Goal: Task Accomplishment & Management: Manage account settings

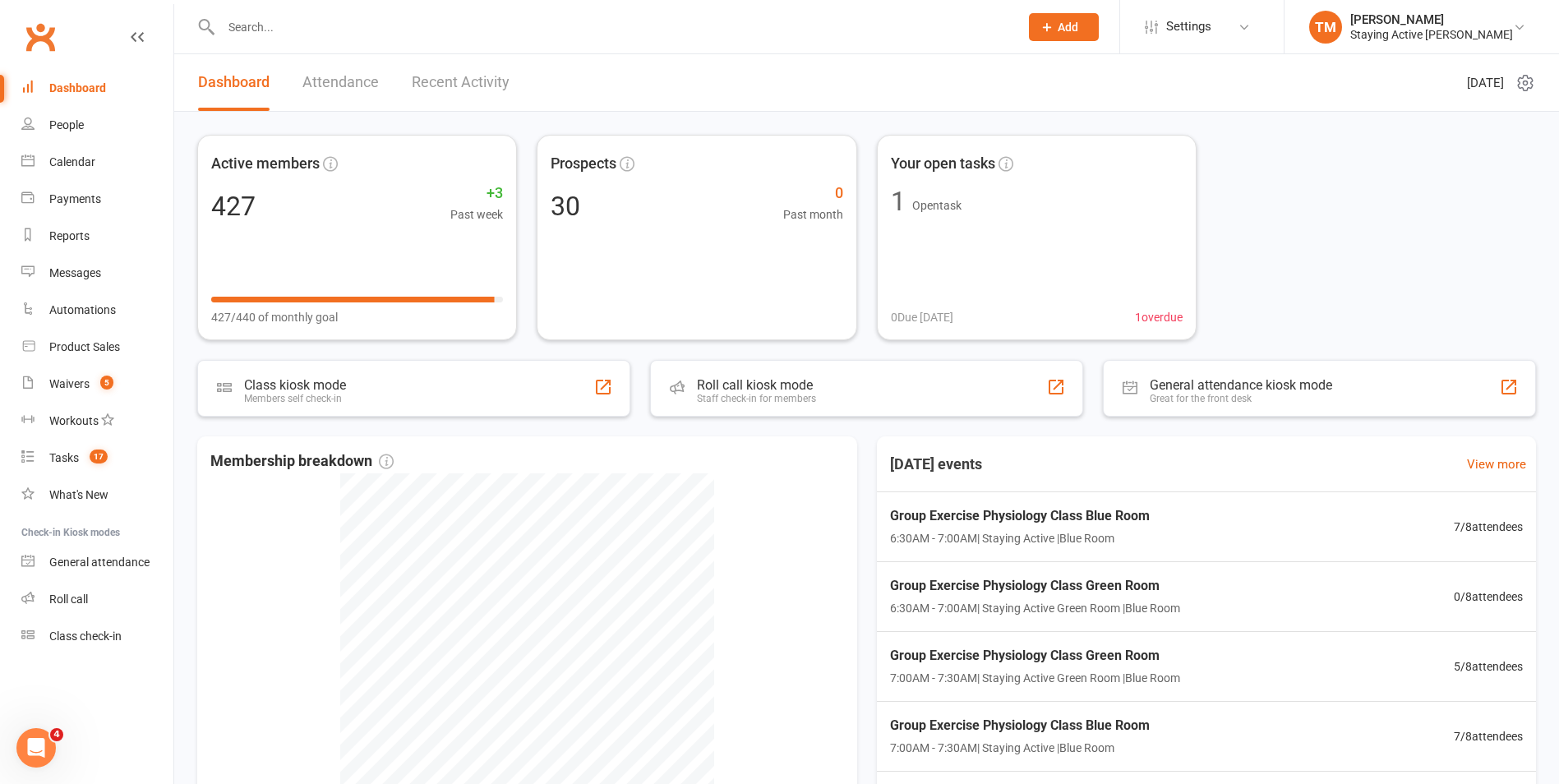
click at [475, 27] on input "text" at bounding box center [612, 27] width 792 height 23
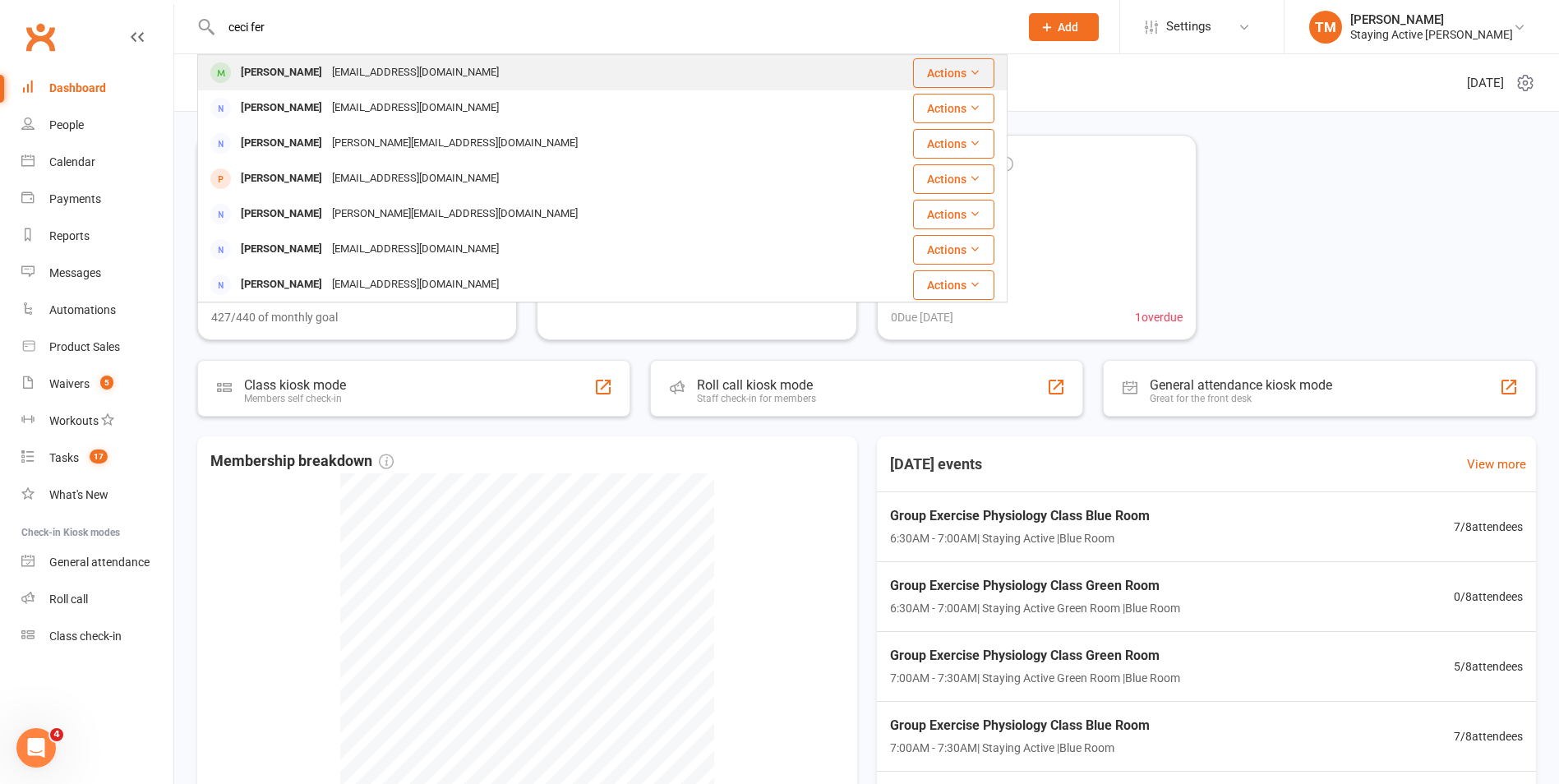
type input "ceci fer"
click at [327, 80] on div "cecileferg@icloud.com" at bounding box center [415, 72] width 177 height 24
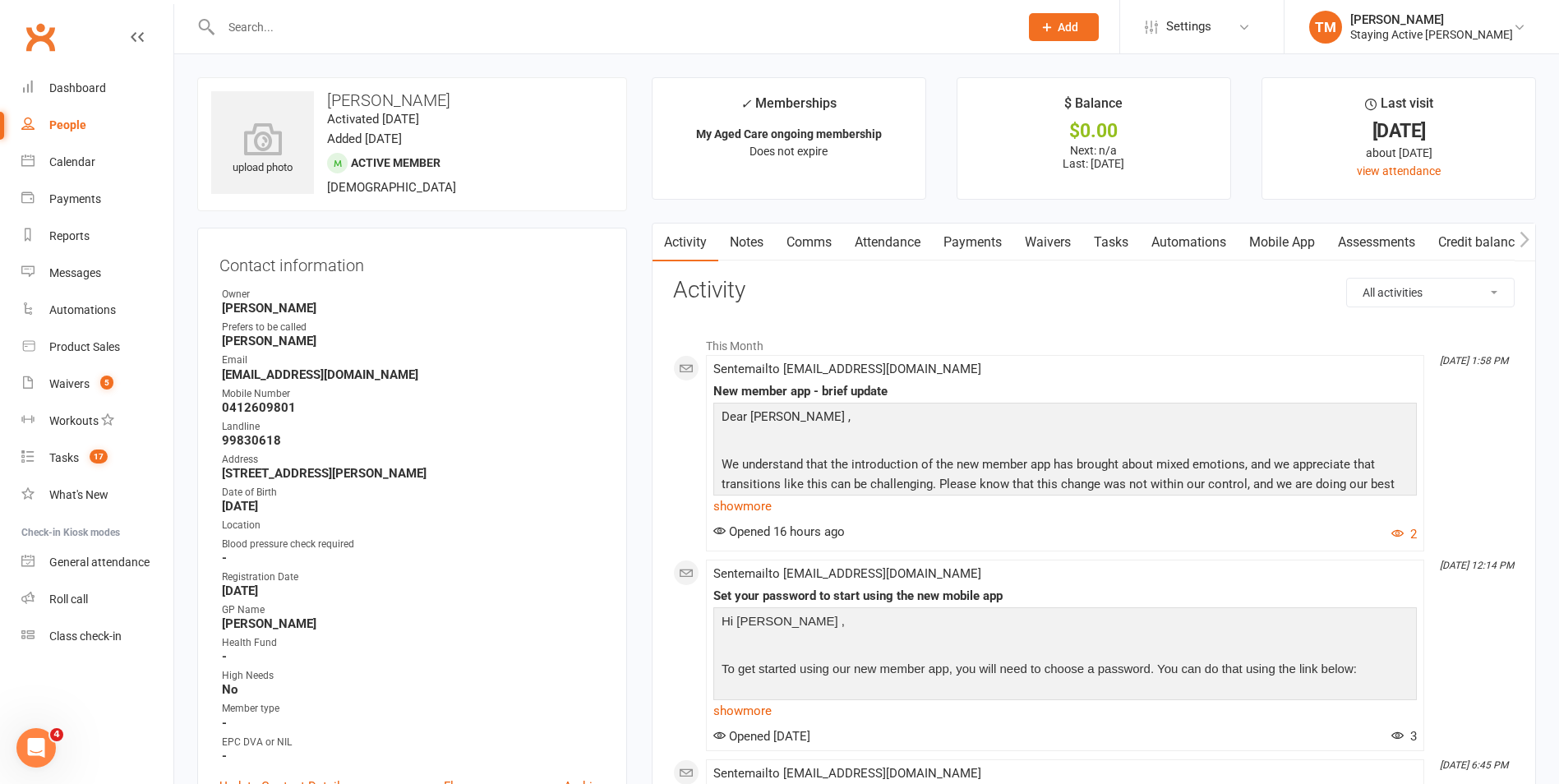
click at [976, 236] on link "Payments" at bounding box center [973, 243] width 81 height 38
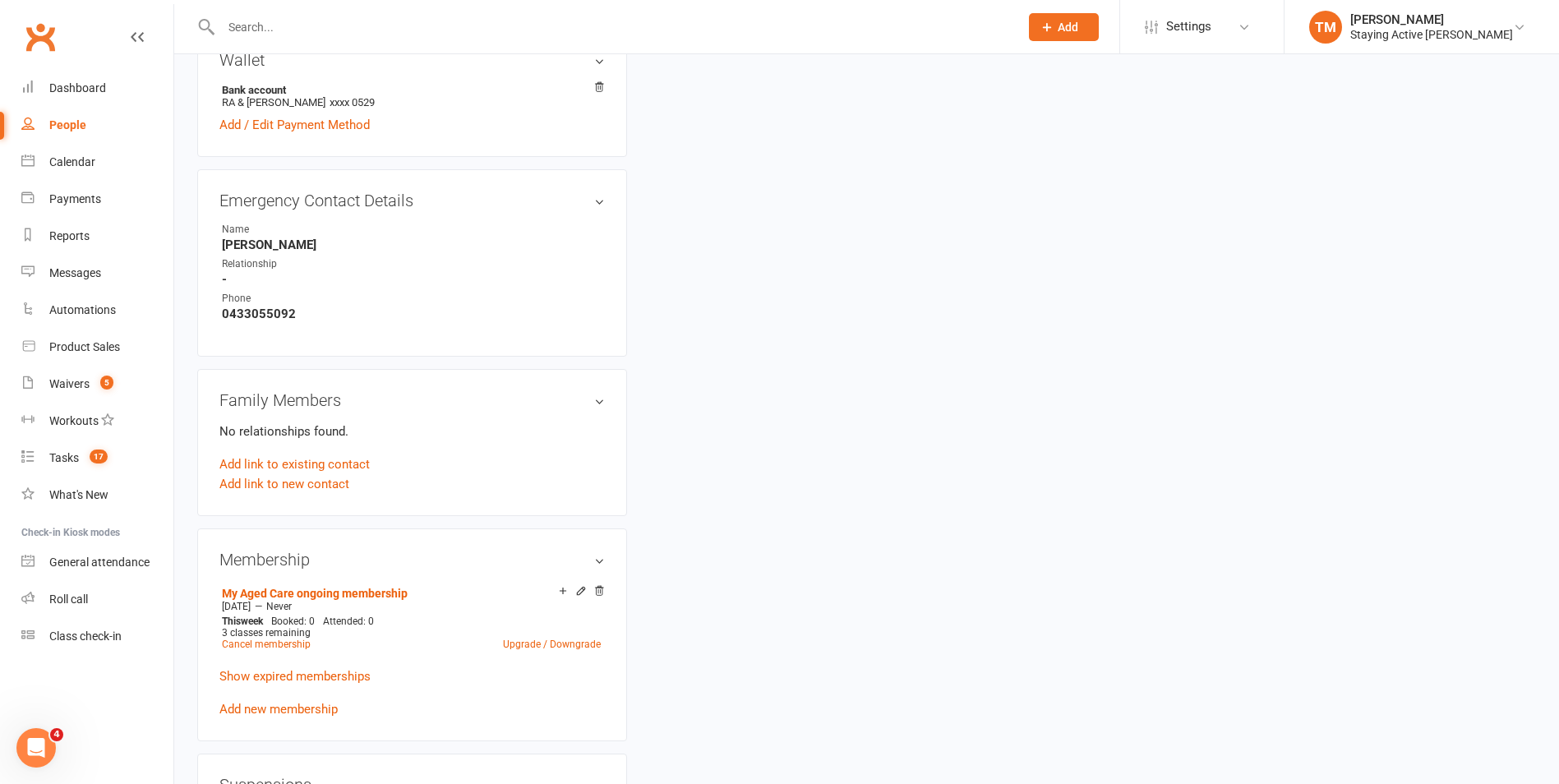
scroll to position [986, 0]
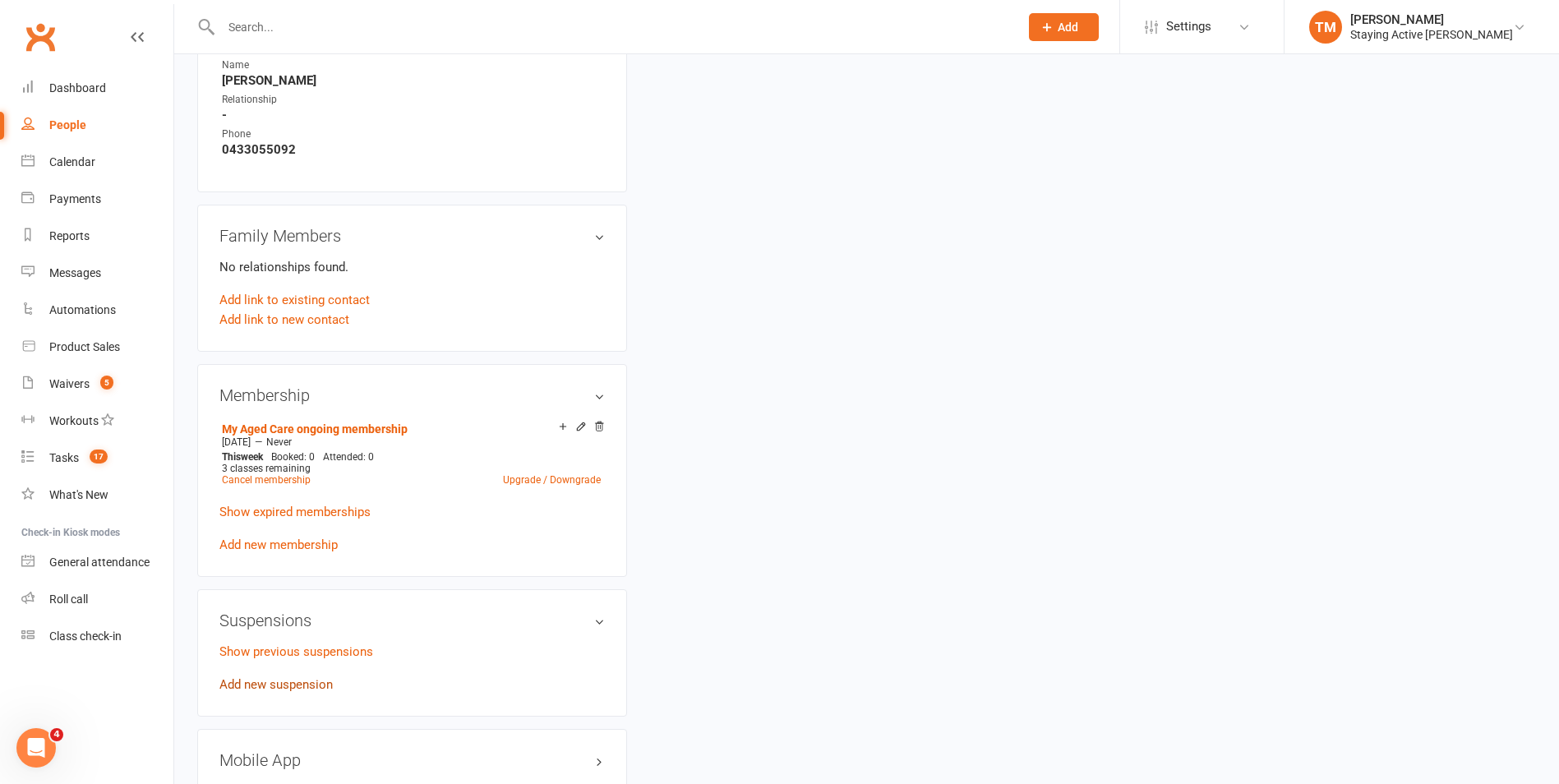
click at [261, 677] on link "Add new suspension" at bounding box center [276, 685] width 114 height 15
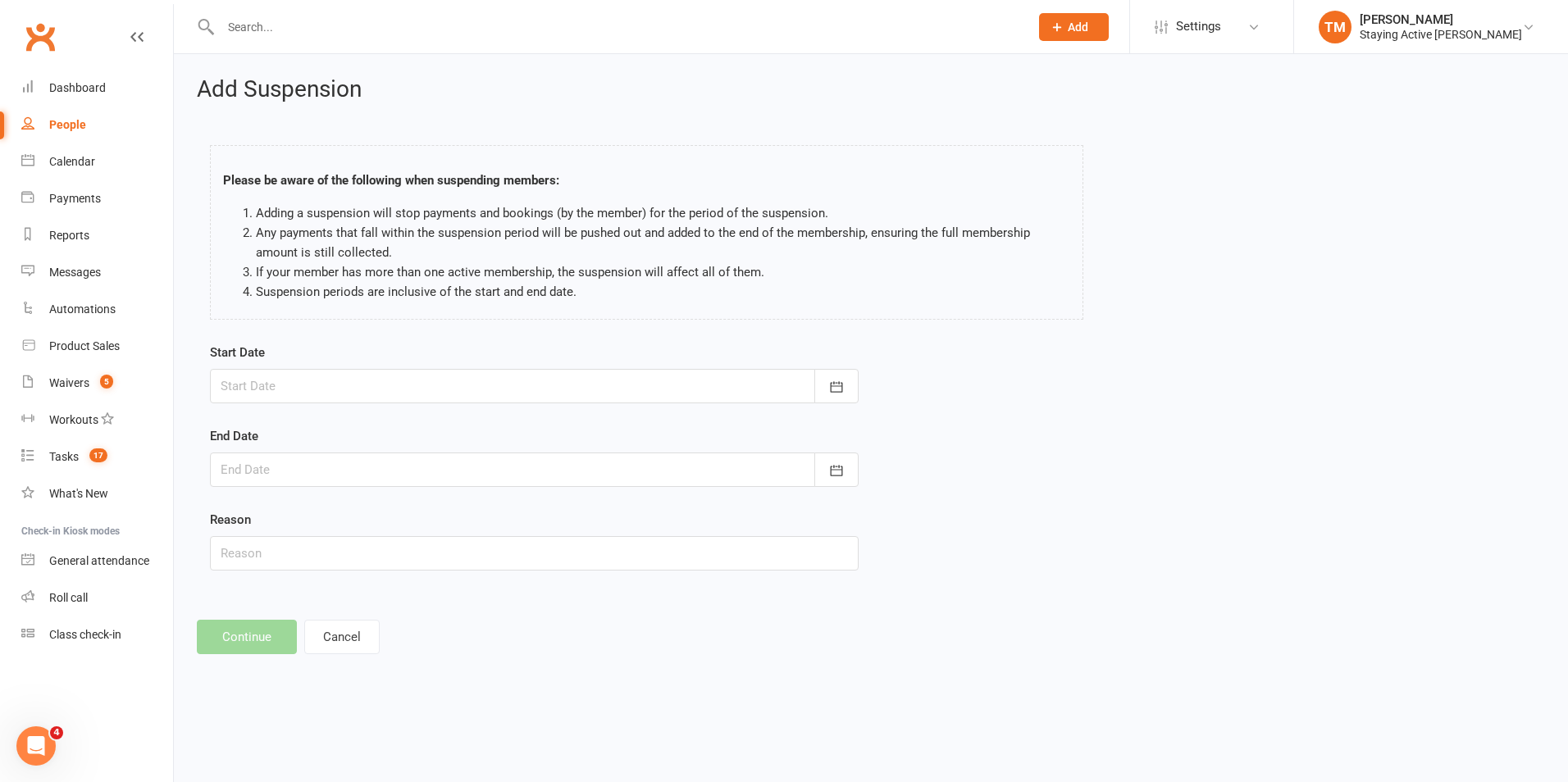
click at [334, 393] on div at bounding box center [534, 386] width 648 height 35
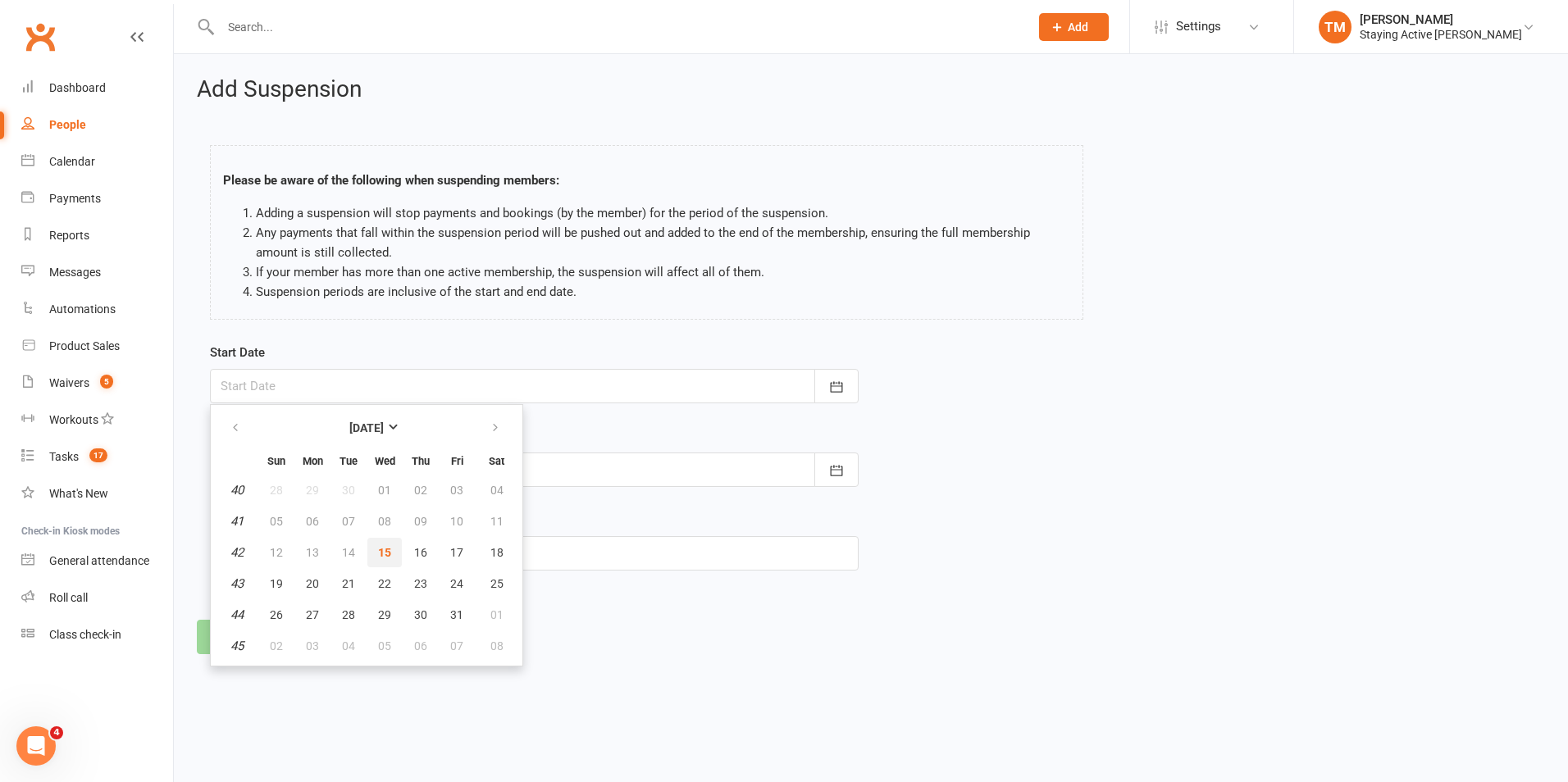
click at [379, 555] on span "15" at bounding box center [385, 552] width 13 height 13
type input "15 Oct 2025"
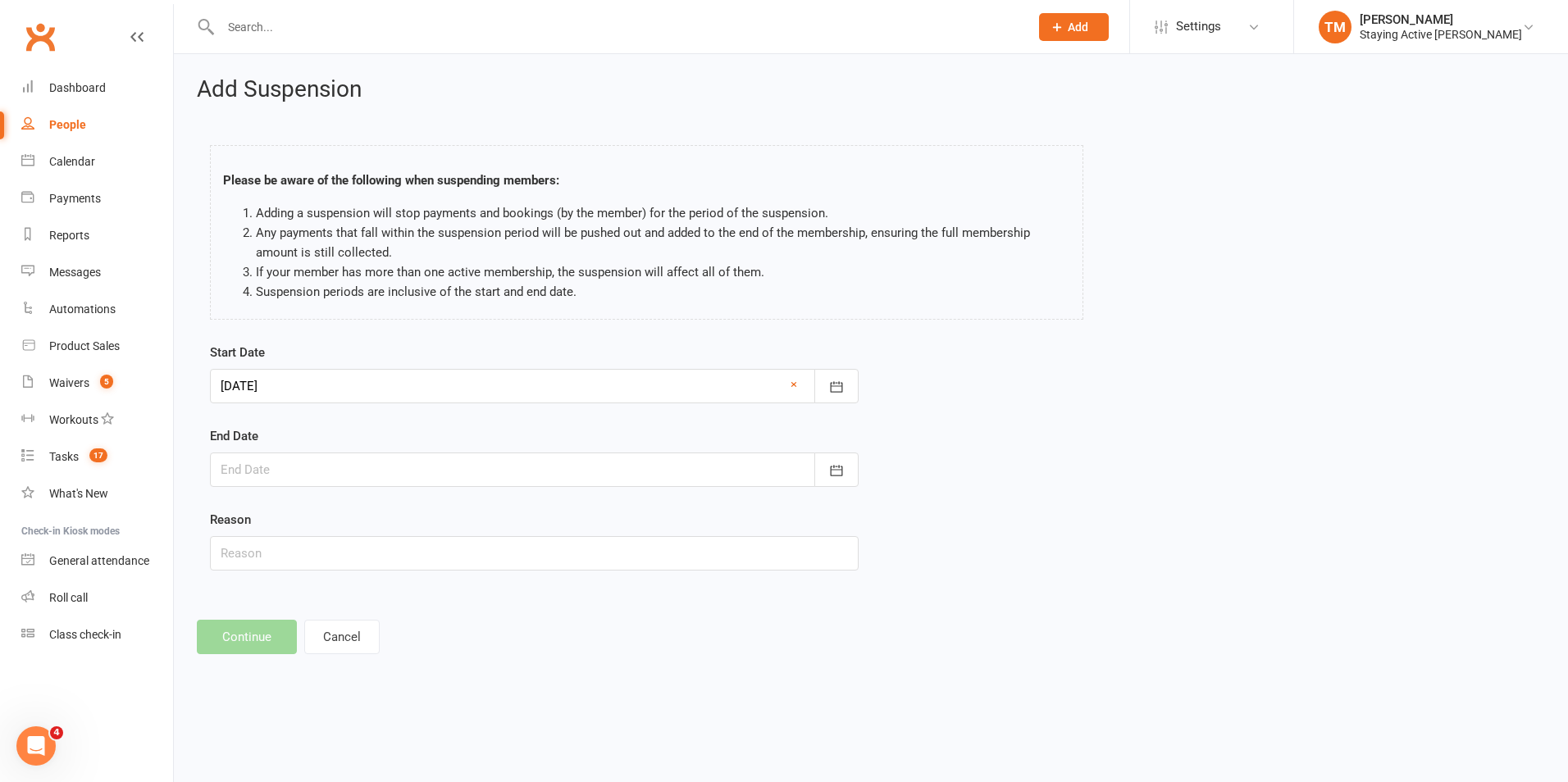
click at [336, 445] on div "End Date October 2025 Sun Mon Tue Wed Thu Fri Sat 40 28 29 30 01 02 03 04 41 05…" at bounding box center [534, 456] width 648 height 60
click at [332, 484] on div at bounding box center [534, 470] width 648 height 35
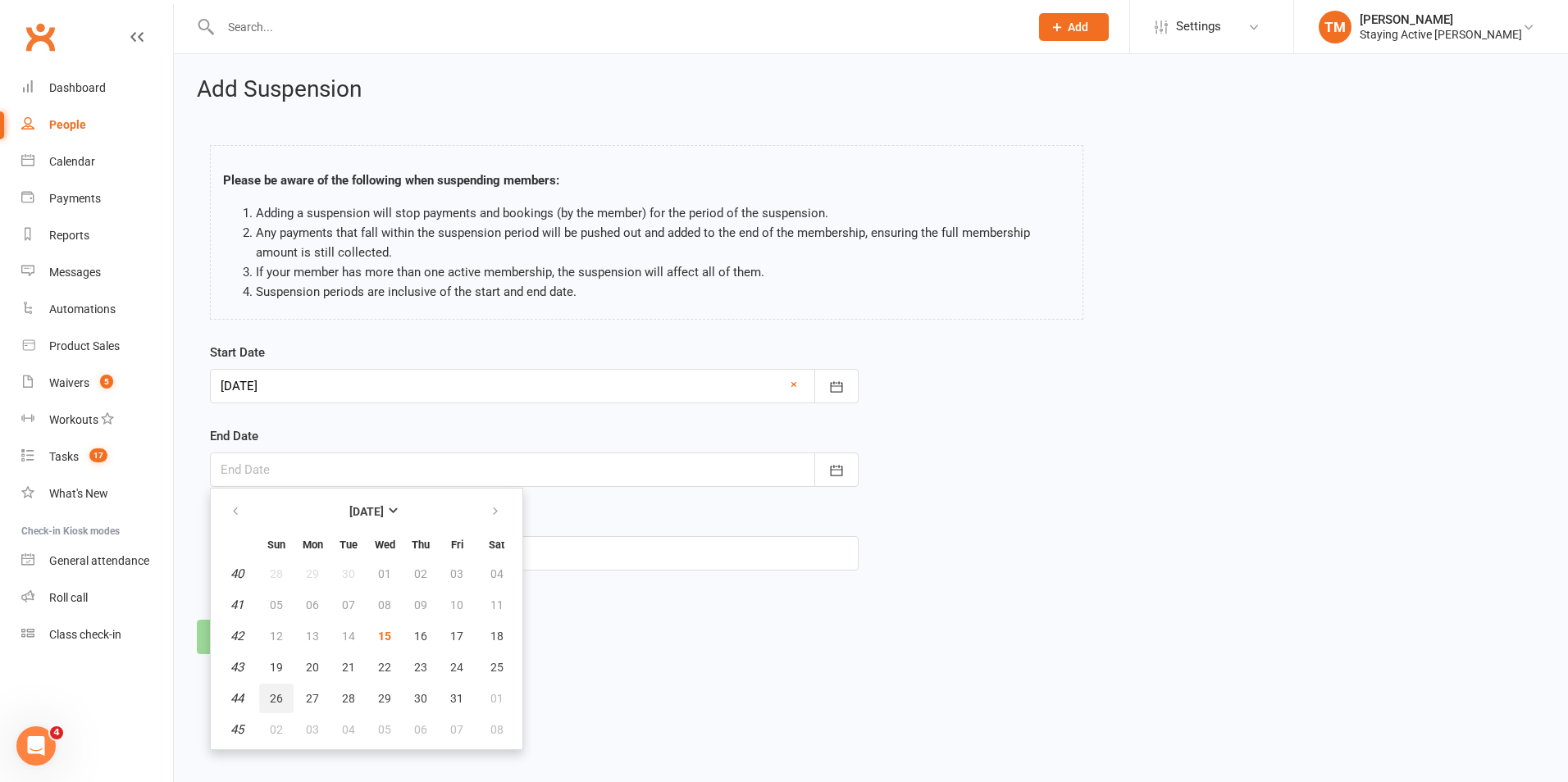
click at [279, 692] on span "26" at bounding box center [276, 699] width 13 height 13
type input "26 Oct 2025"
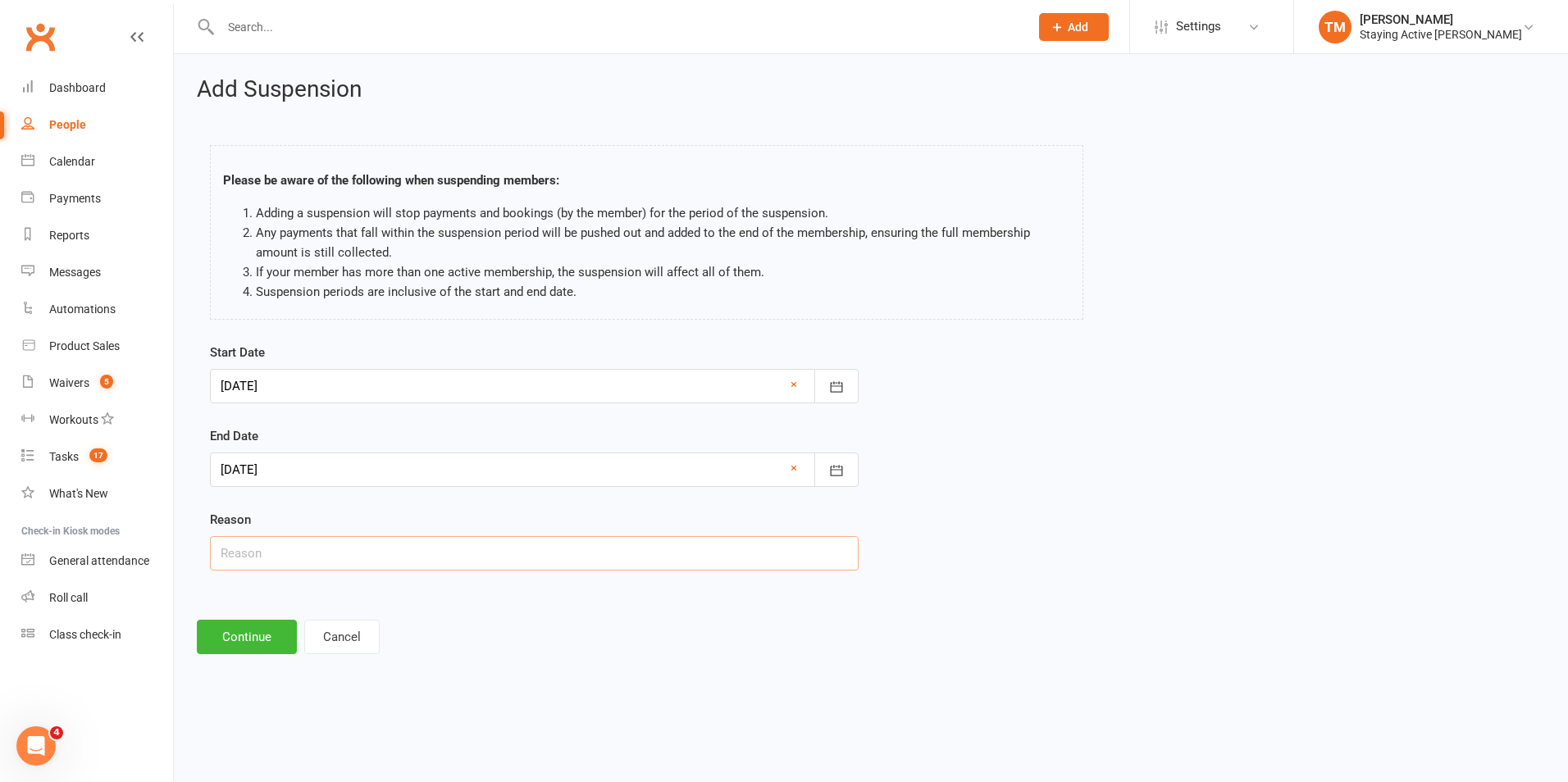
click at [258, 557] on input "text" at bounding box center [534, 554] width 648 height 35
type input "caring duties"
click at [243, 644] on button "Continue" at bounding box center [246, 637] width 100 height 35
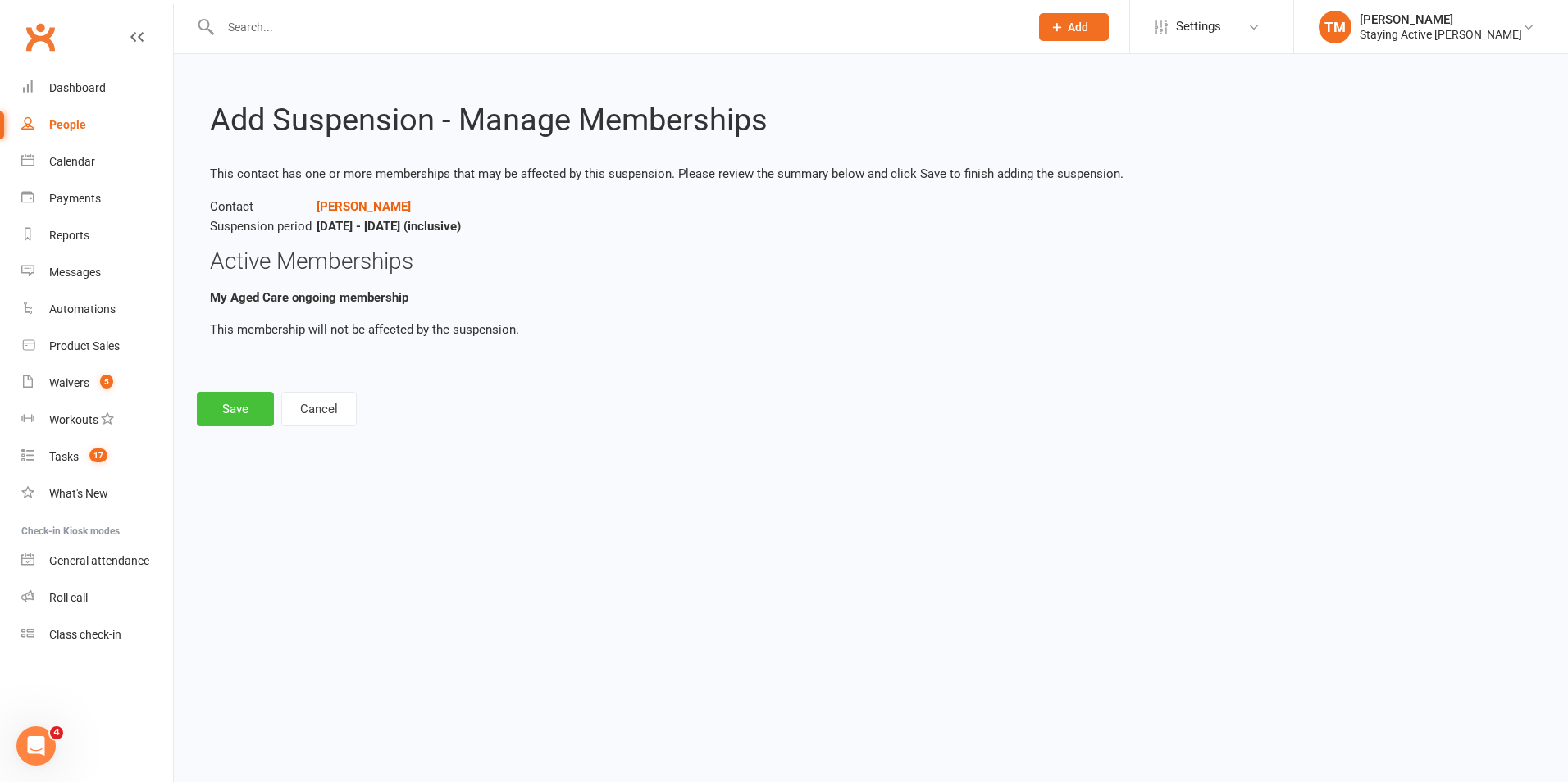
drag, startPoint x: 233, startPoint y: 405, endPoint x: 251, endPoint y: 389, distance: 24.1
click at [233, 405] on button "Save" at bounding box center [235, 409] width 77 height 35
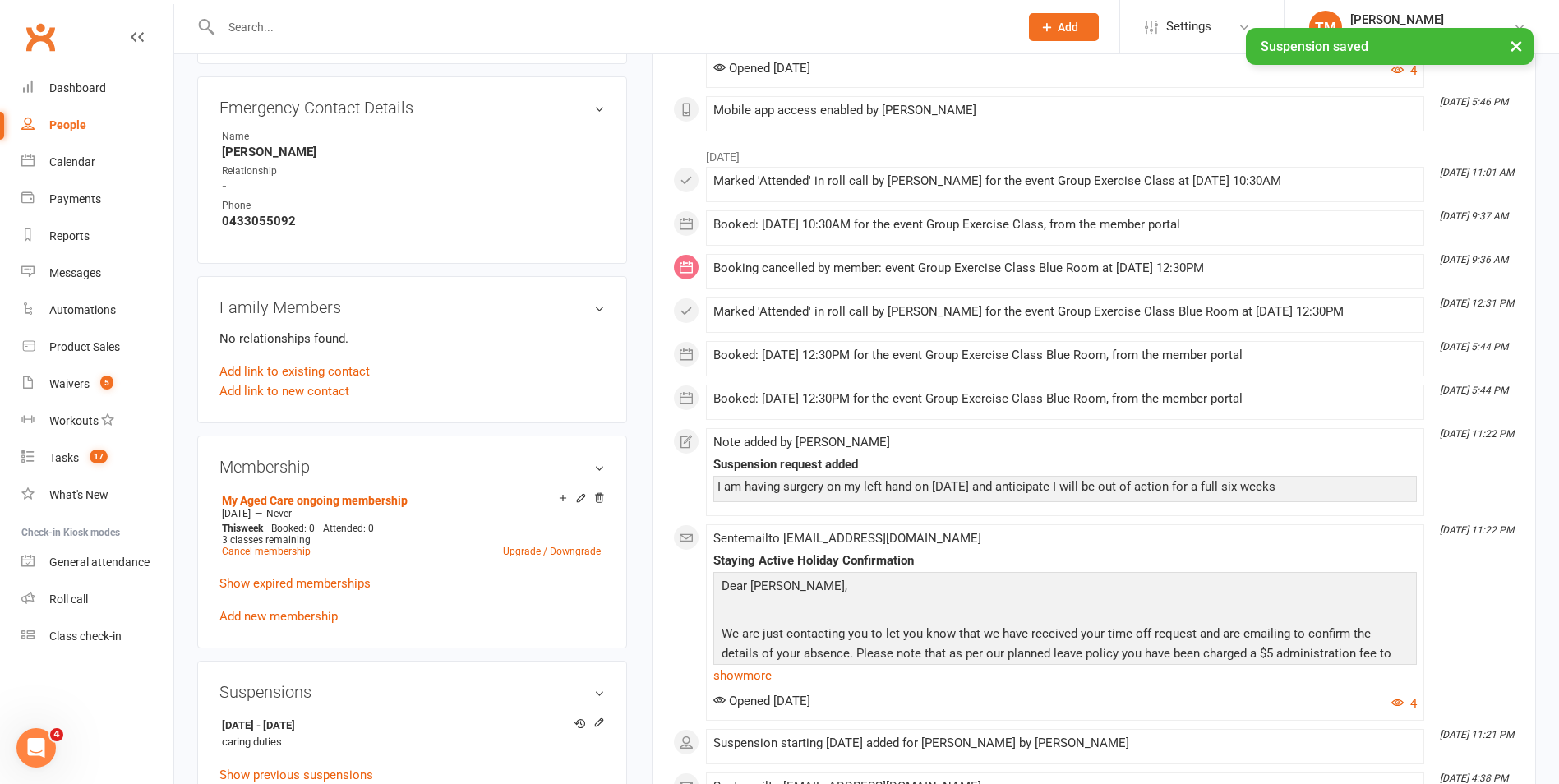
scroll to position [1068, 0]
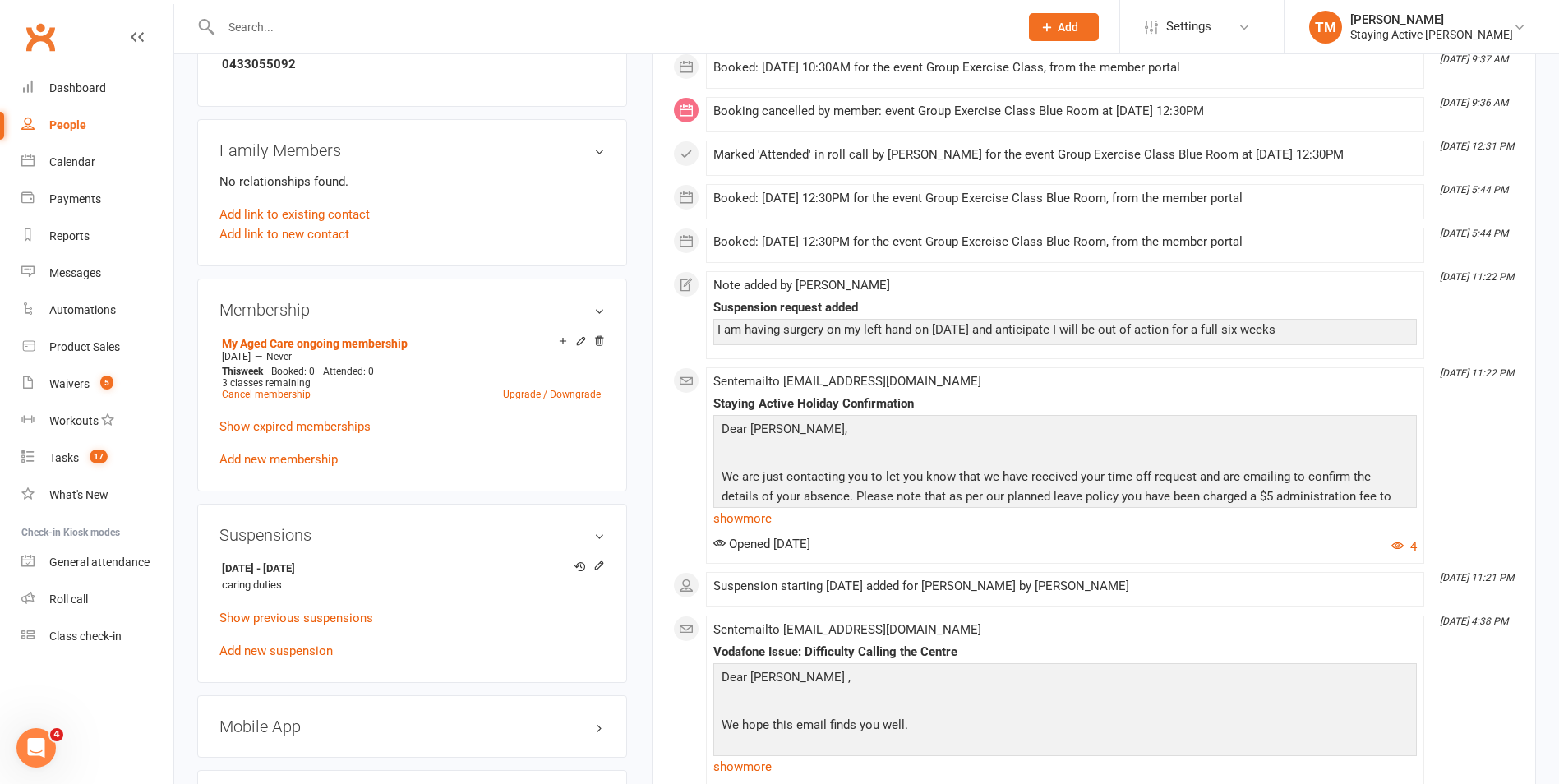
click at [312, 21] on input "text" at bounding box center [612, 27] width 792 height 23
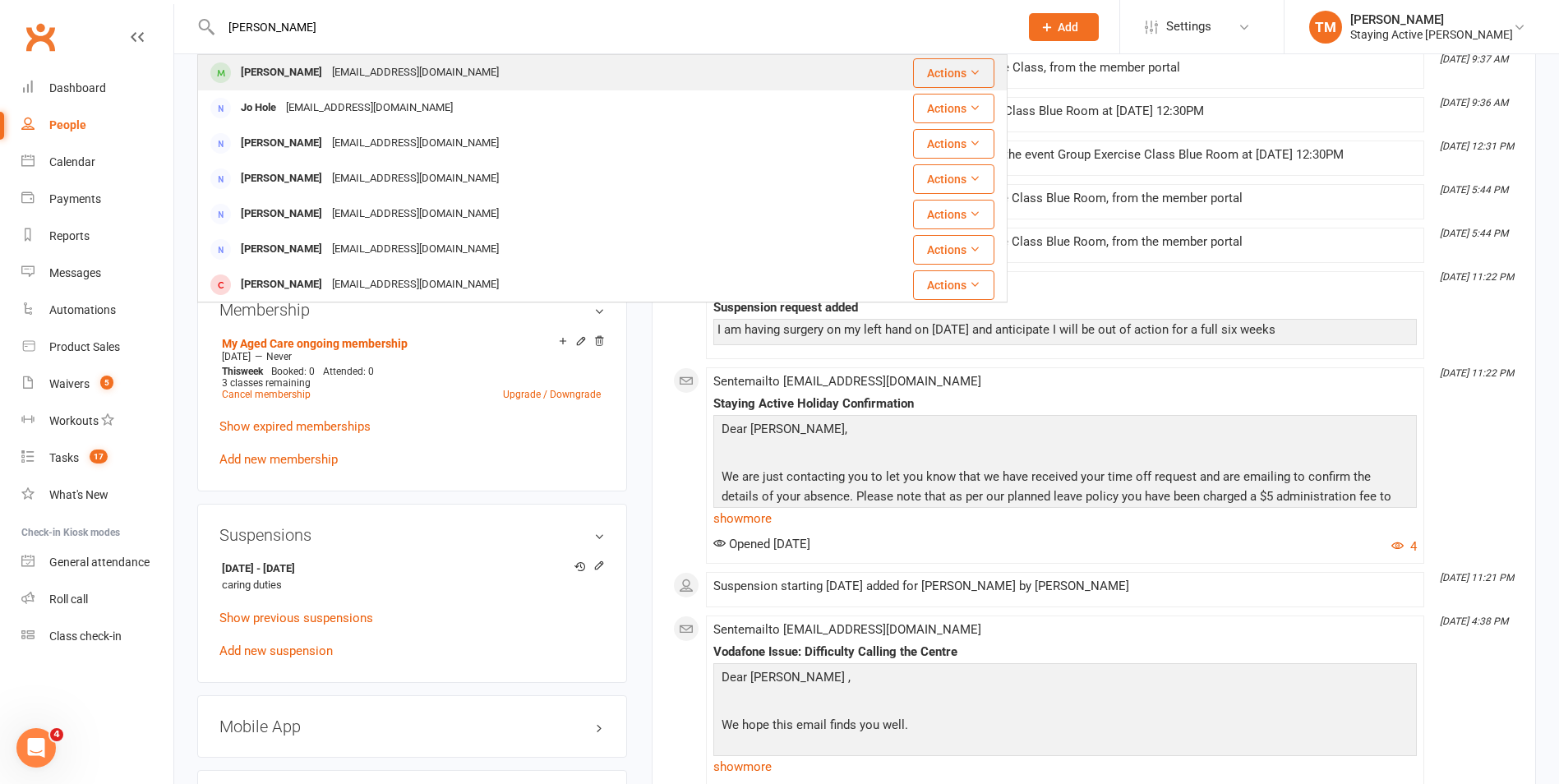
type input "tia hol"
click at [234, 75] on div at bounding box center [220, 72] width 31 height 27
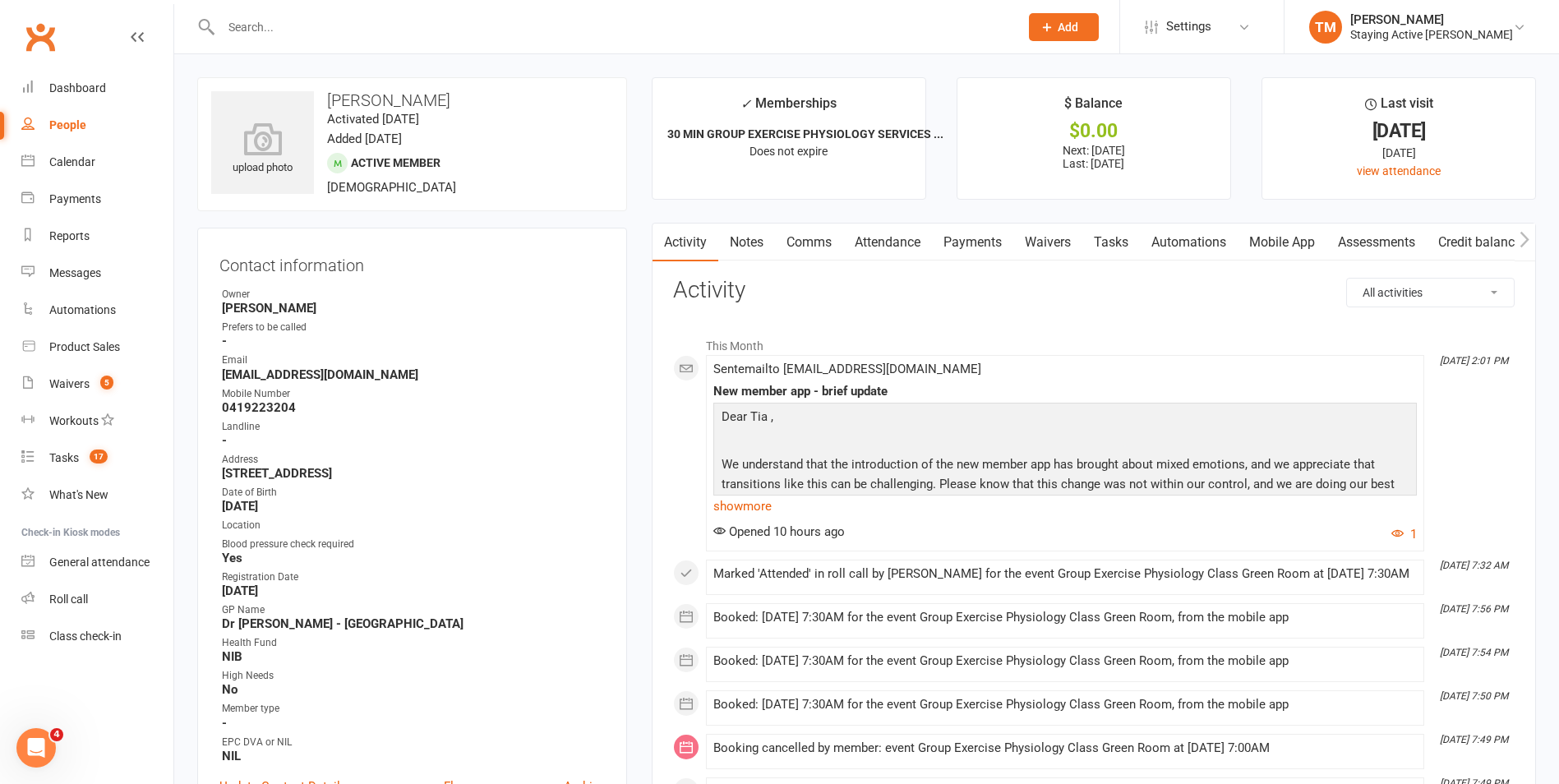
click at [36, 36] on link "Clubworx" at bounding box center [41, 37] width 41 height 41
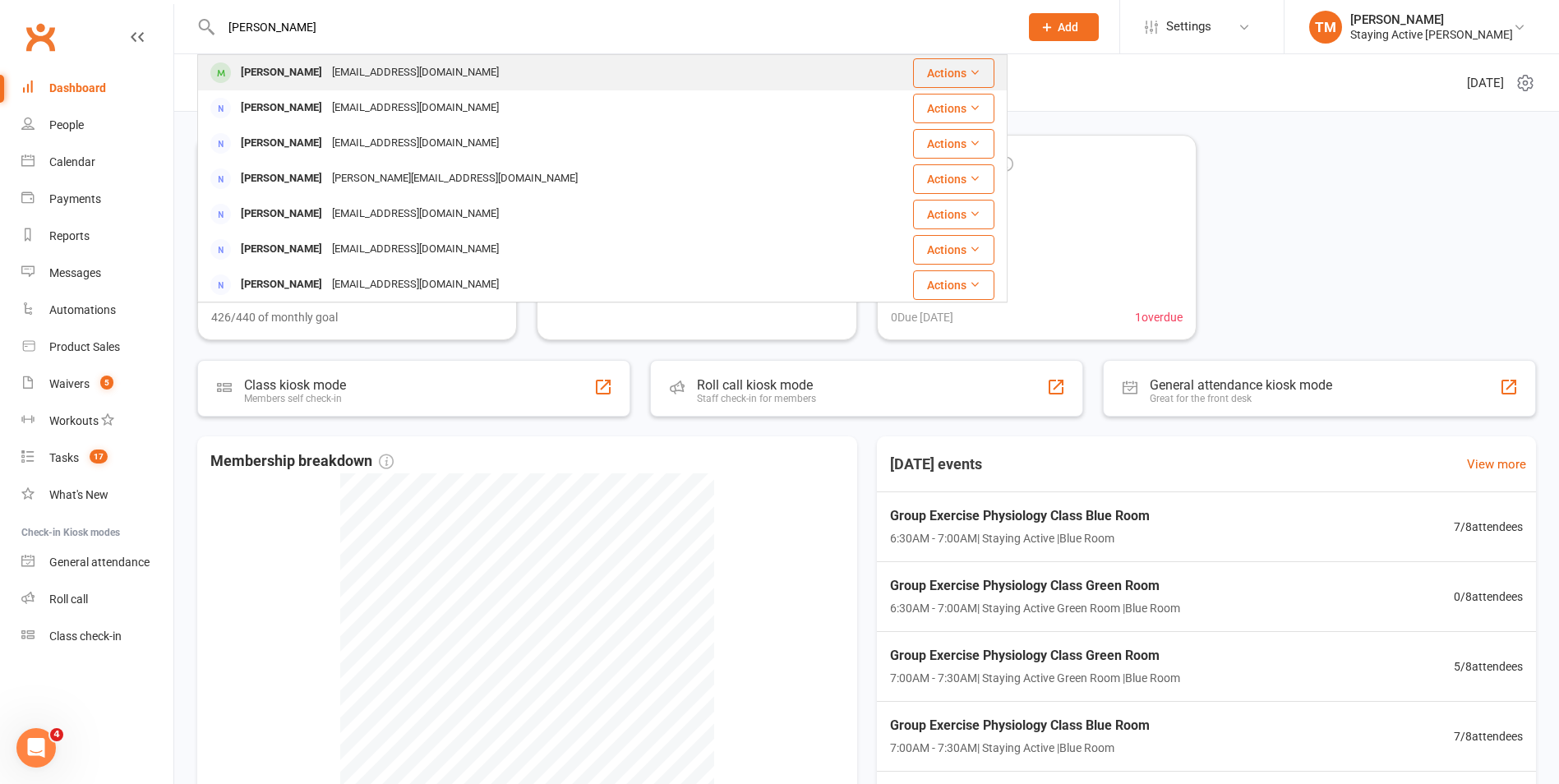
type input "[PERSON_NAME]"
click at [262, 77] on div "[PERSON_NAME]" at bounding box center [282, 72] width 91 height 24
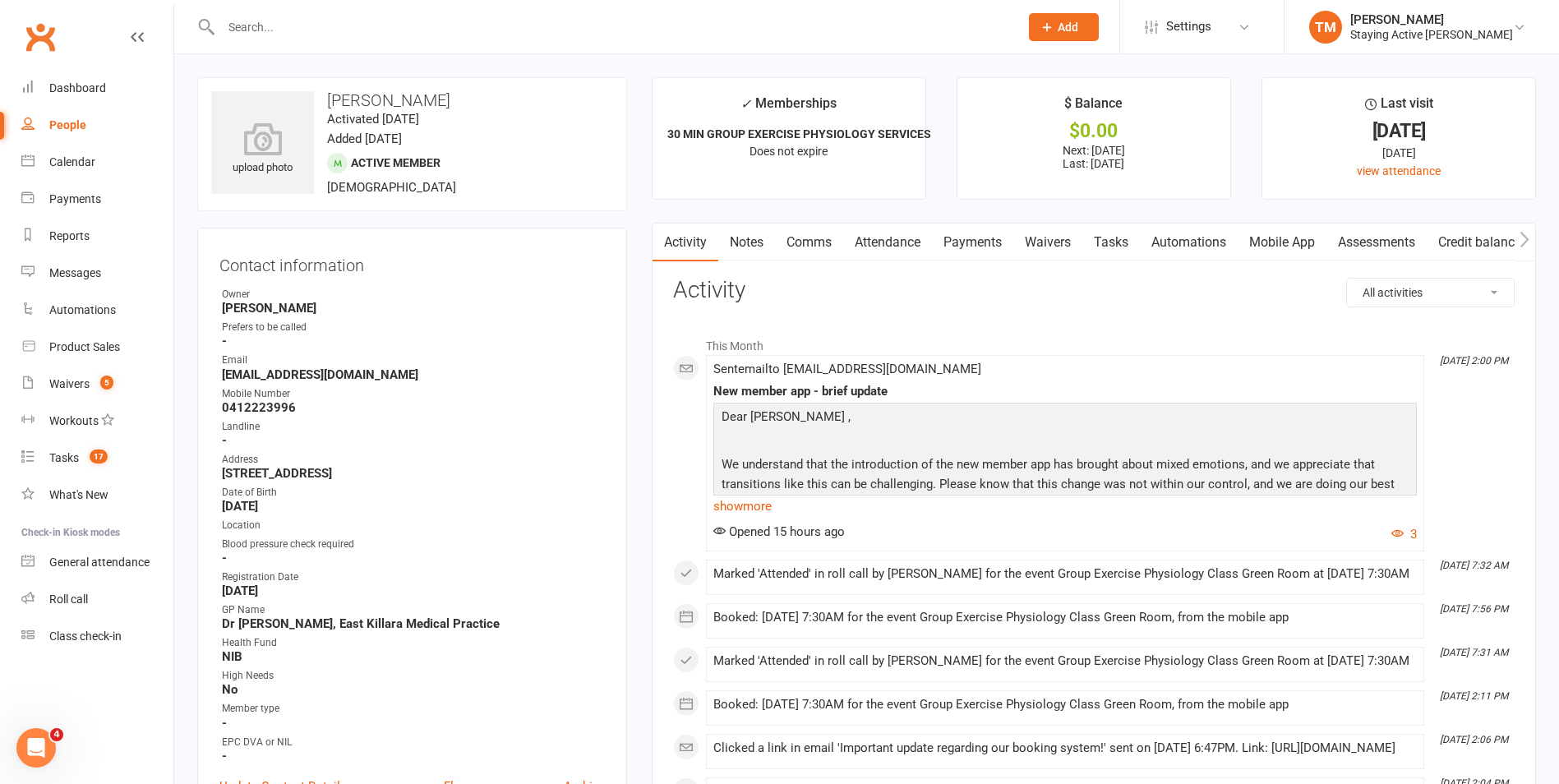
click at [1289, 250] on link "Mobile App" at bounding box center [1282, 243] width 89 height 38
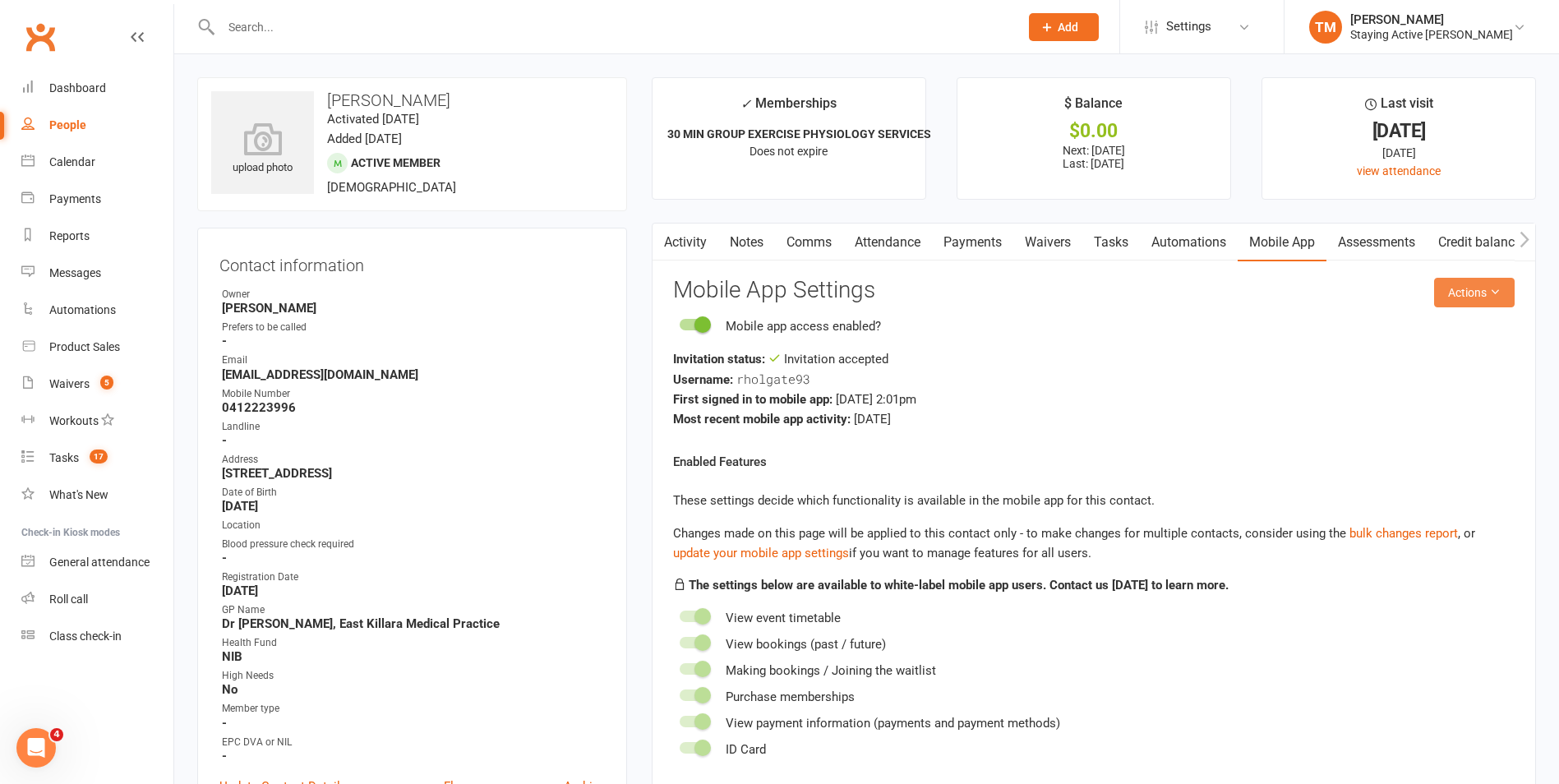
click at [1505, 283] on button "Actions" at bounding box center [1474, 293] width 80 height 30
click at [1142, 386] on div "Username: rholgate93" at bounding box center [1094, 379] width 842 height 21
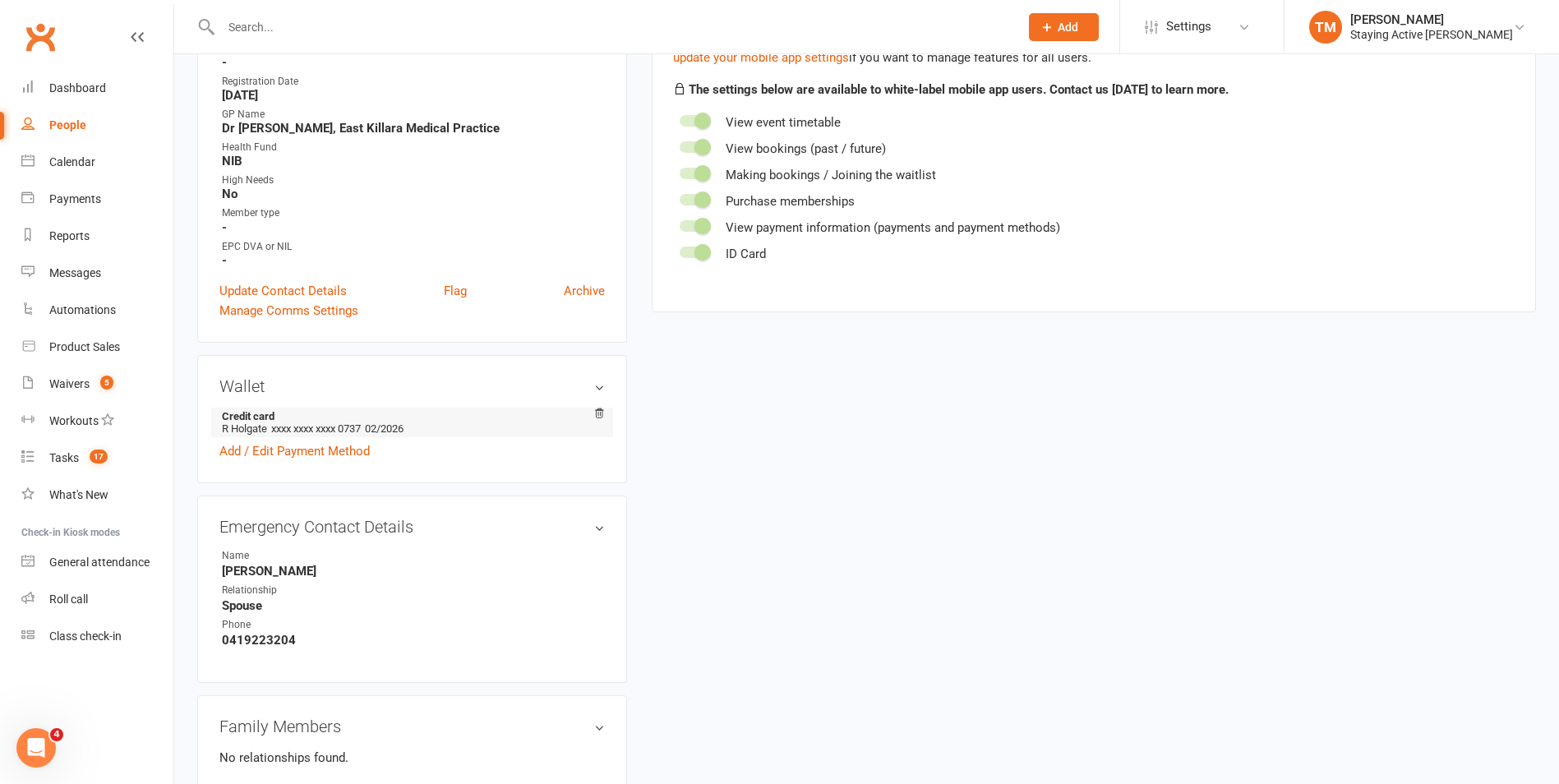
scroll to position [740, 0]
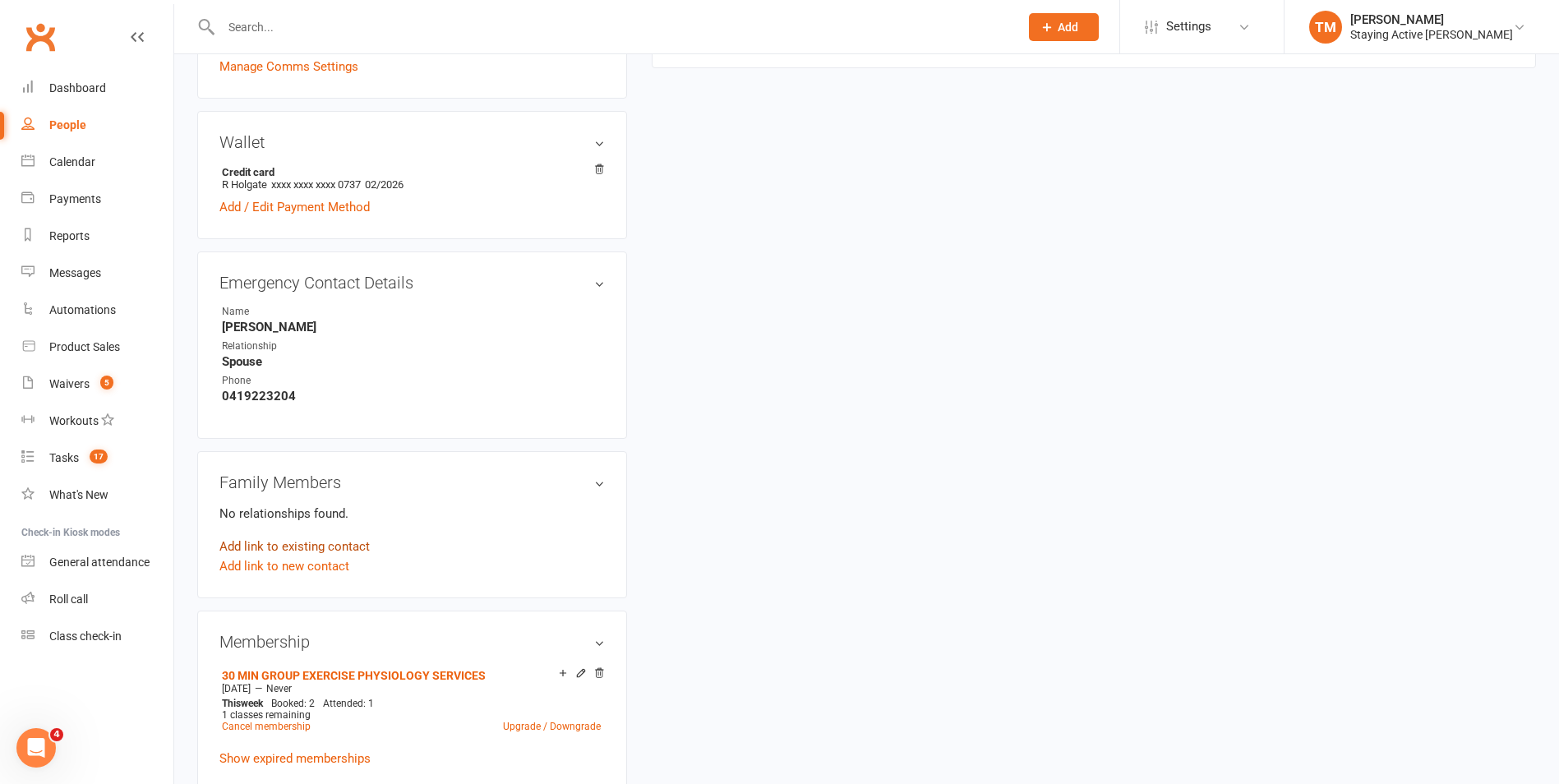
click at [274, 540] on link "Add link to existing contact" at bounding box center [294, 547] width 150 height 20
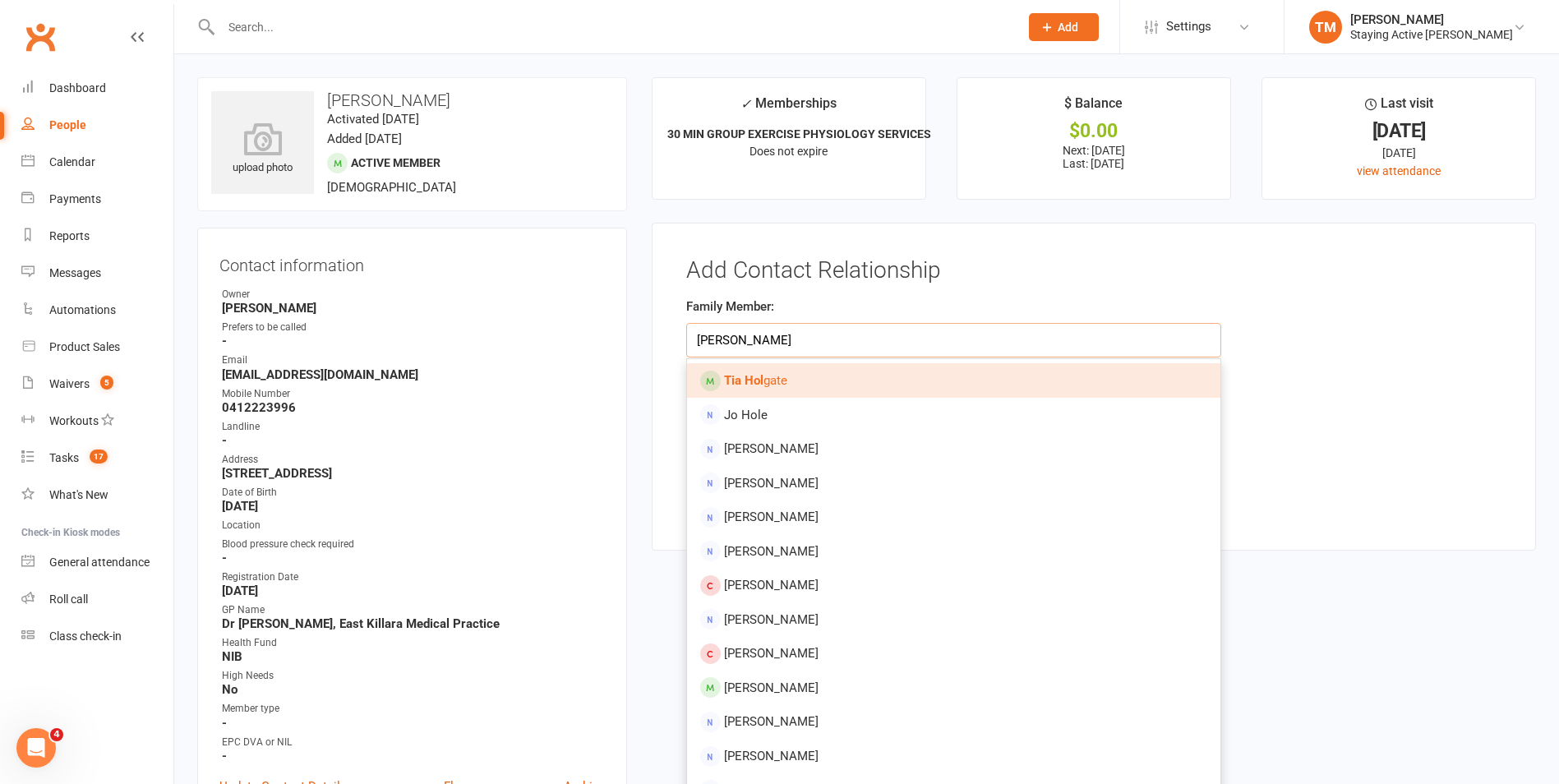
type input "tia hol"
click at [748, 381] on strong "Tia Hol" at bounding box center [744, 380] width 40 height 15
type input "Tia Holgate"
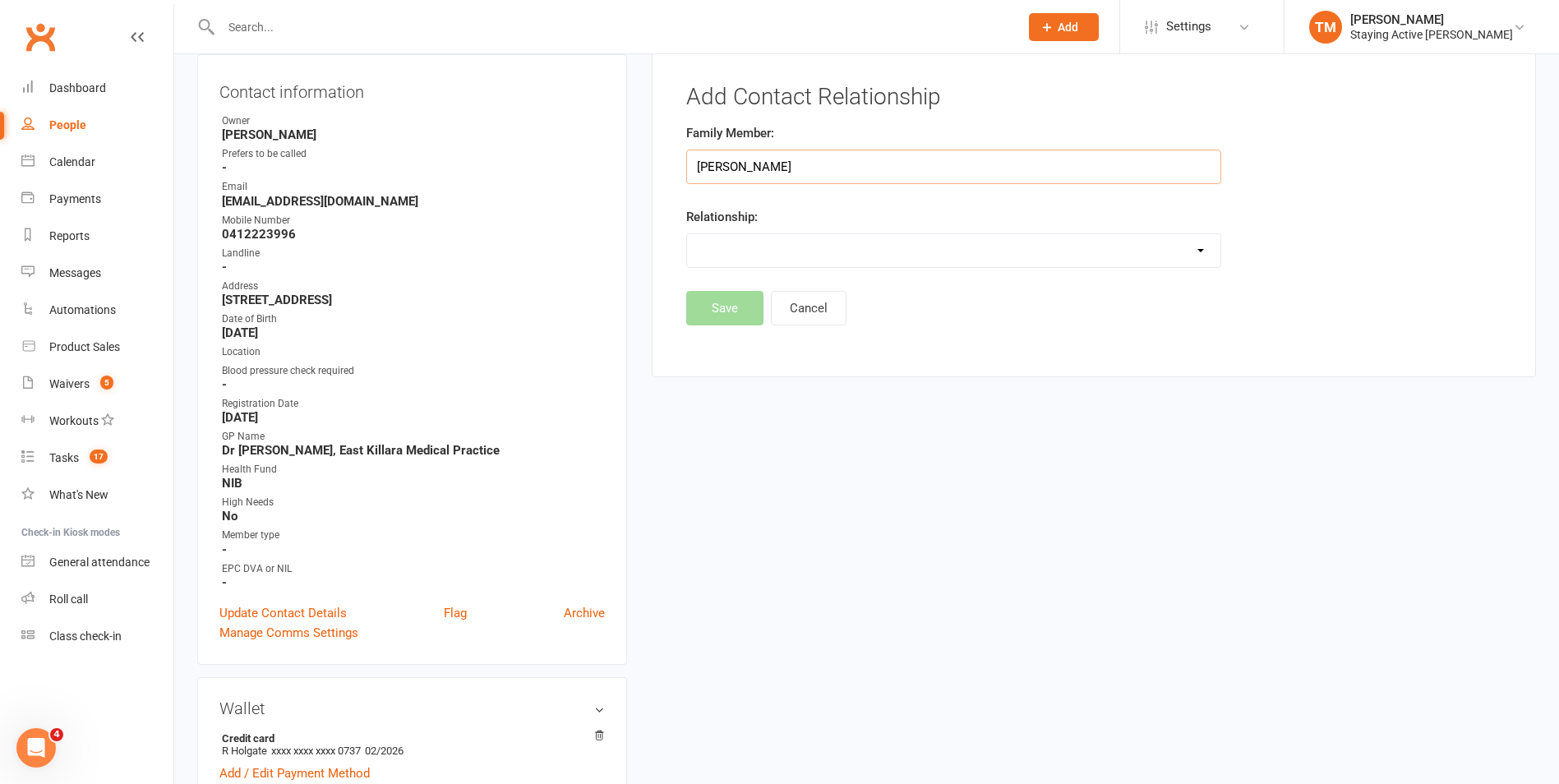
scroll to position [164, 0]
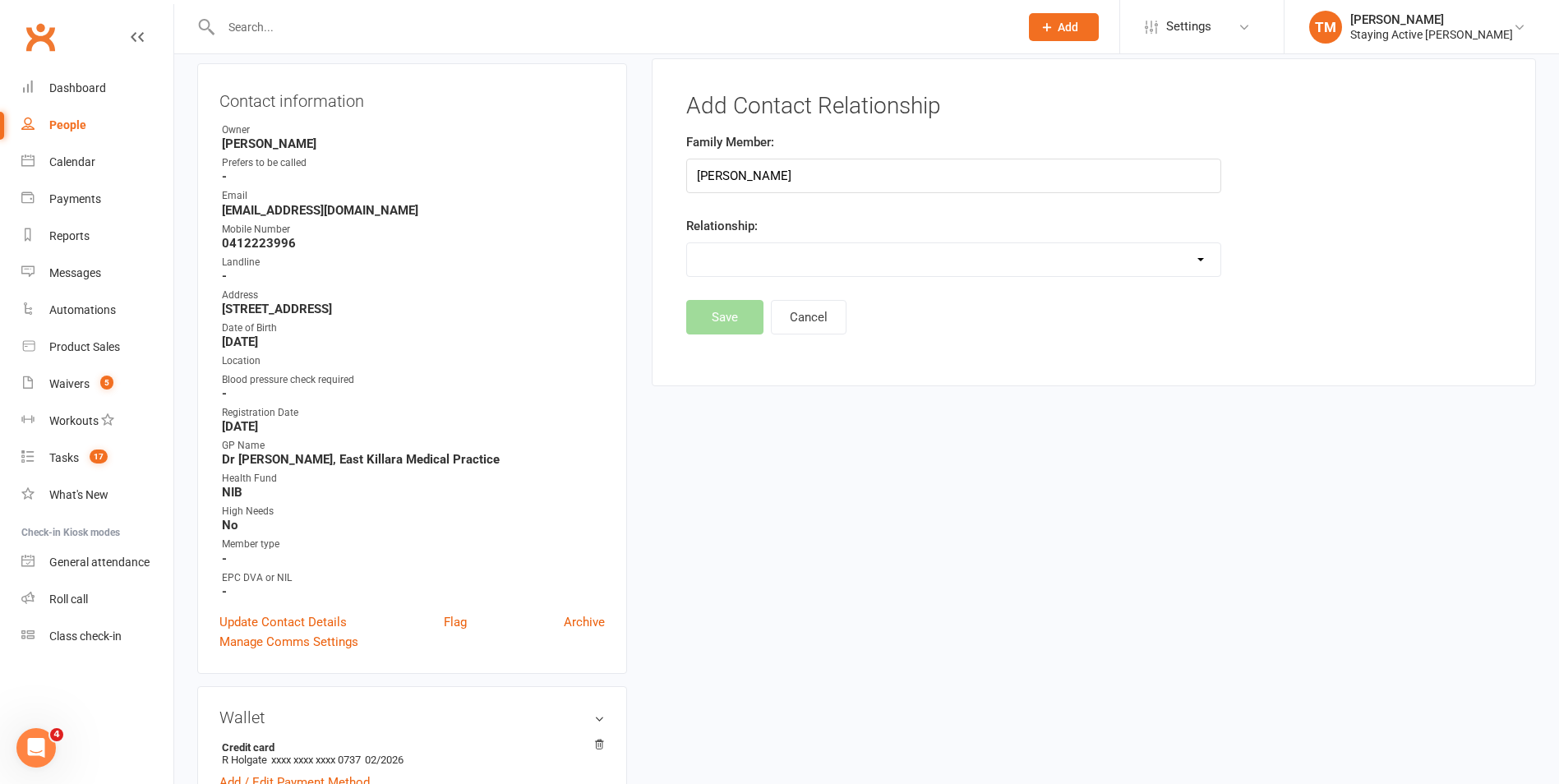
click at [708, 249] on select "Parent / Guardian Child Sibling (parent not in system) Spouse / Partner Cousin …" at bounding box center [954, 260] width 534 height 33
select select "3"
click at [687, 244] on select "Parent / Guardian Child Sibling (parent not in system) Spouse / Partner Cousin …" at bounding box center [954, 260] width 534 height 33
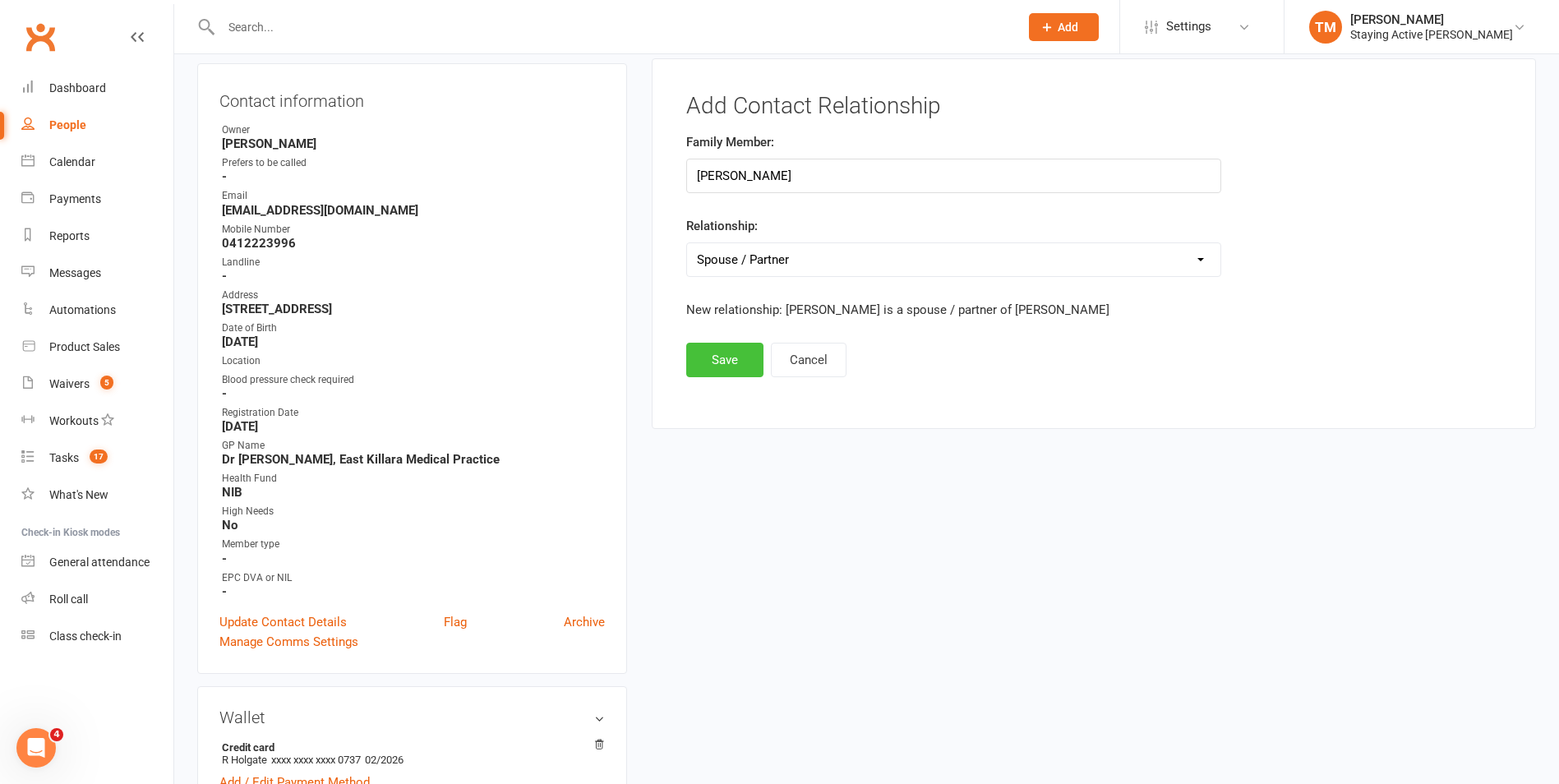
click at [722, 351] on button "Save" at bounding box center [724, 361] width 77 height 35
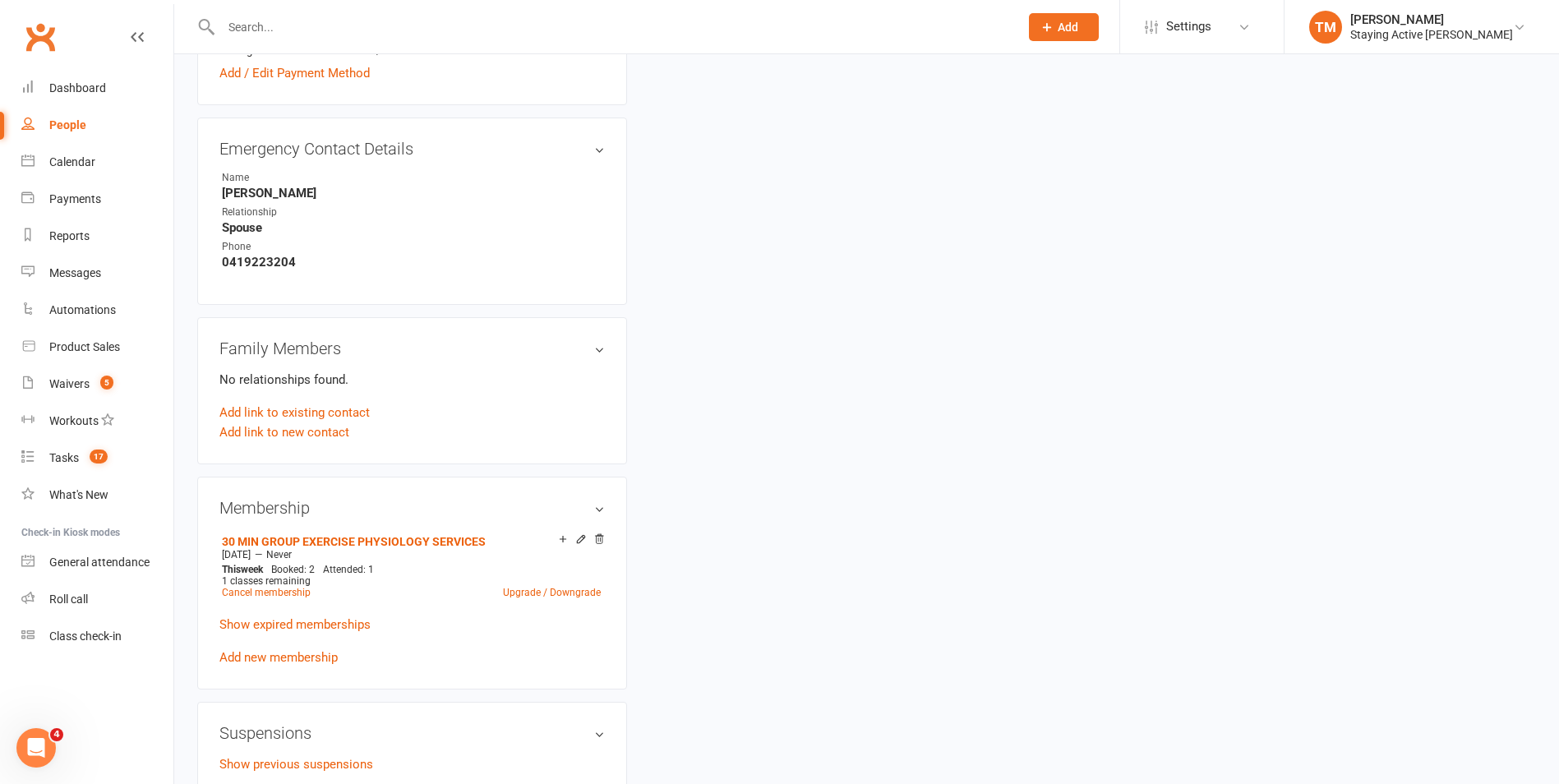
scroll to position [904, 0]
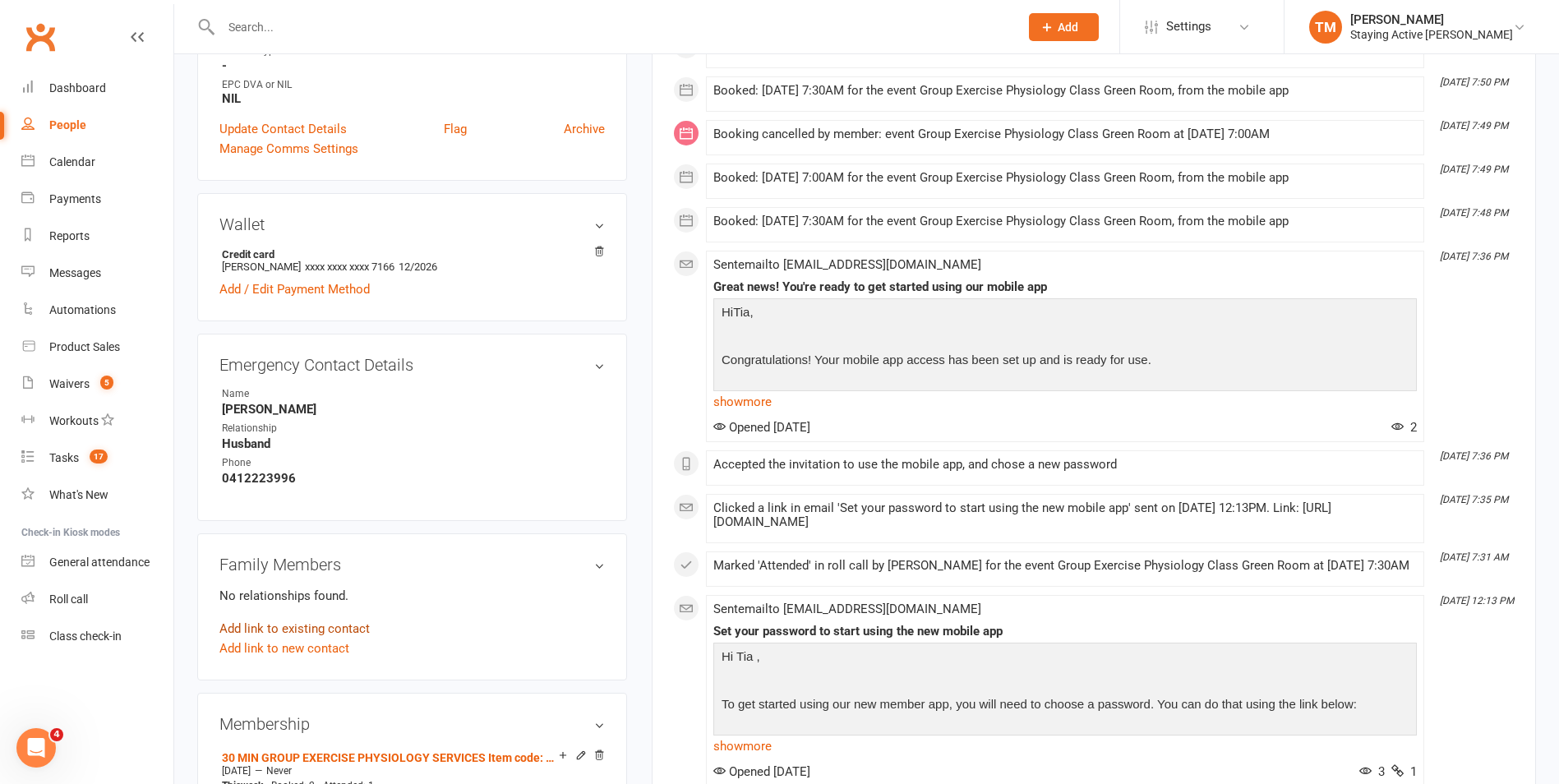
click at [278, 628] on link "Add link to existing contact" at bounding box center [294, 629] width 150 height 20
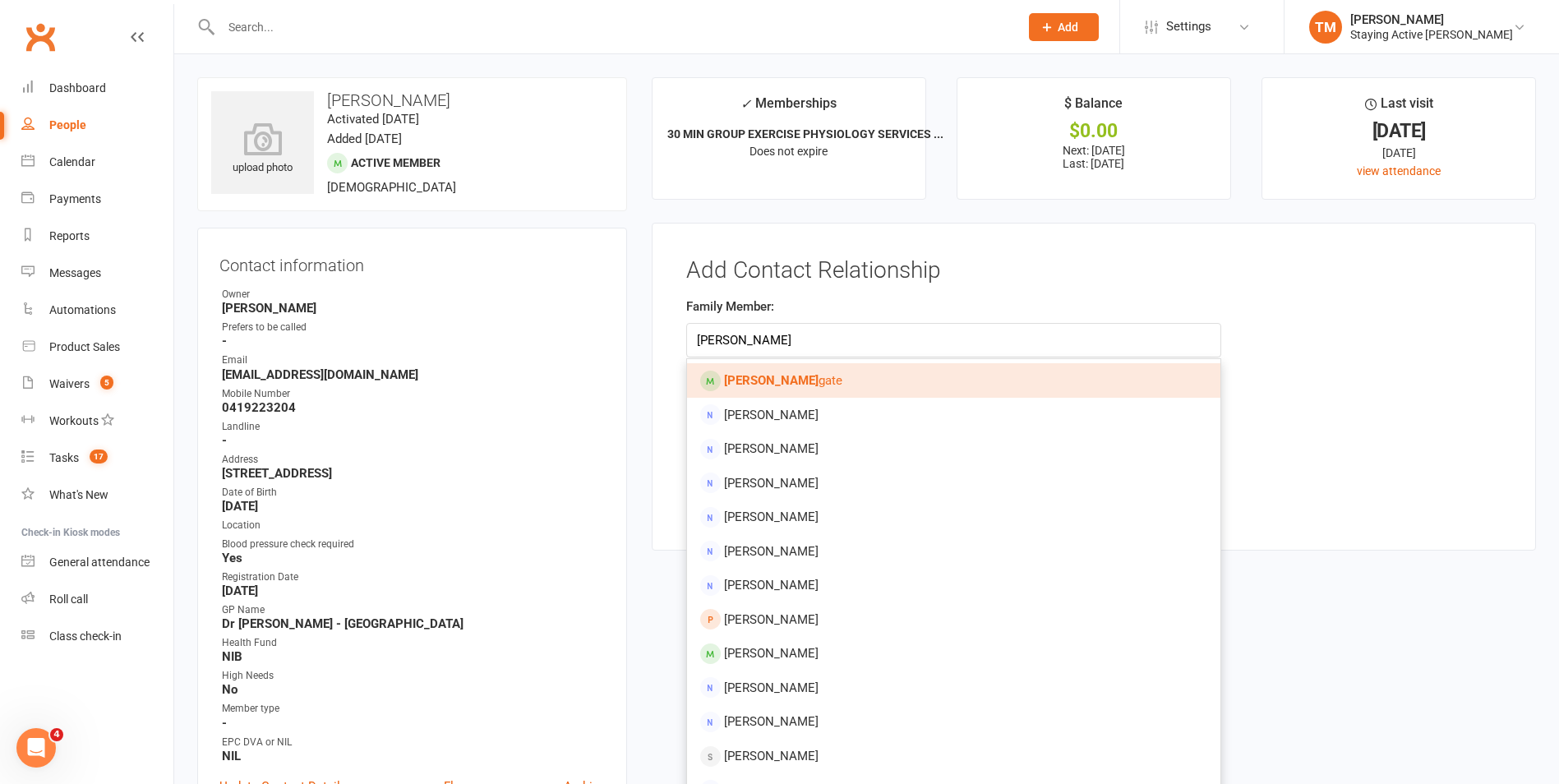
type input "rob hol"
click at [732, 384] on strong "Rob Hol" at bounding box center [772, 380] width 94 height 15
type input "Rob Holgate"
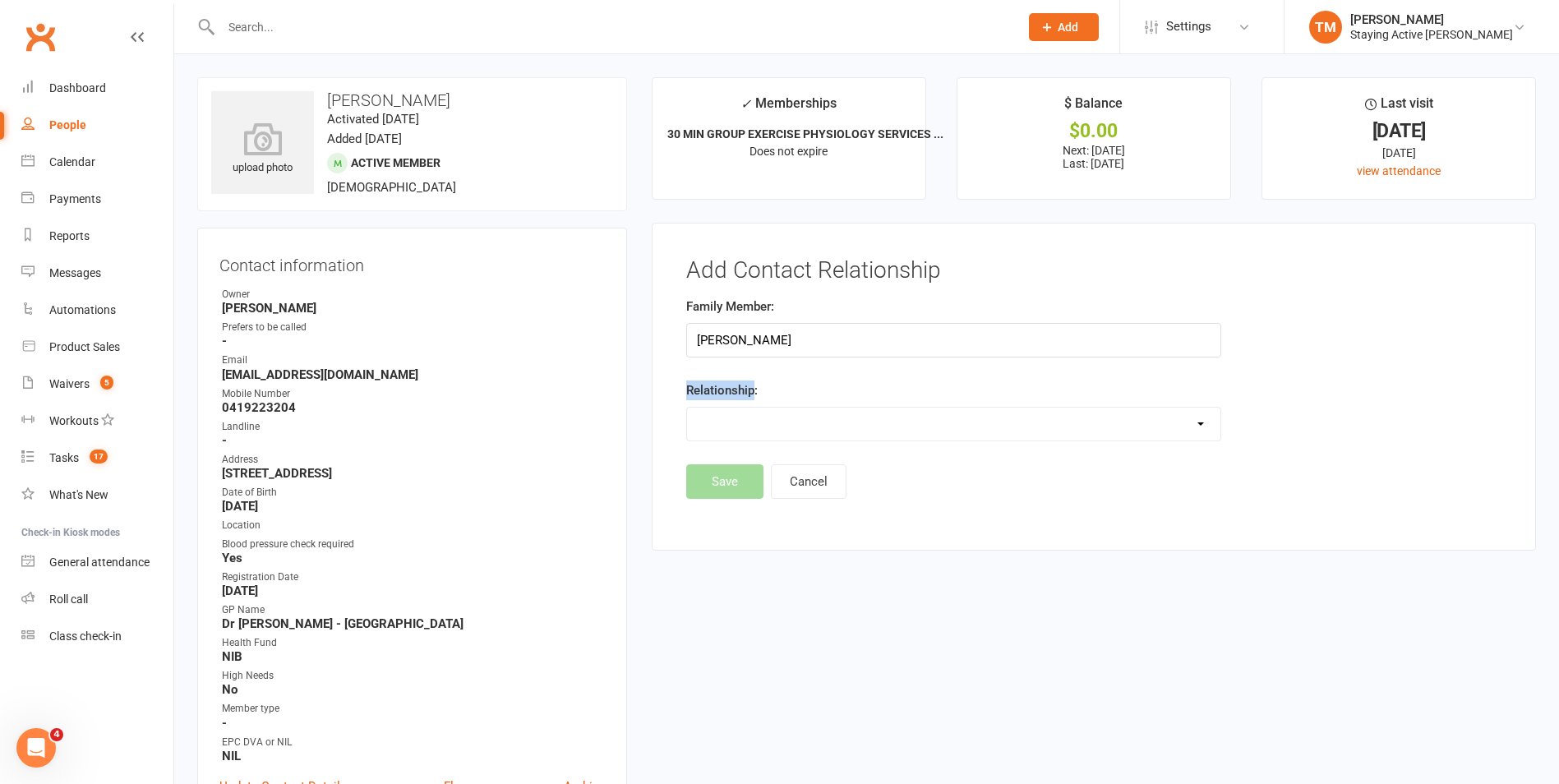
click at [732, 384] on label "Relationship:" at bounding box center [722, 390] width 71 height 20
drag, startPoint x: 732, startPoint y: 384, endPoint x: 733, endPoint y: 419, distance: 35.0
click at [733, 419] on select "Parent / Guardian Child Sibling (parent not in system) Spouse / Partner Cousin …" at bounding box center [954, 424] width 534 height 33
select select "3"
click at [687, 408] on select "Parent / Guardian Child Sibling (parent not in system) Spouse / Partner Cousin …" at bounding box center [954, 424] width 534 height 33
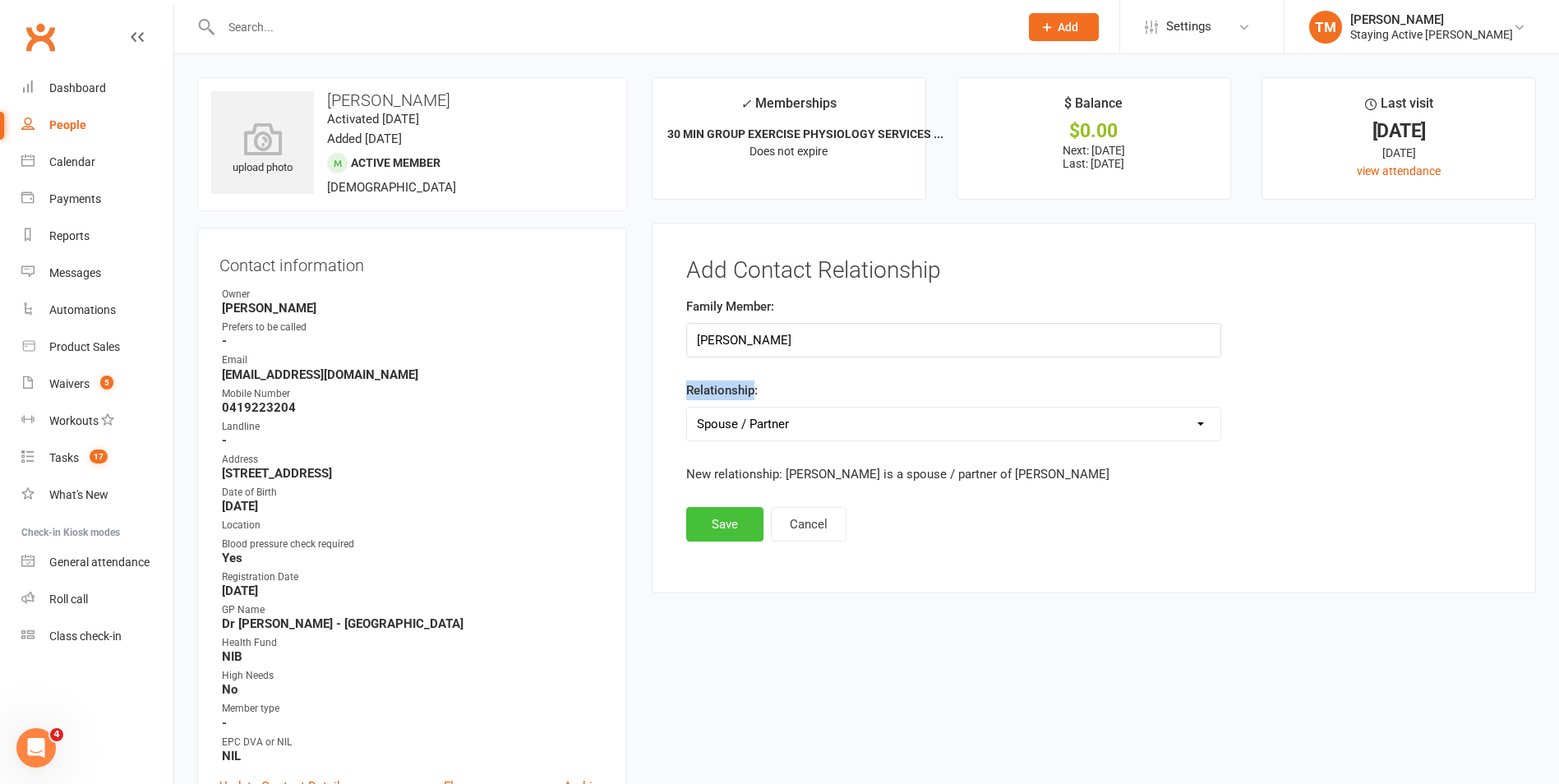
click at [731, 511] on button "Save" at bounding box center [724, 525] width 77 height 35
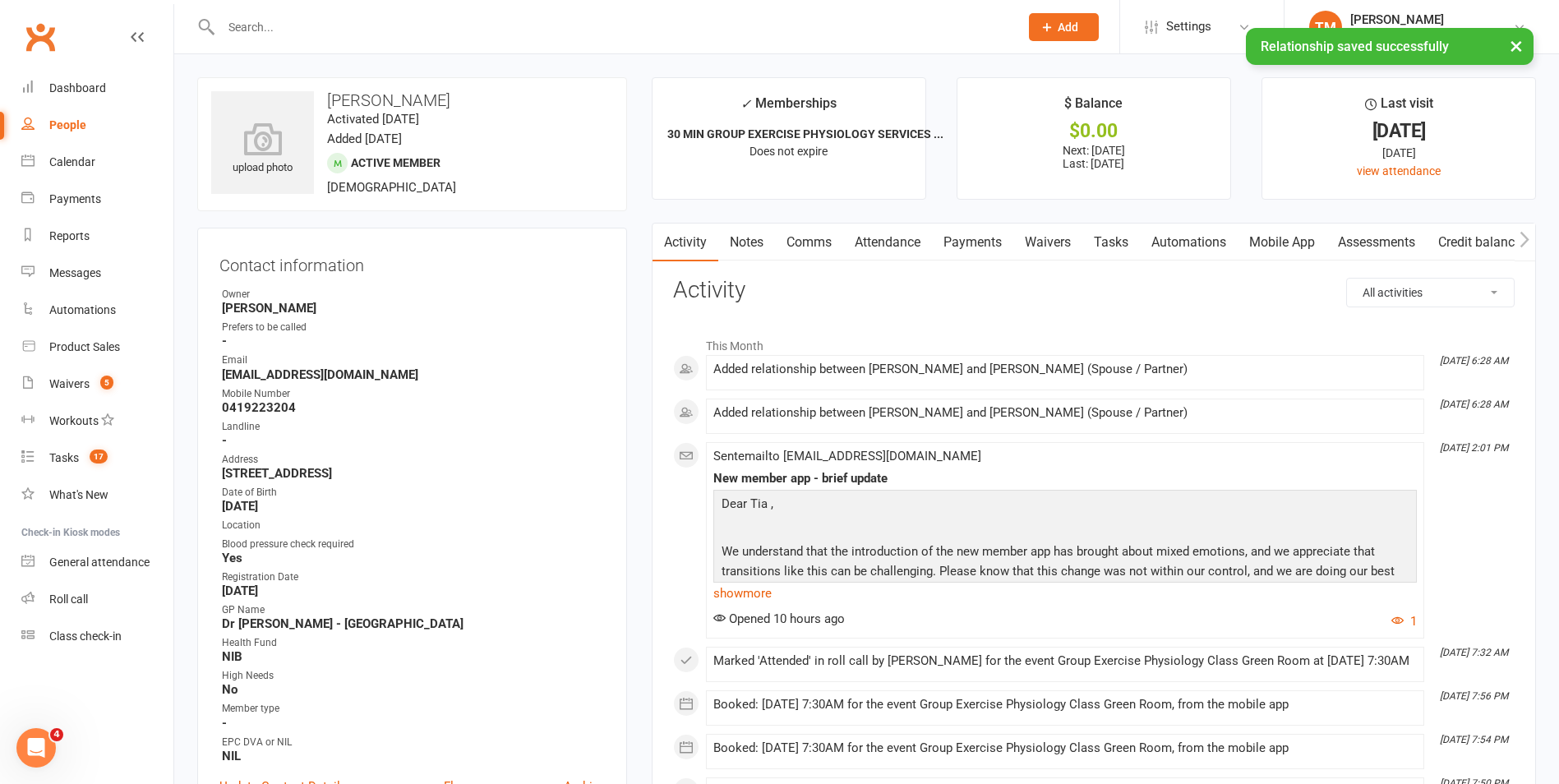
click at [1367, 245] on link "Assessments" at bounding box center [1377, 243] width 100 height 38
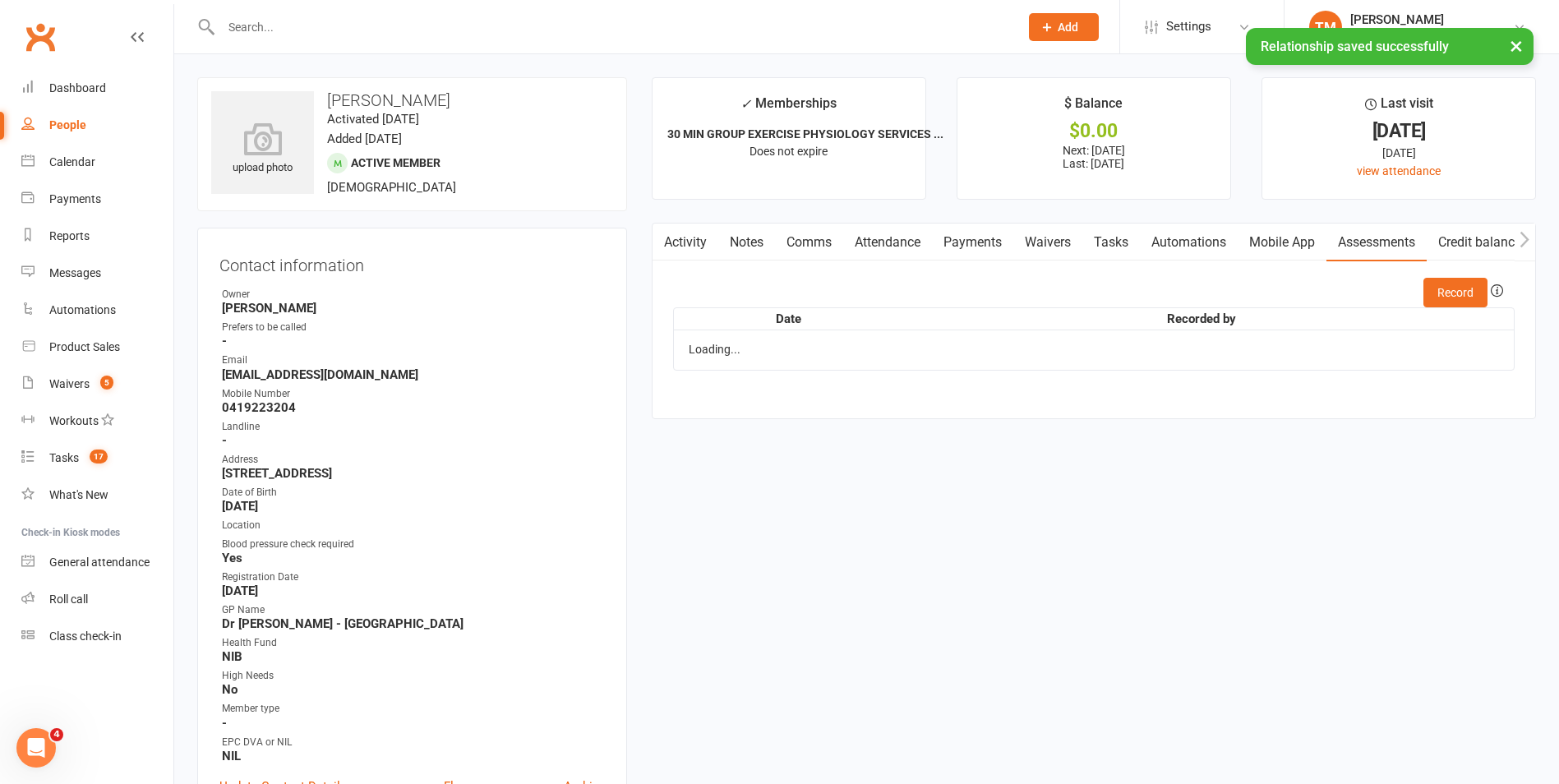
click at [1274, 233] on link "Mobile App" at bounding box center [1282, 243] width 89 height 38
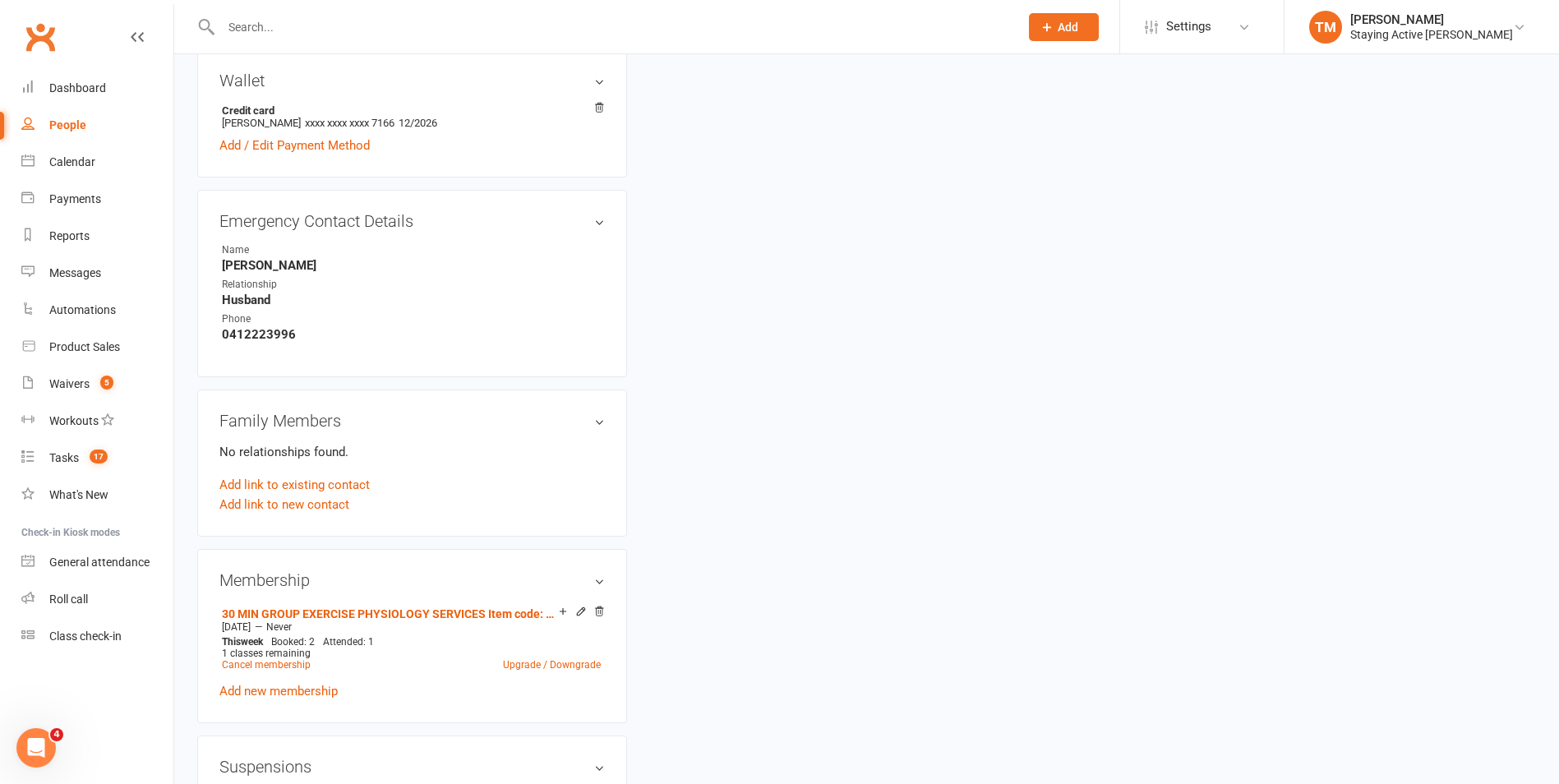
scroll to position [822, 0]
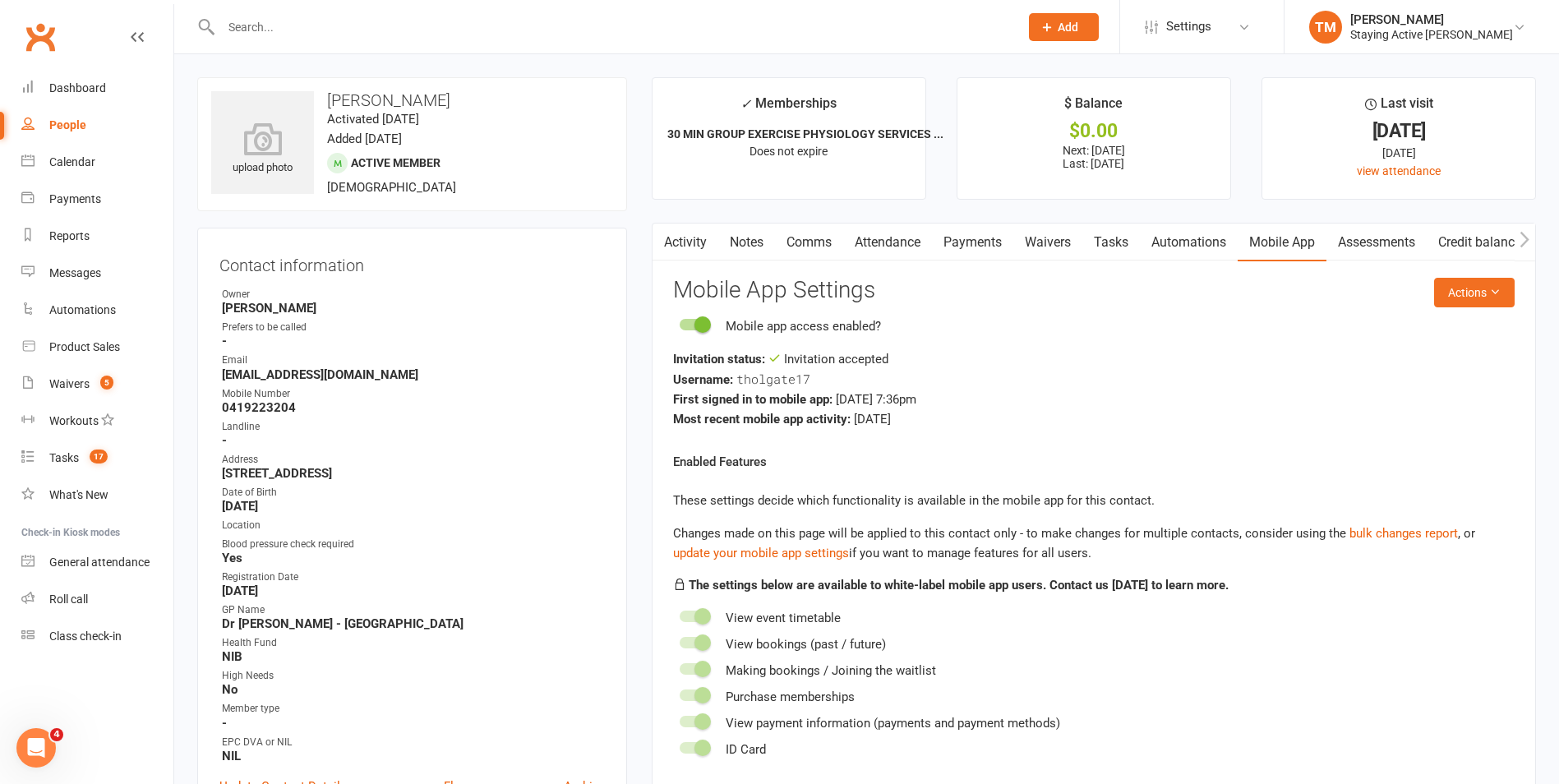
click at [49, 17] on link "Clubworx" at bounding box center [41, 37] width 41 height 41
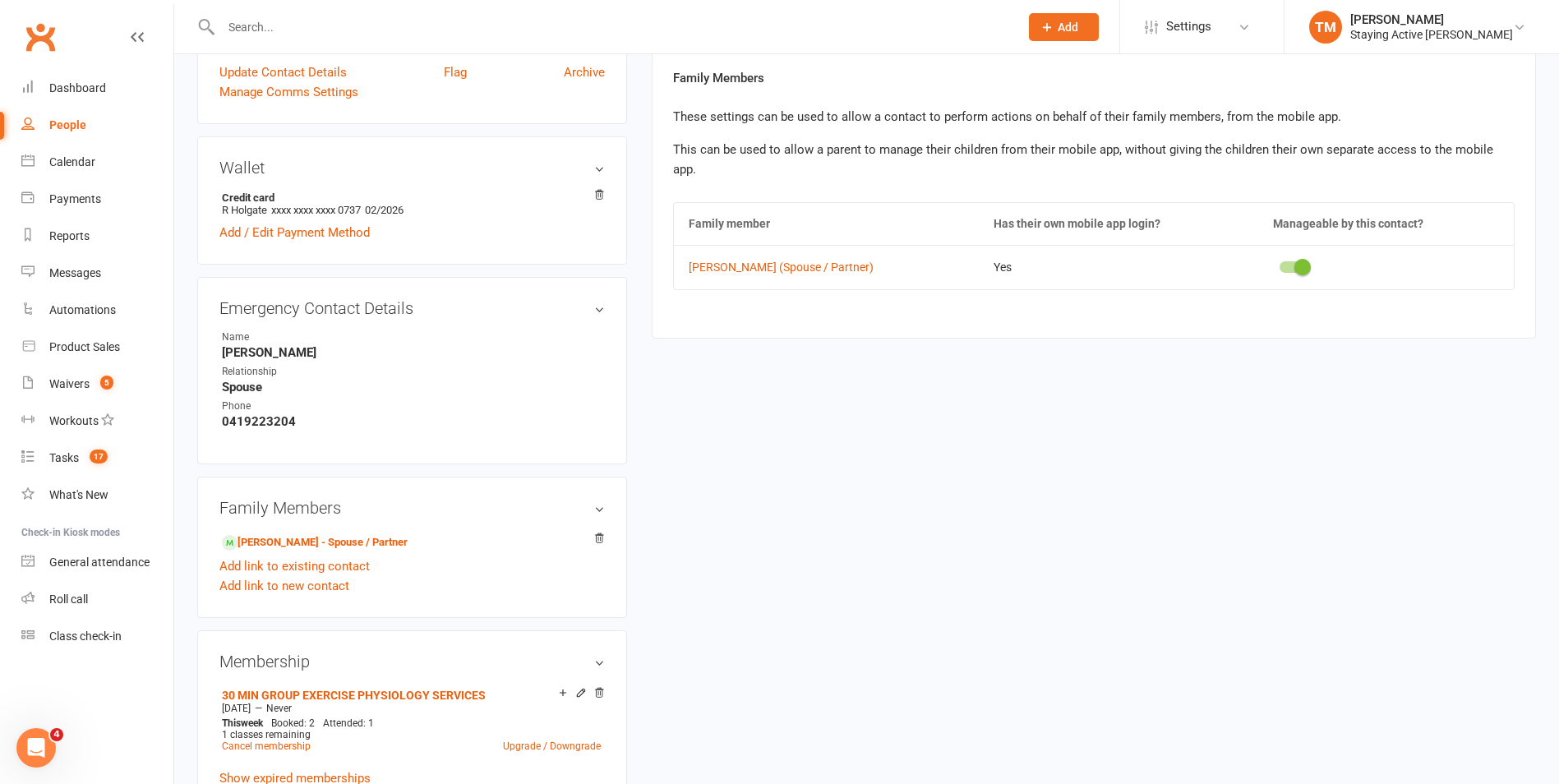
scroll to position [740, 0]
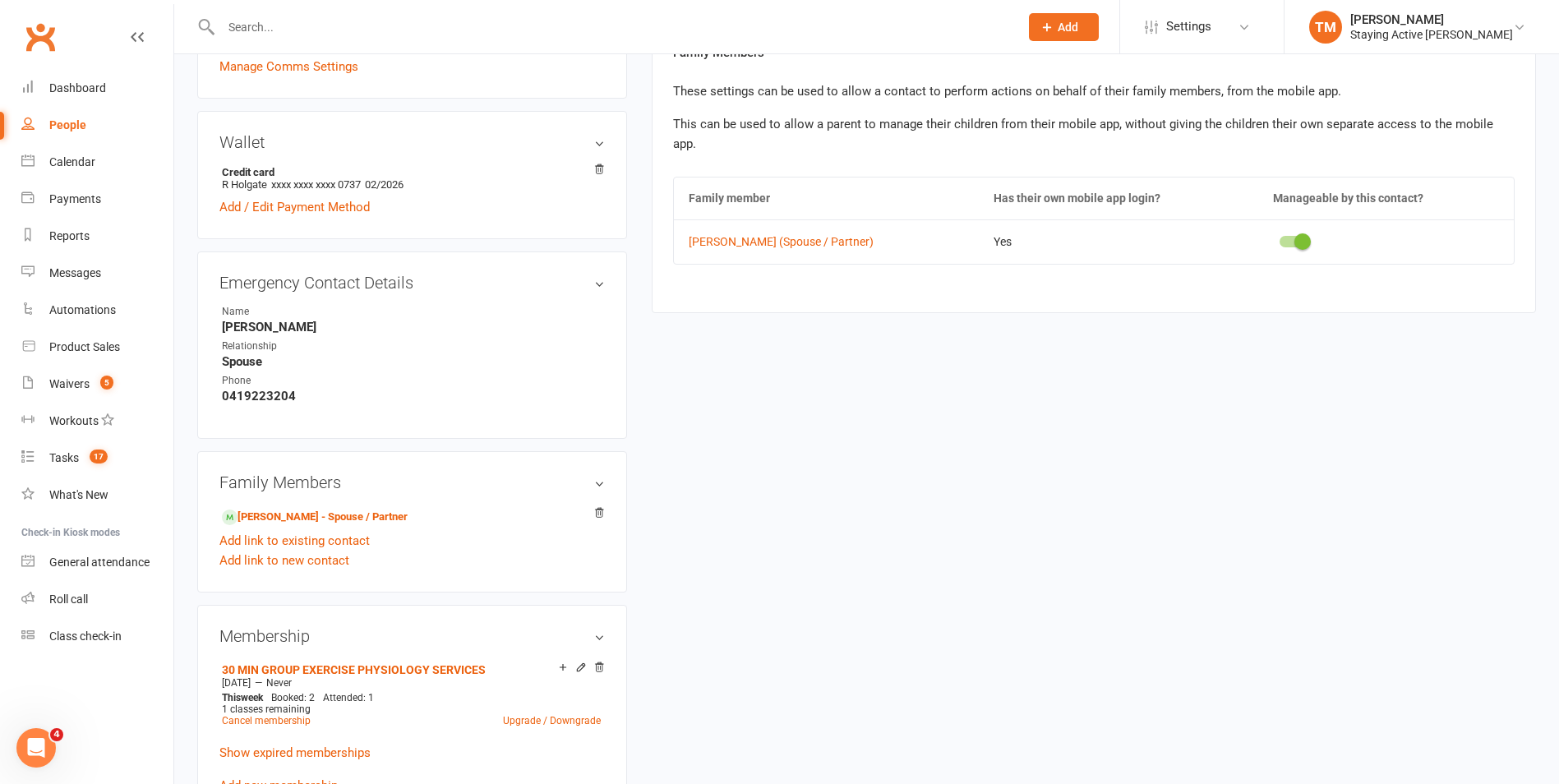
click at [532, 42] on div at bounding box center [603, 27] width 811 height 53
click at [530, 17] on input "text" at bounding box center [612, 27] width 792 height 23
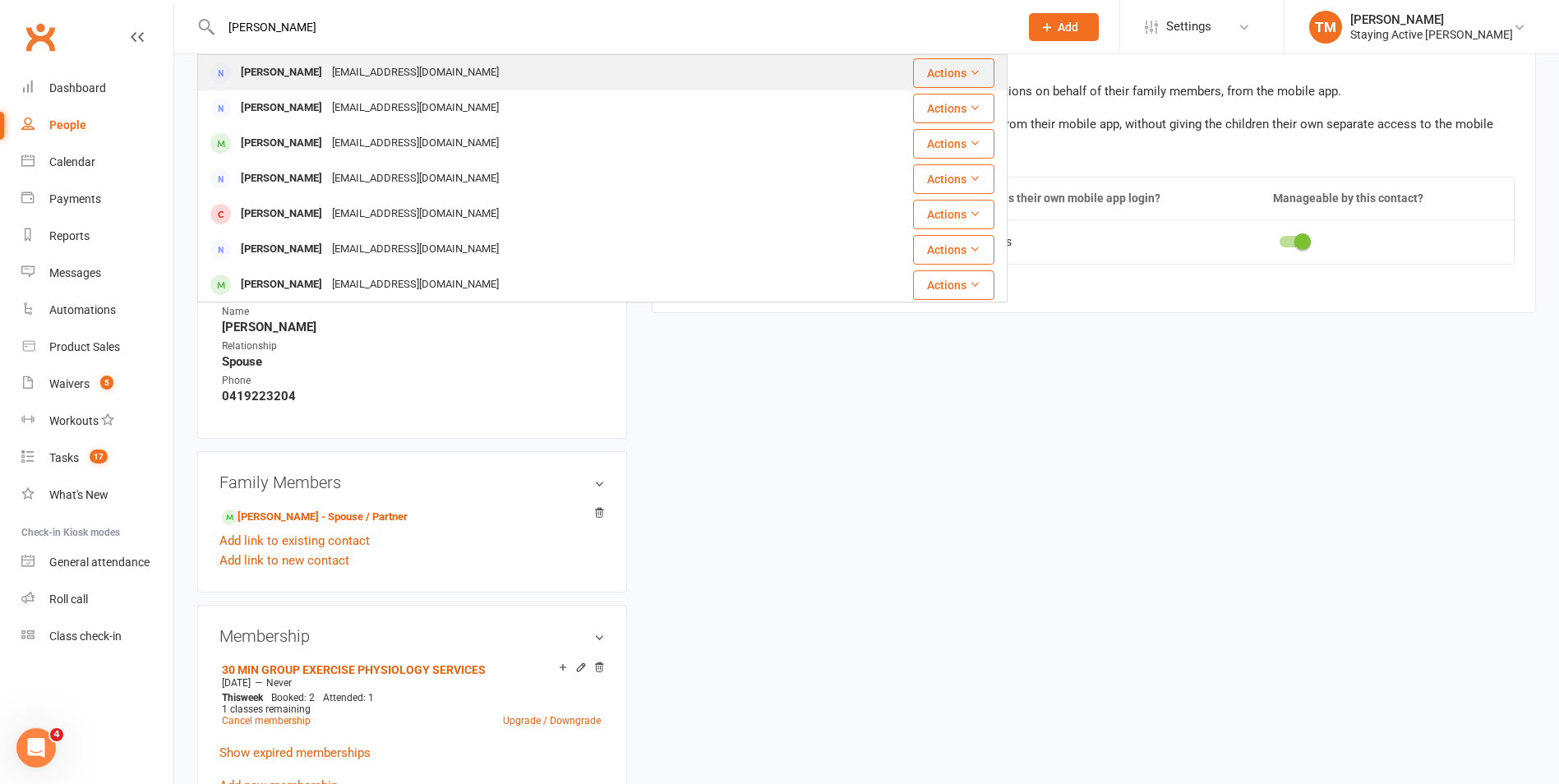
type input "[PERSON_NAME]"
click at [245, 78] on div "[PERSON_NAME]" at bounding box center [282, 72] width 91 height 24
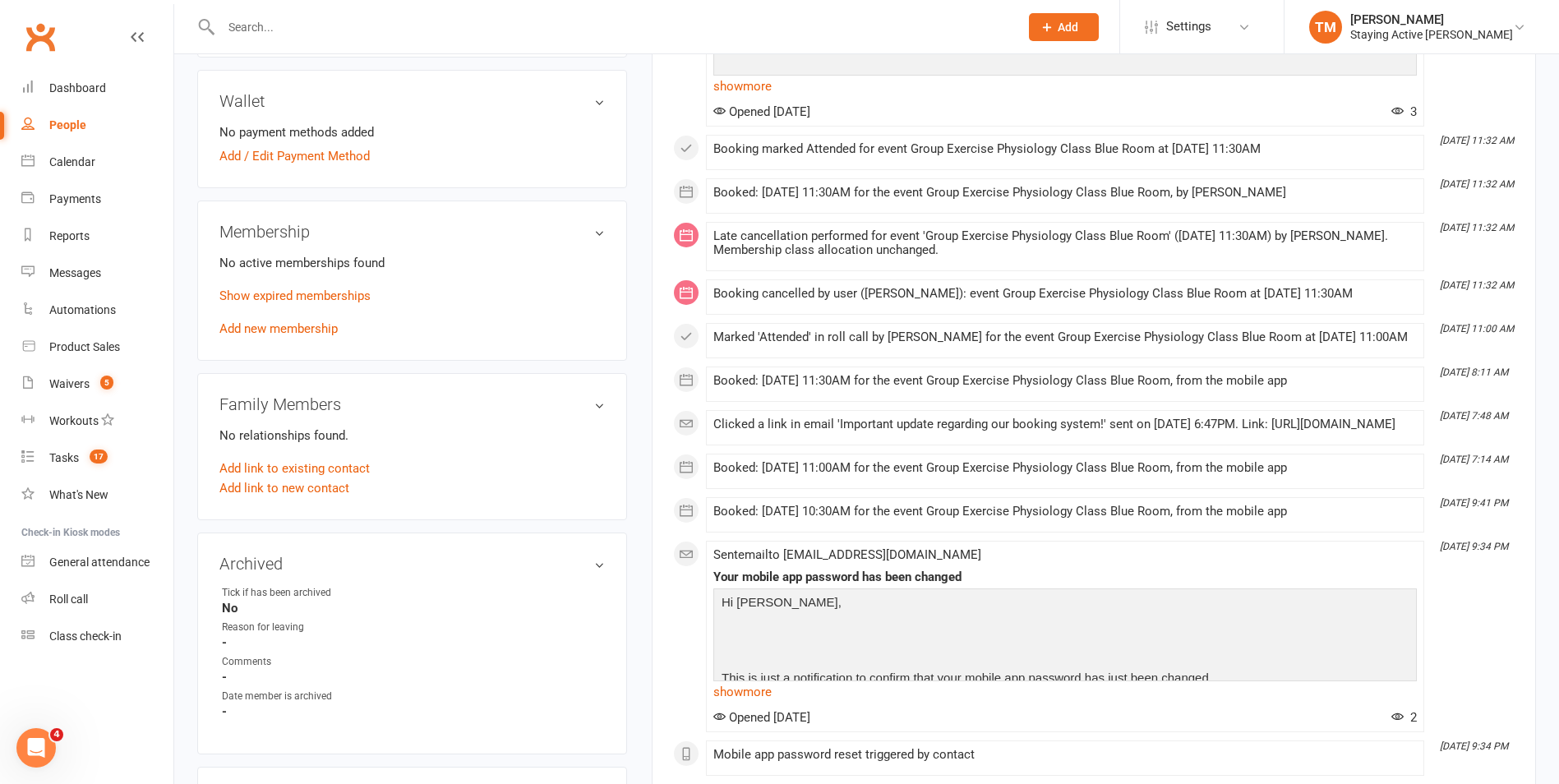
scroll to position [329, 0]
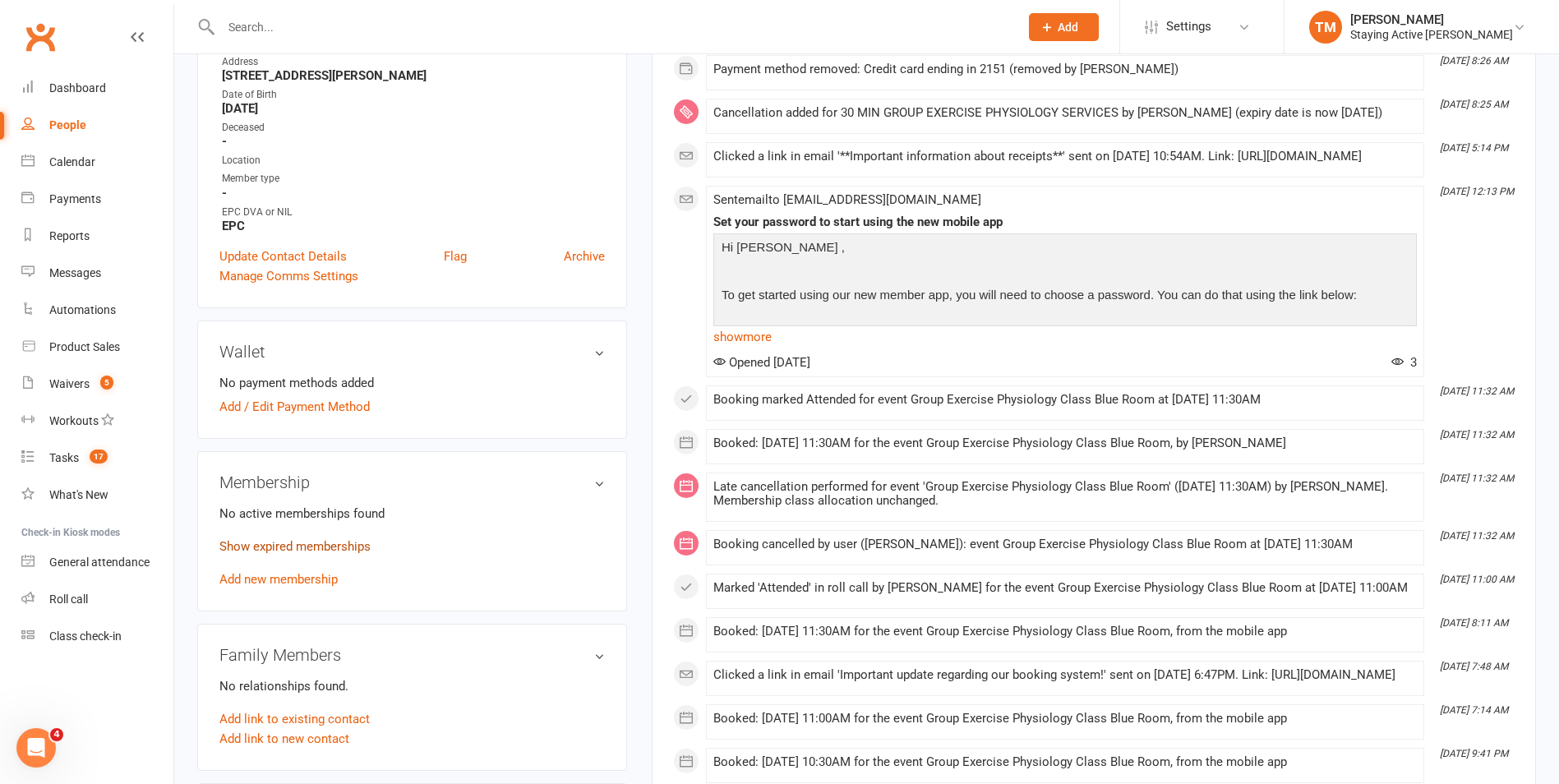
click at [279, 544] on link "Show expired memberships" at bounding box center [295, 547] width 151 height 15
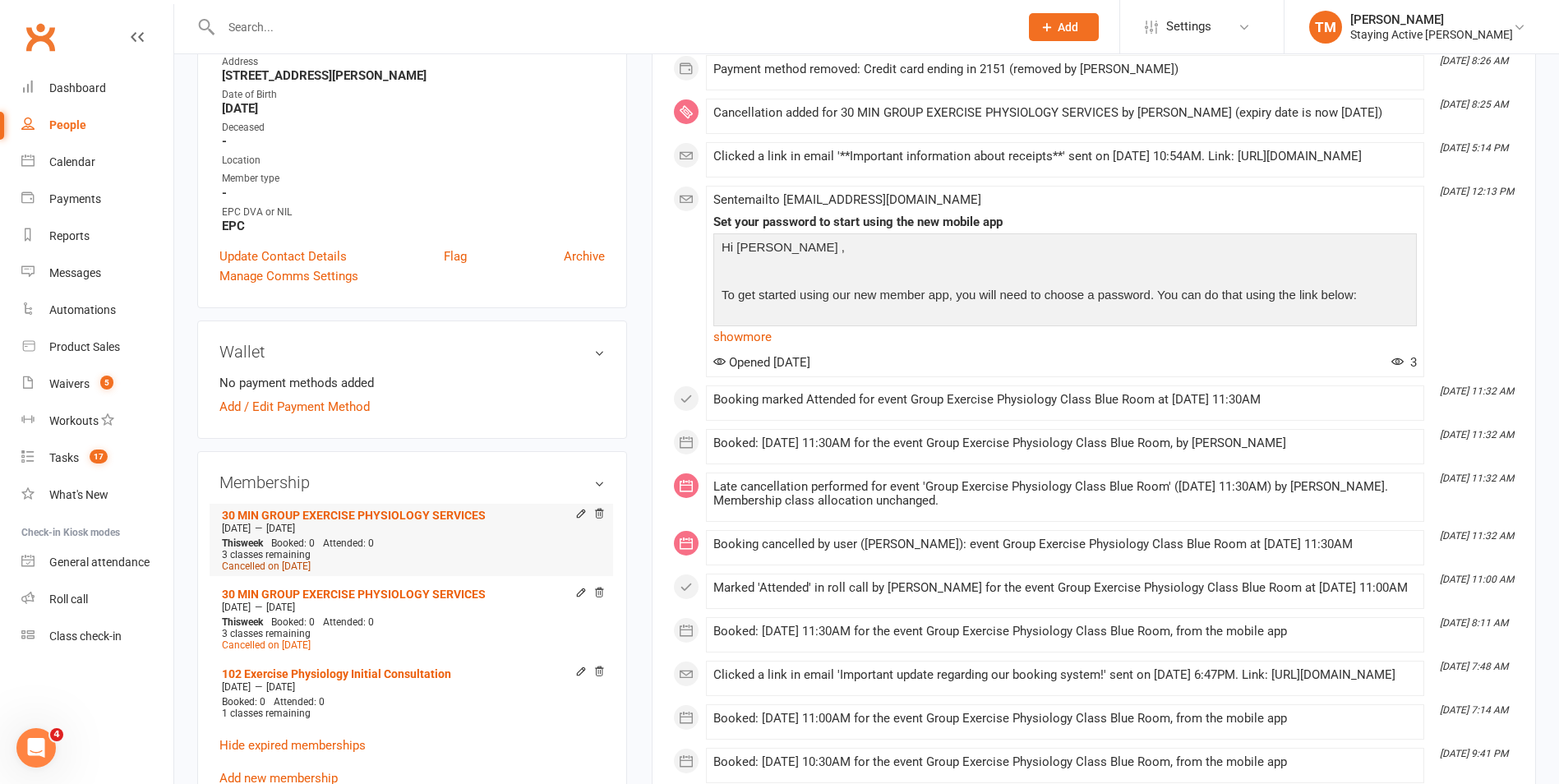
click at [278, 567] on span "Cancelled on [DATE]" at bounding box center [266, 566] width 89 height 12
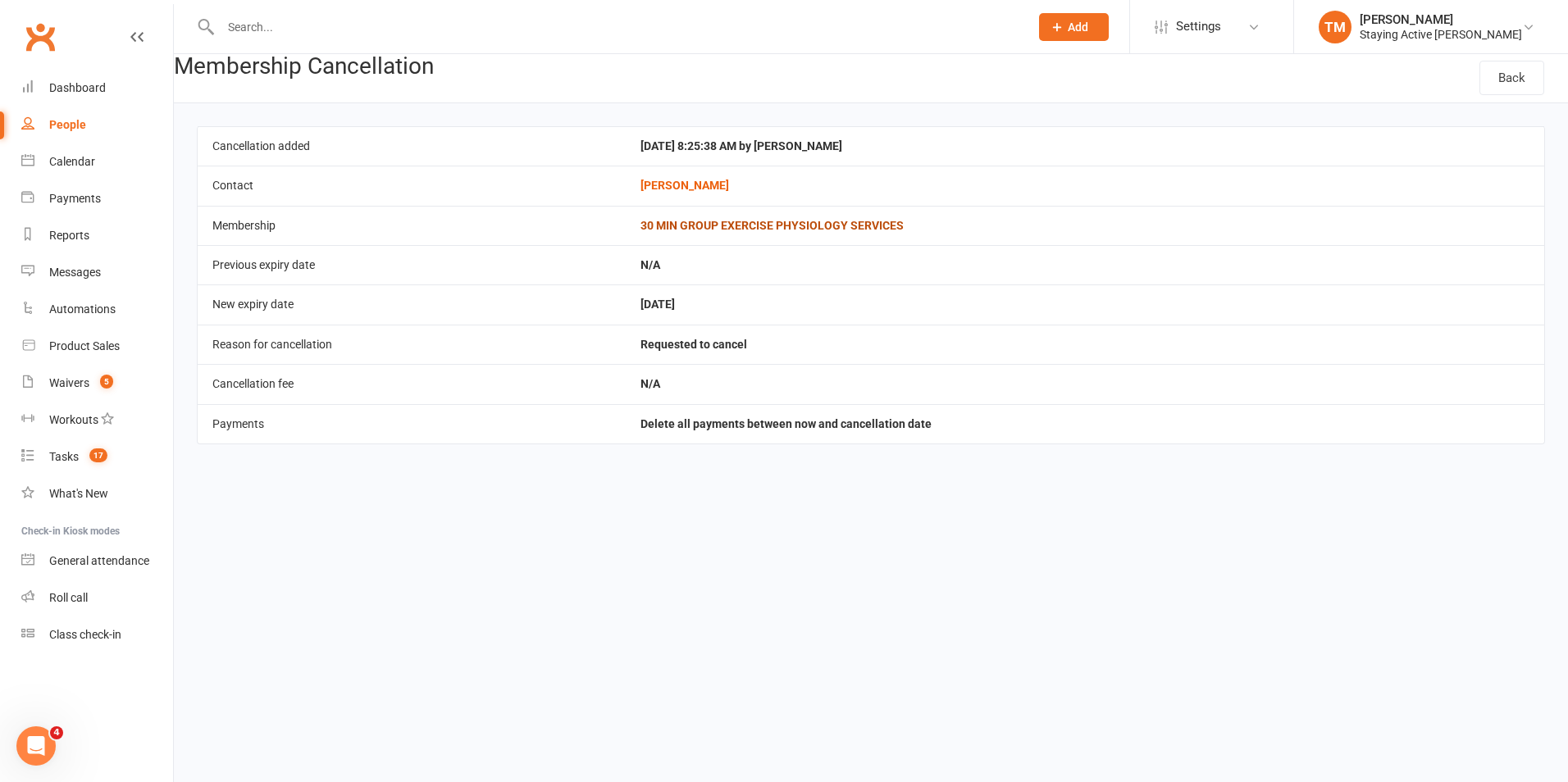
click at [772, 232] on link "30 MIN GROUP EXERCISE PHYSIOLOGY SERVICES" at bounding box center [772, 226] width 263 height 13
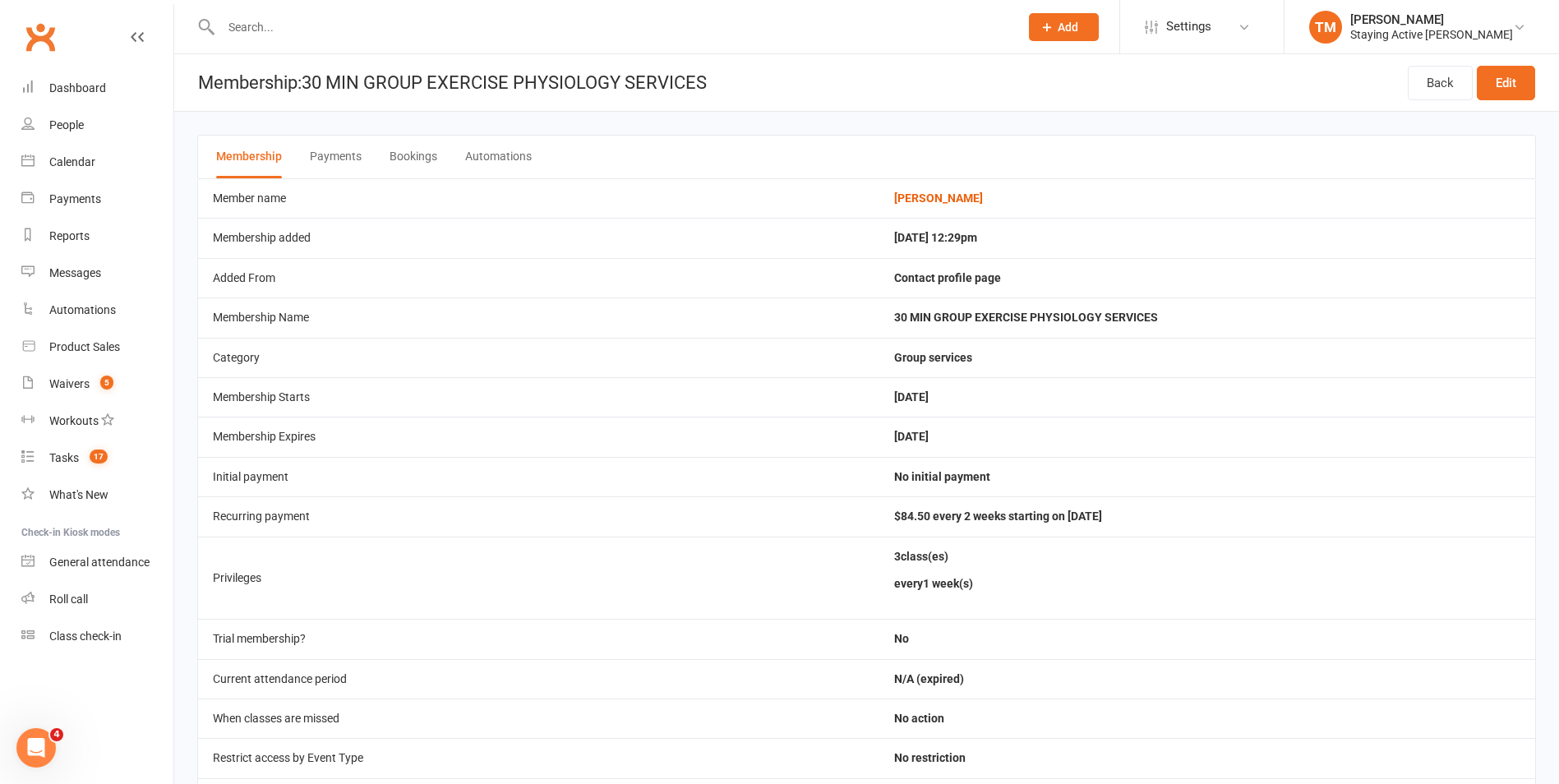
click at [43, 43] on link "Clubworx" at bounding box center [41, 37] width 41 height 41
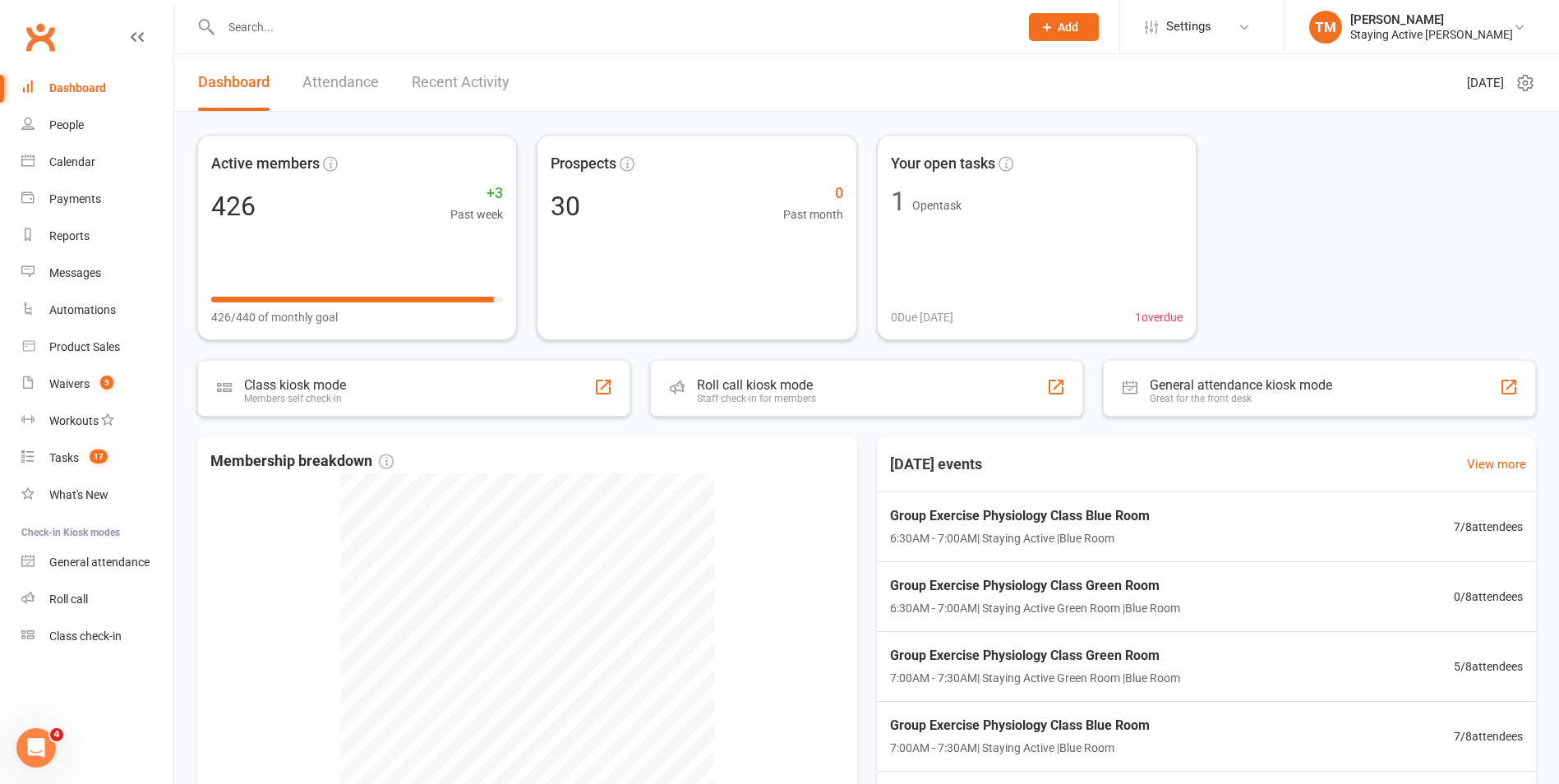
click at [259, 33] on input "text" at bounding box center [612, 27] width 792 height 23
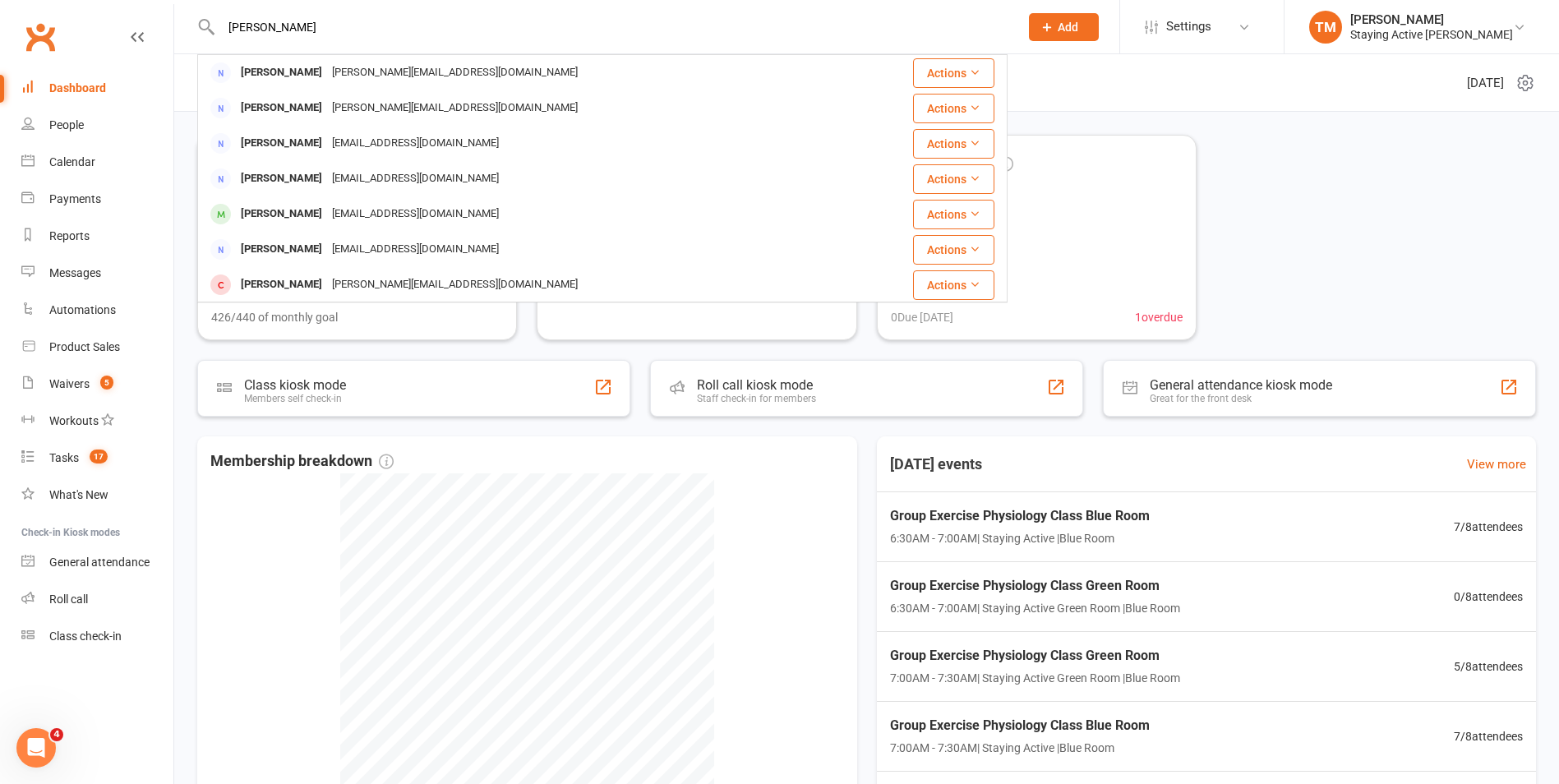
type input "[PERSON_NAME]"
drag, startPoint x: 65, startPoint y: 599, endPoint x: 74, endPoint y: 589, distance: 13.5
click at [65, 599] on div "Roll call" at bounding box center [69, 599] width 39 height 13
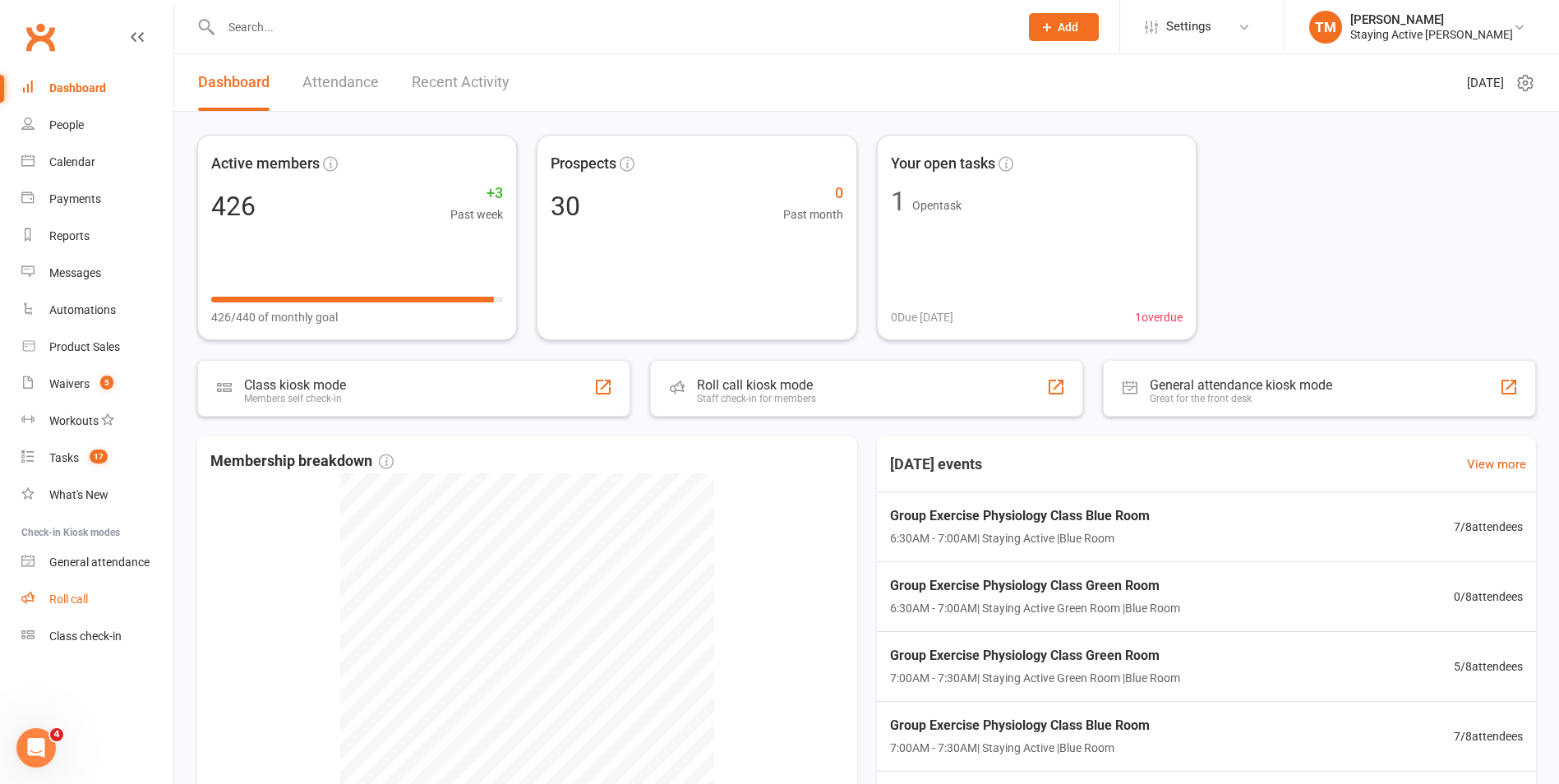
click at [77, 588] on link "Roll call" at bounding box center [97, 599] width 152 height 37
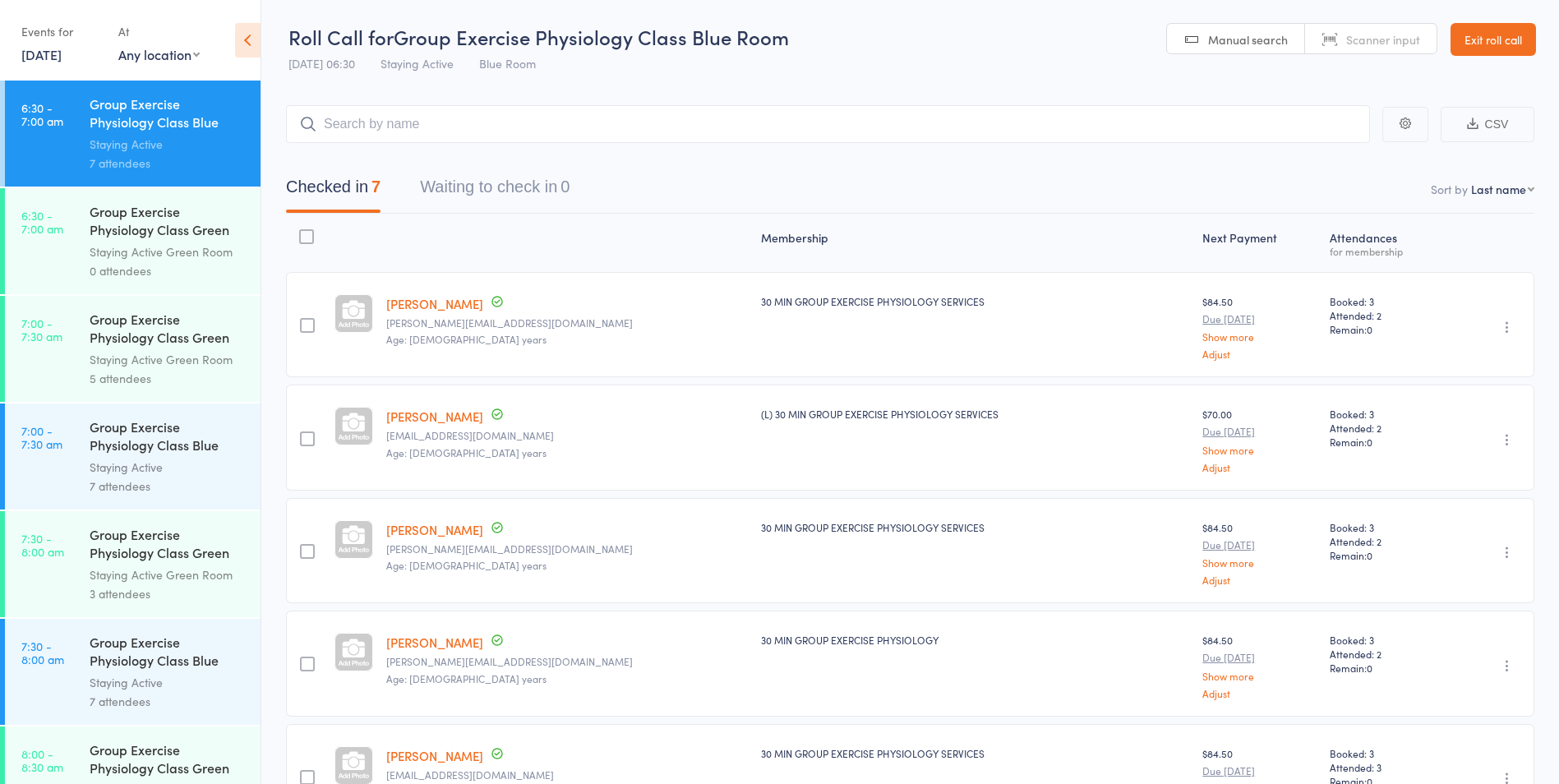
click at [163, 344] on div "Group Exercise Physiology Class Green Room" at bounding box center [167, 330] width 157 height 41
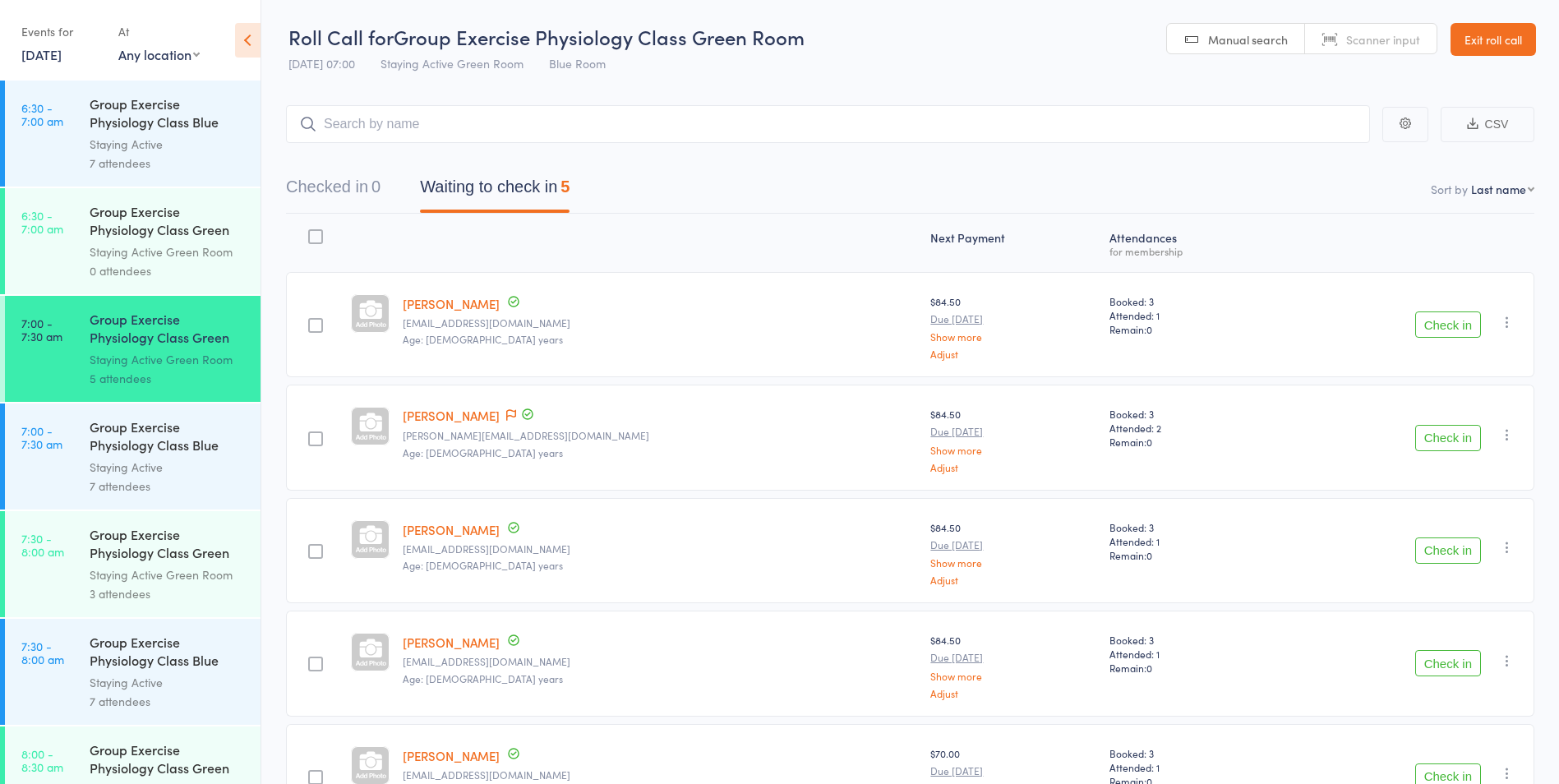
click at [107, 438] on div "Group Exercise Physiology Class Blue Room" at bounding box center [167, 438] width 157 height 41
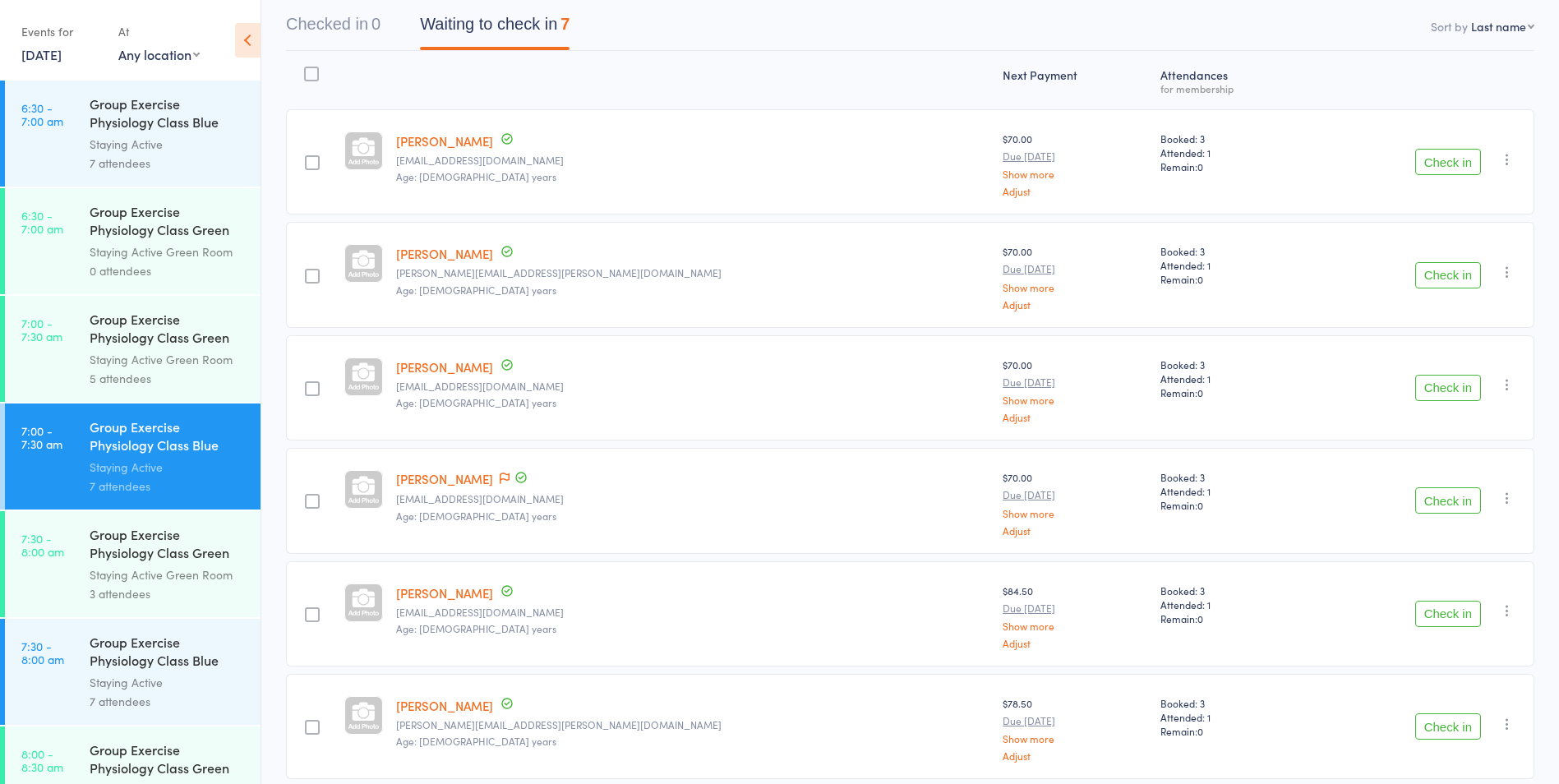
scroll to position [164, 0]
click at [1448, 503] on button "Check in" at bounding box center [1448, 499] width 65 height 27
click at [1426, 380] on button "Check in" at bounding box center [1448, 386] width 65 height 27
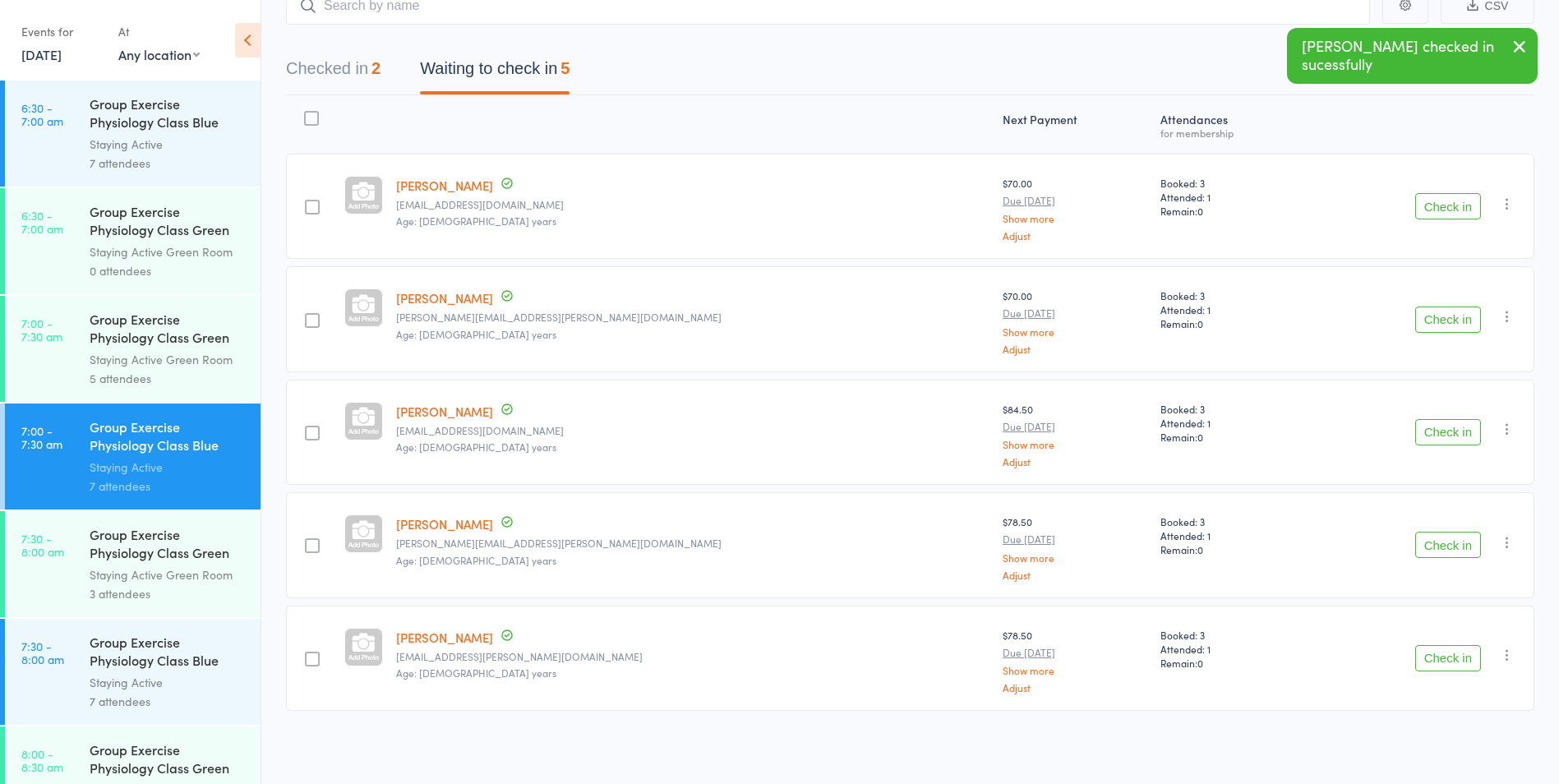
click at [148, 352] on div "Staying Active Green Room" at bounding box center [167, 359] width 157 height 19
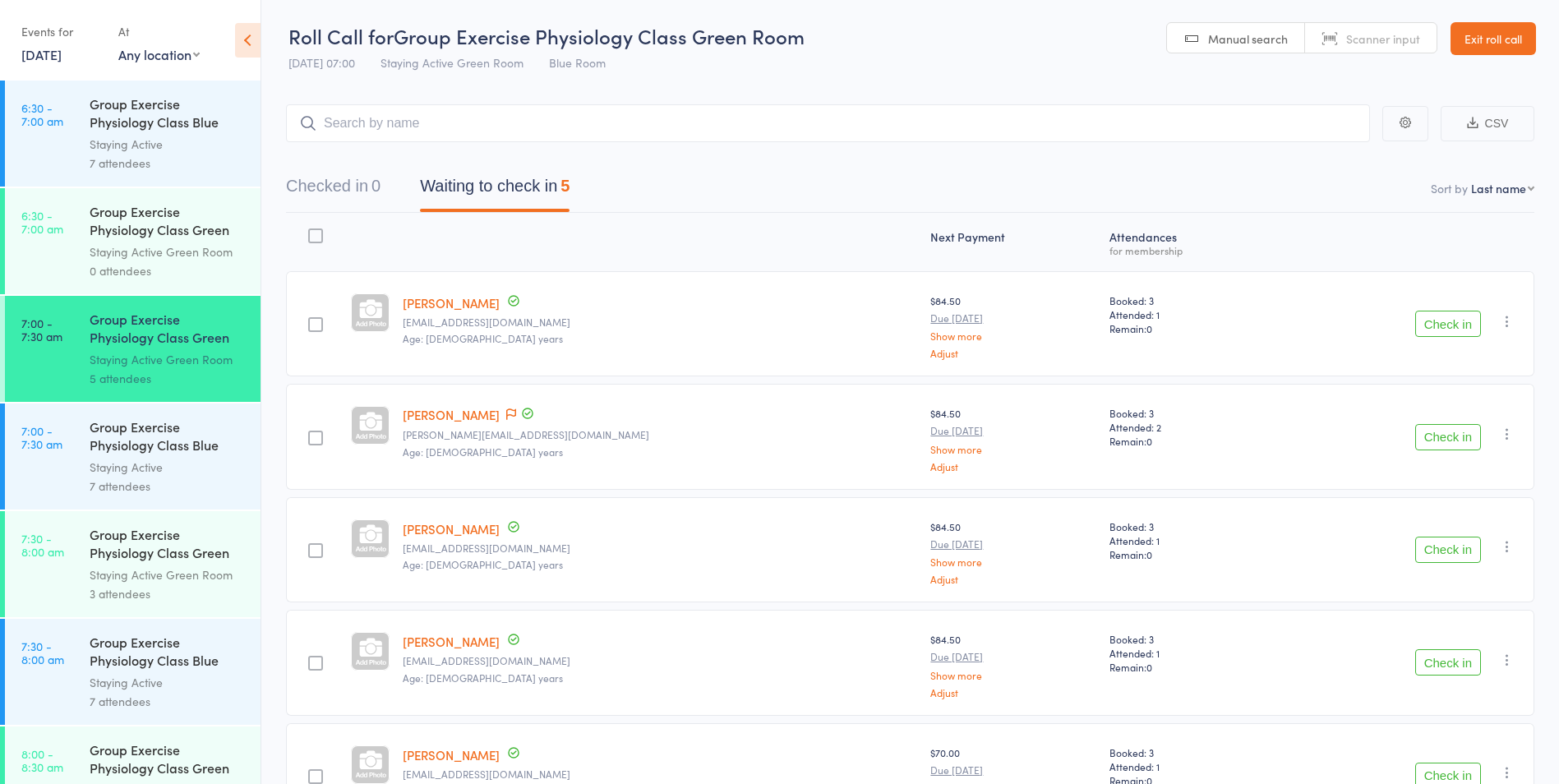
scroll to position [83, 0]
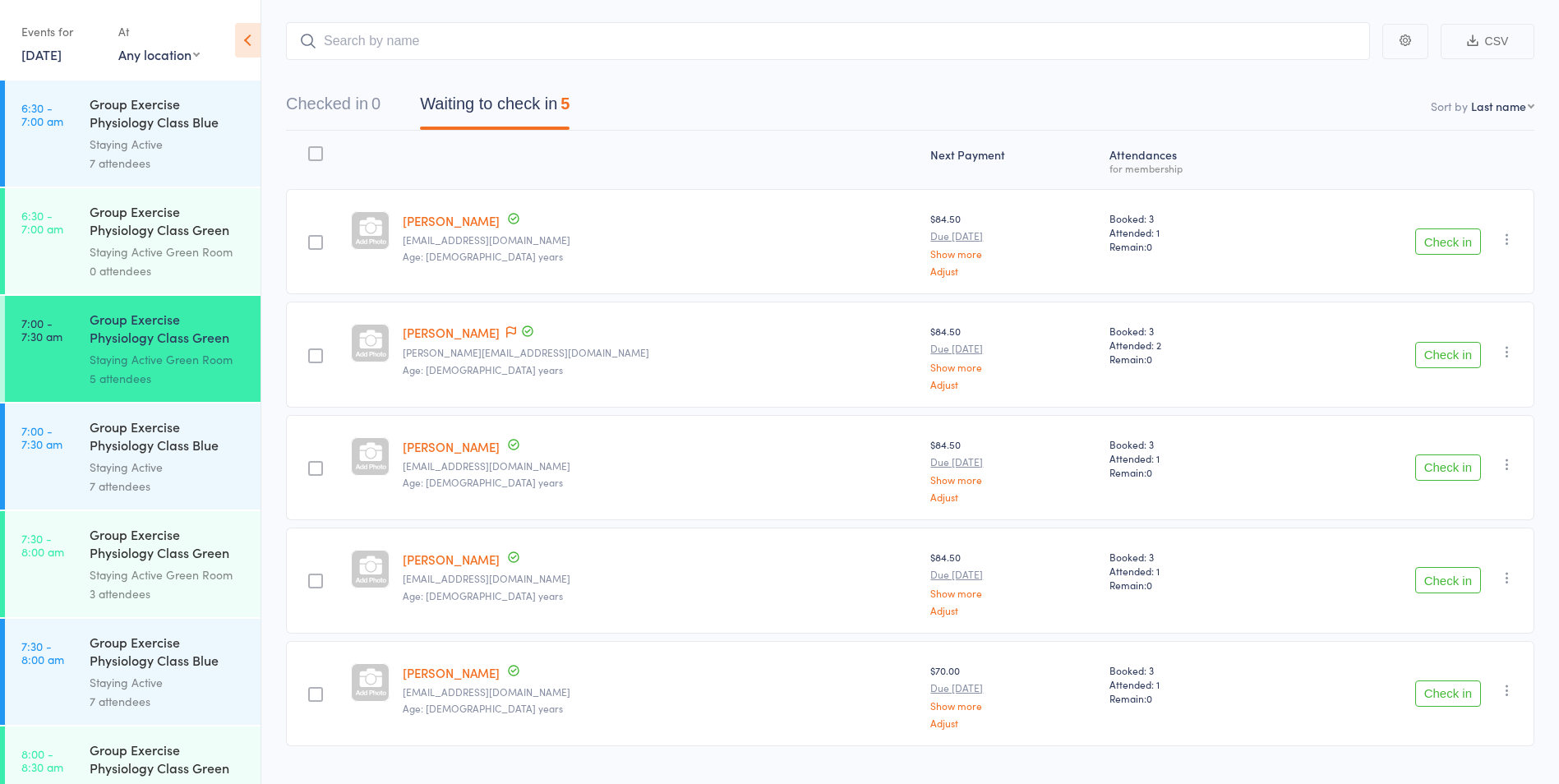
click at [1457, 355] on button "Check in" at bounding box center [1448, 356] width 65 height 27
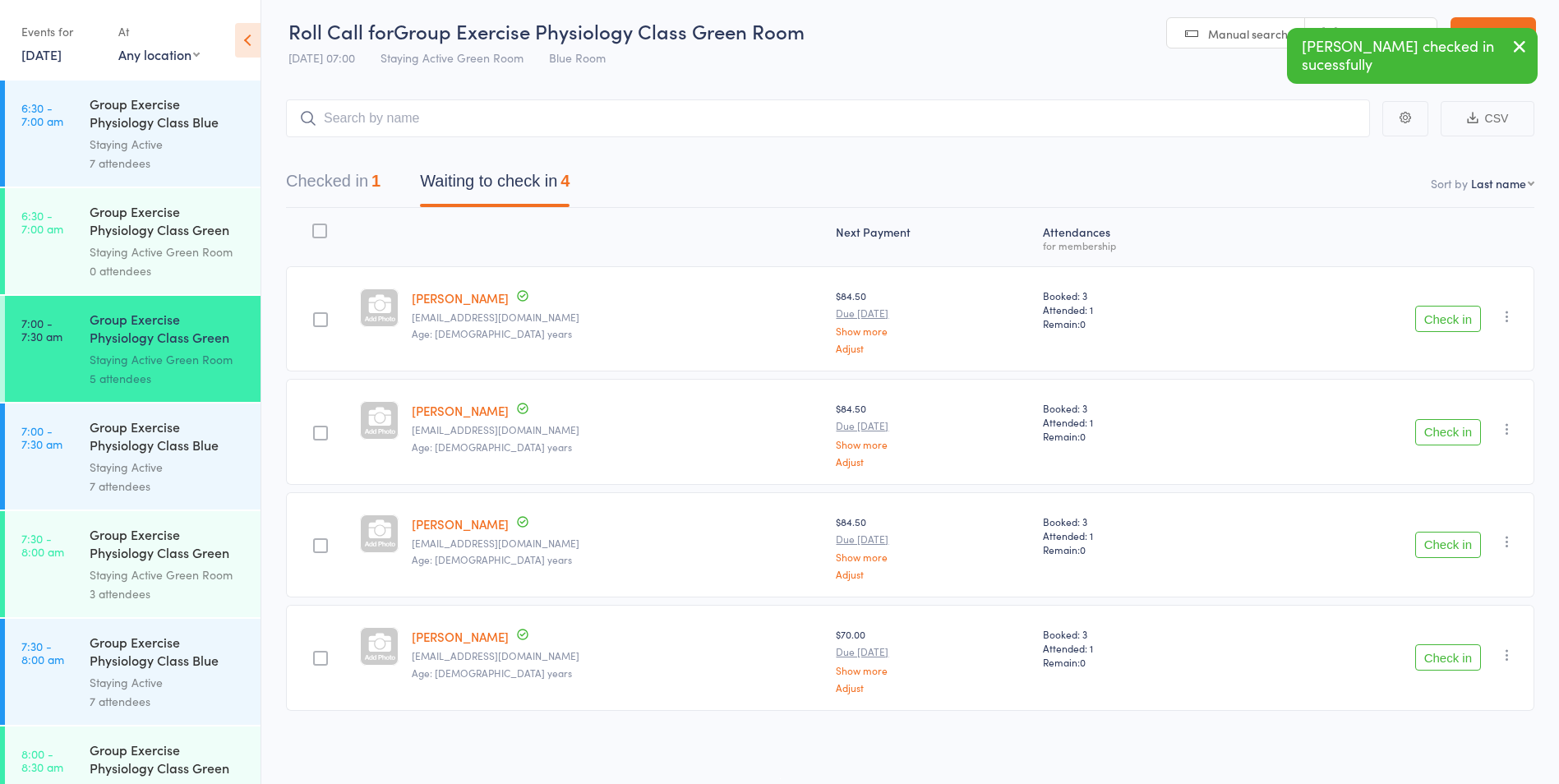
click at [117, 449] on div "Group Exercise Physiology Class Blue Room" at bounding box center [167, 438] width 157 height 41
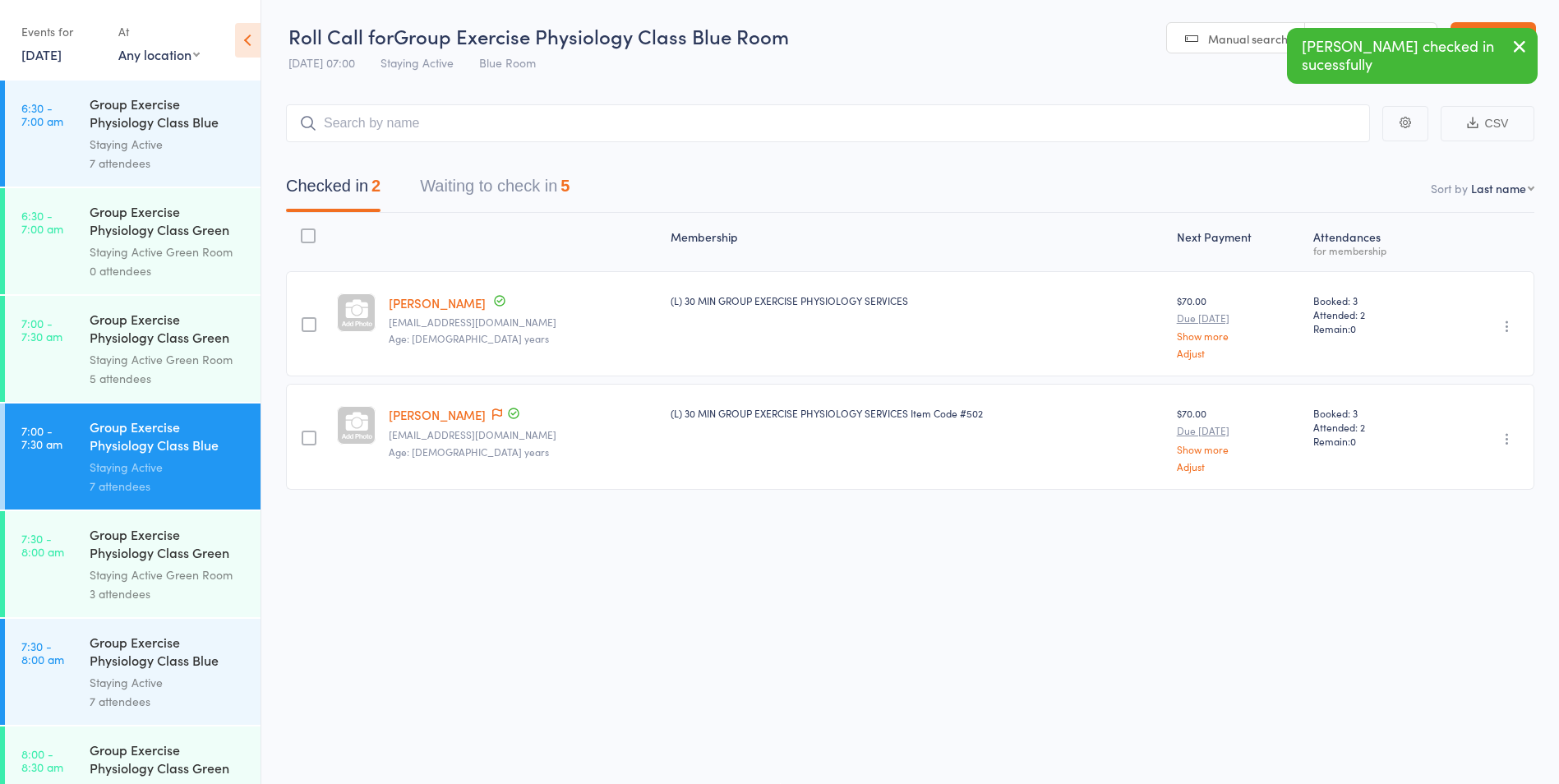
click at [487, 199] on button "Waiting to check in 5" at bounding box center [495, 190] width 149 height 44
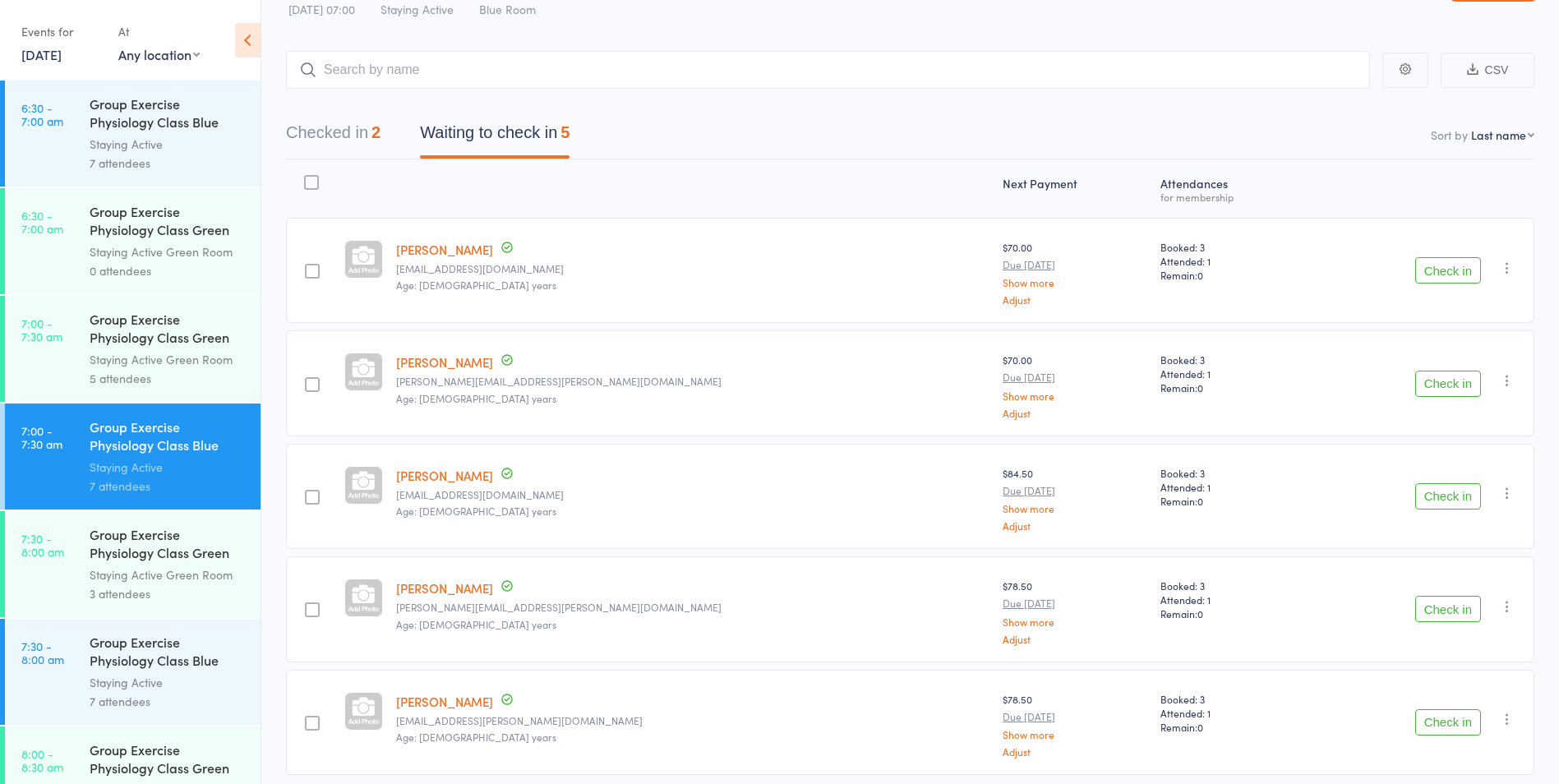
scroll to position [119, 0]
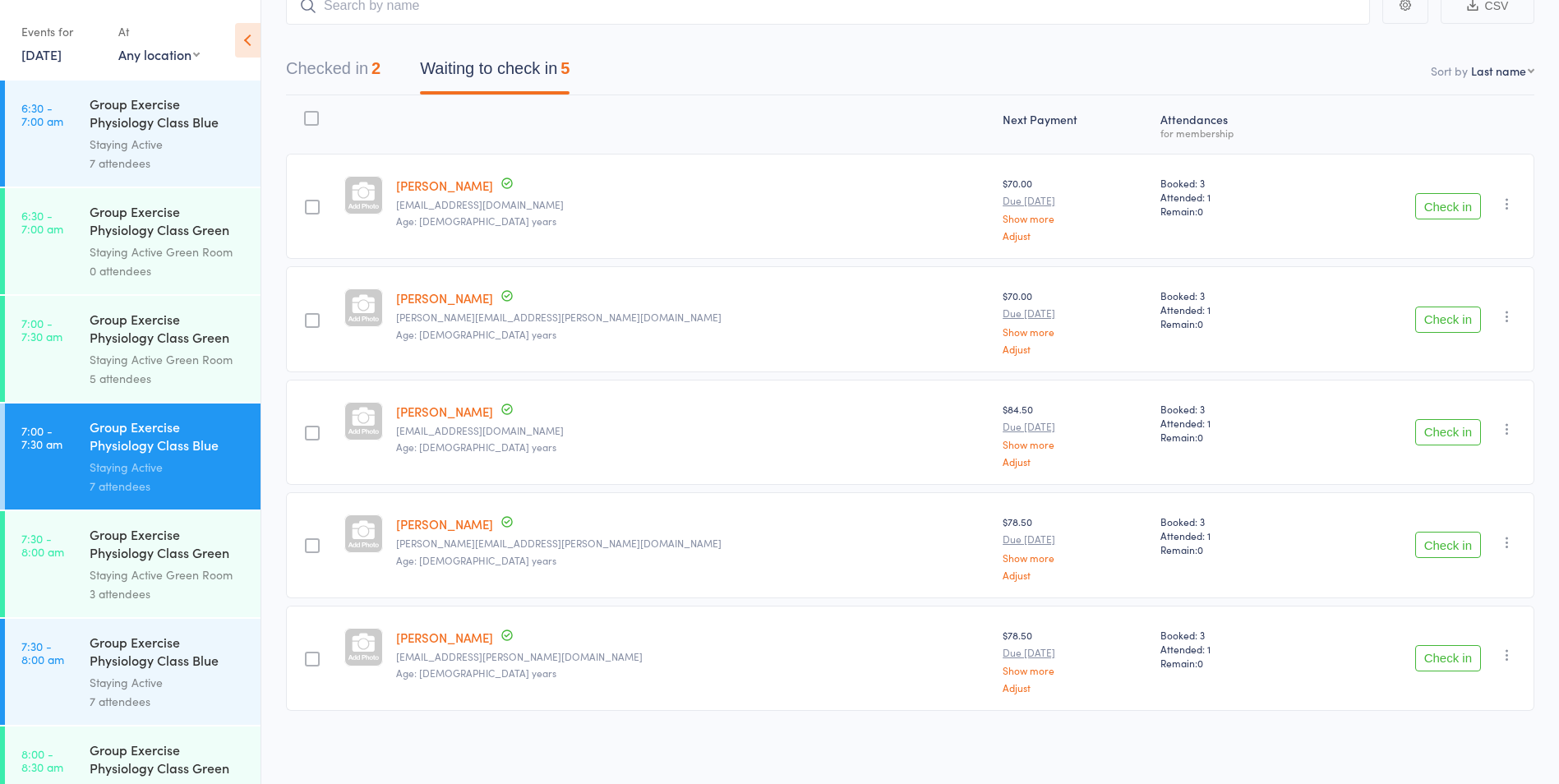
click at [1453, 546] on button "Check in" at bounding box center [1448, 545] width 65 height 27
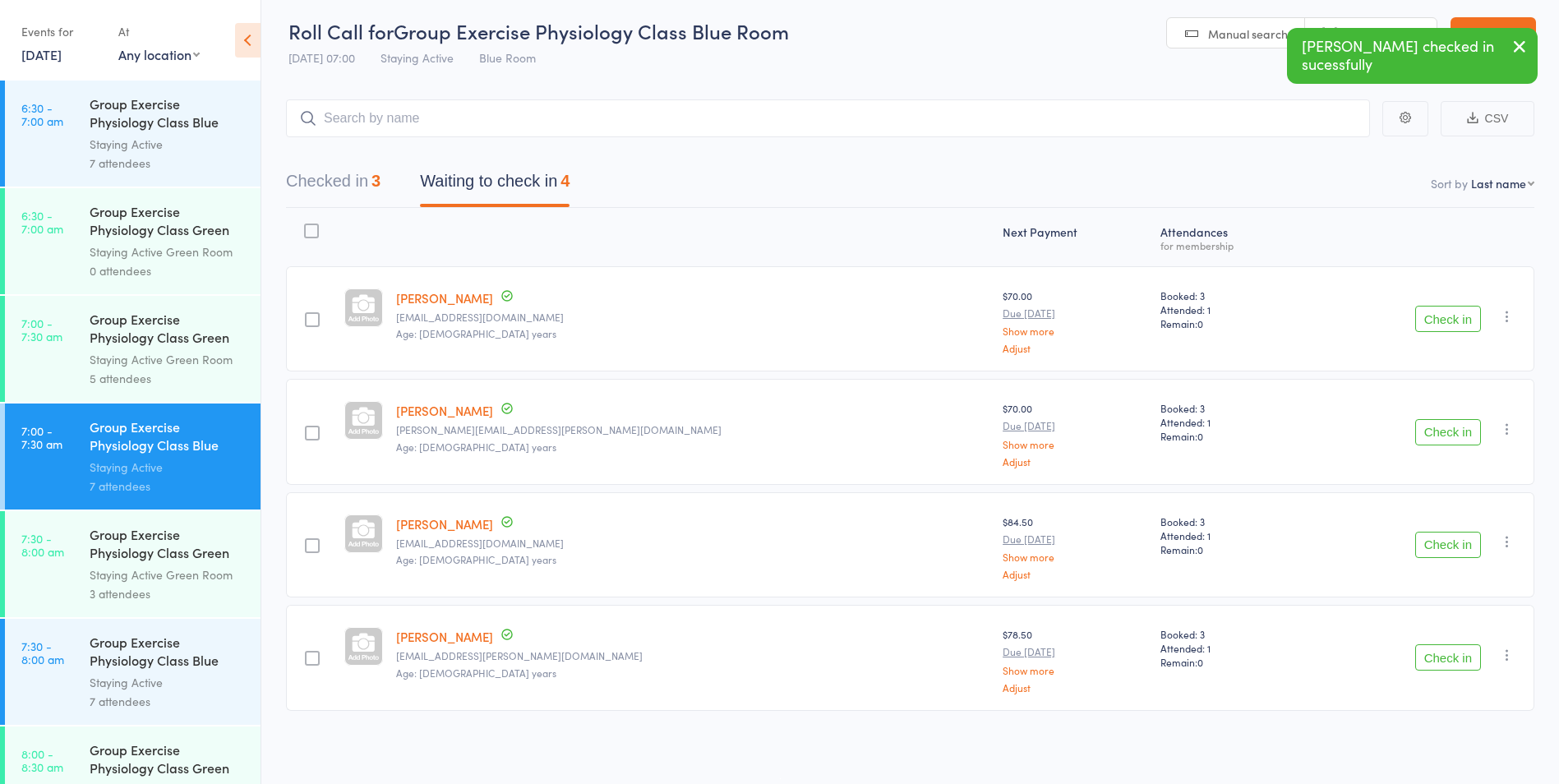
click at [1448, 658] on button "Check in" at bounding box center [1448, 657] width 65 height 27
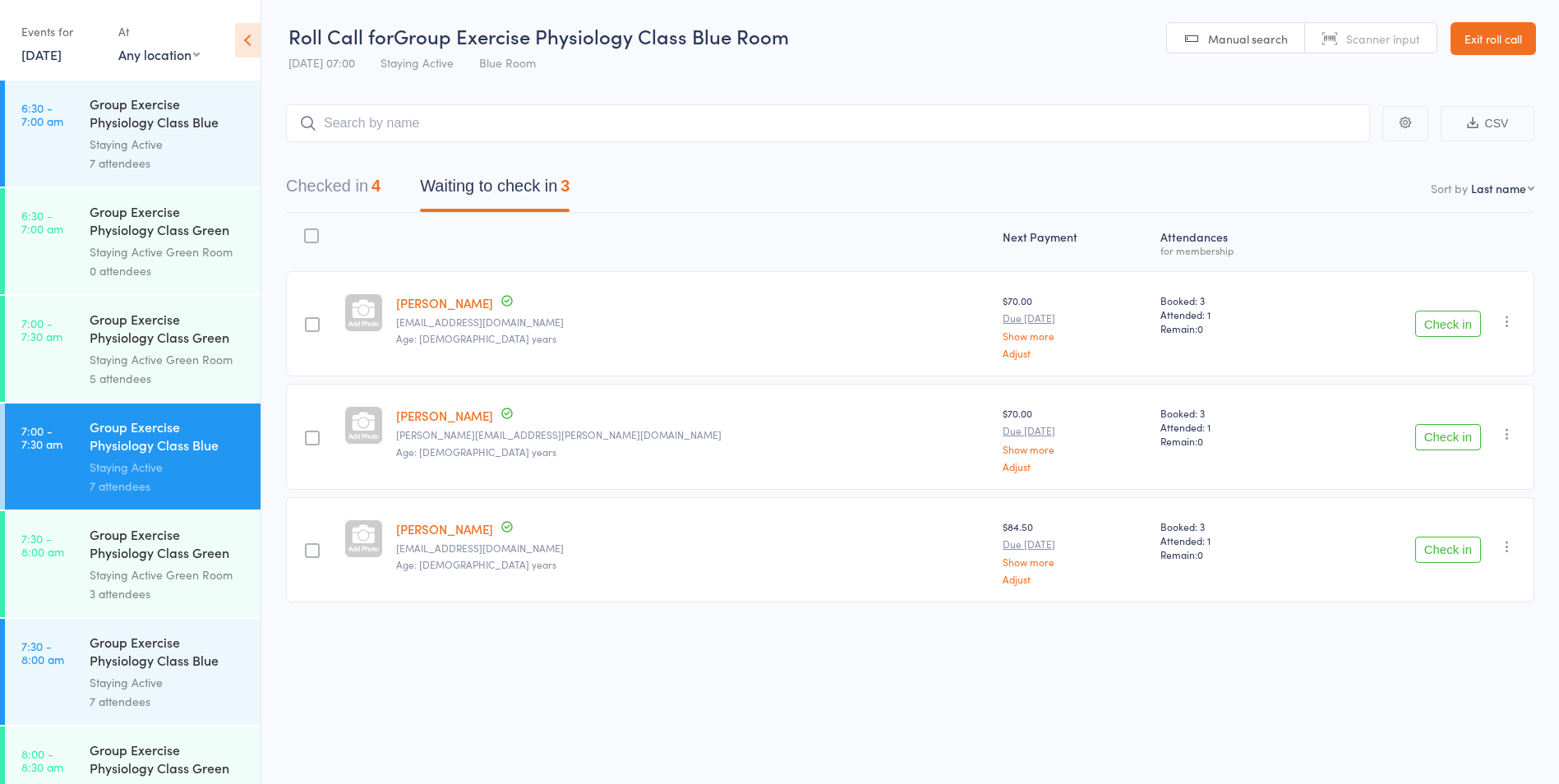
click at [143, 332] on div "Group Exercise Physiology Class Green Room" at bounding box center [167, 330] width 157 height 41
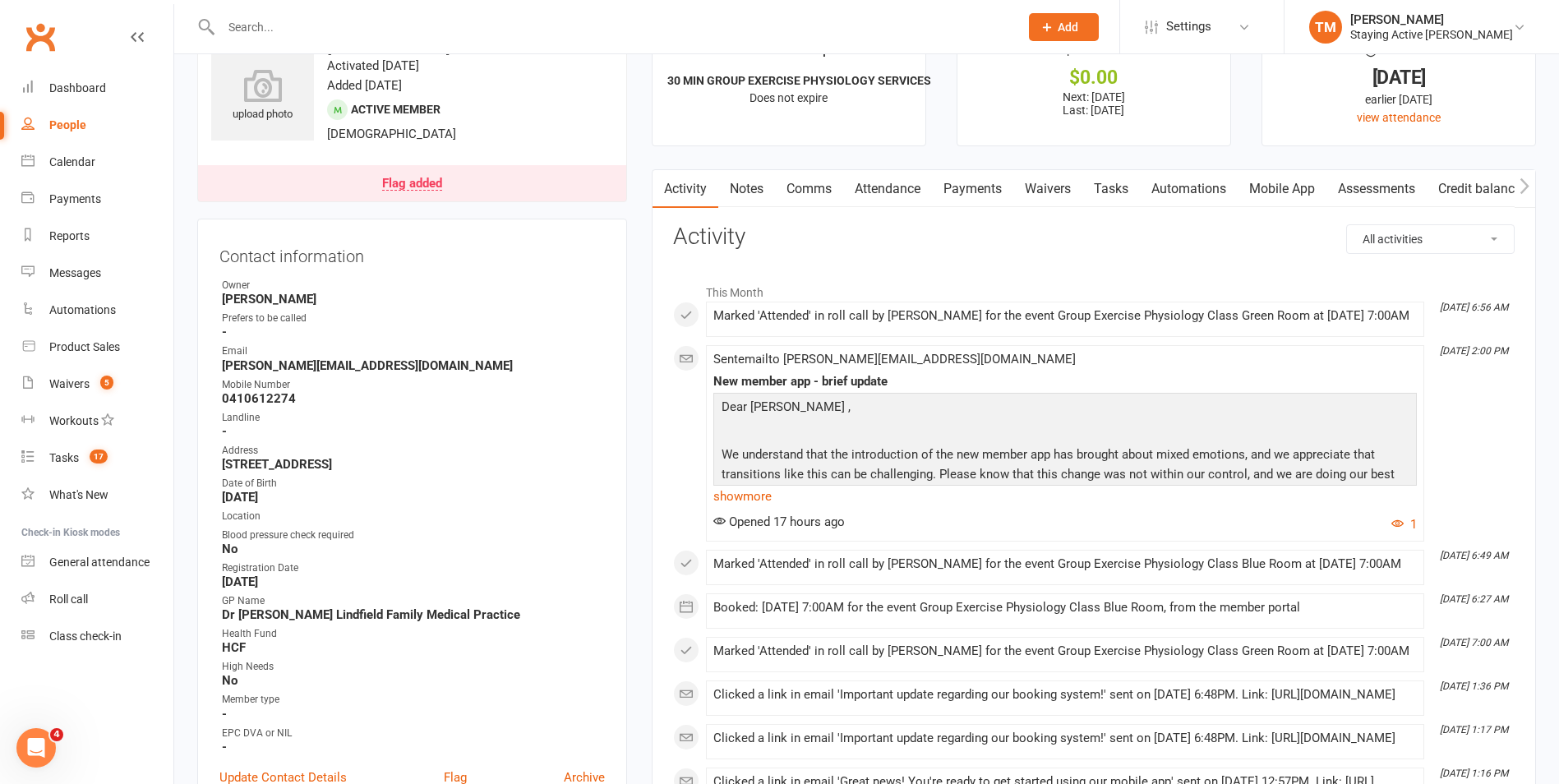
scroll to position [82, 0]
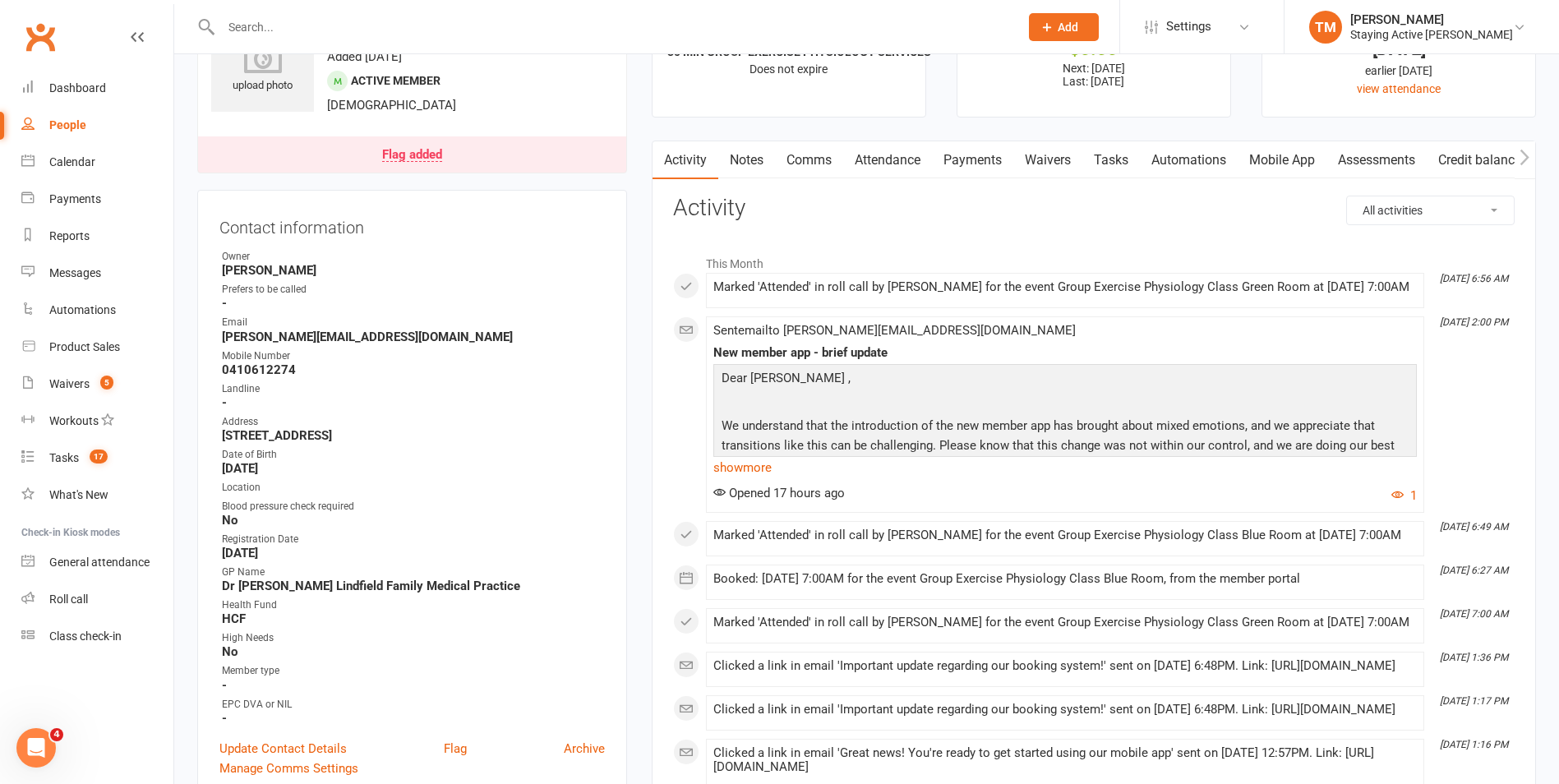
click at [412, 147] on link "Flag added" at bounding box center [412, 155] width 428 height 36
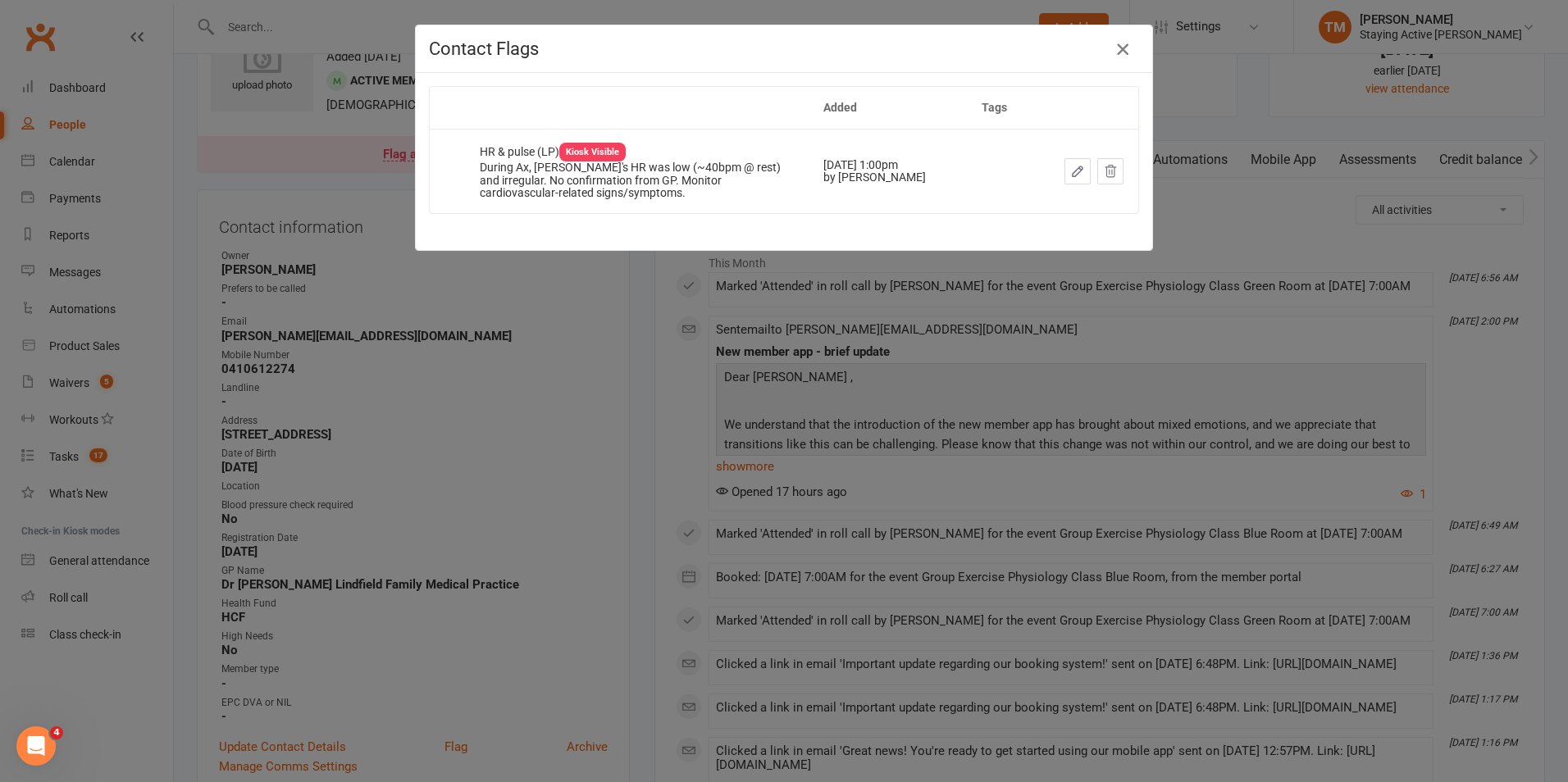
click at [1121, 44] on icon "button" at bounding box center [1123, 50] width 20 height 20
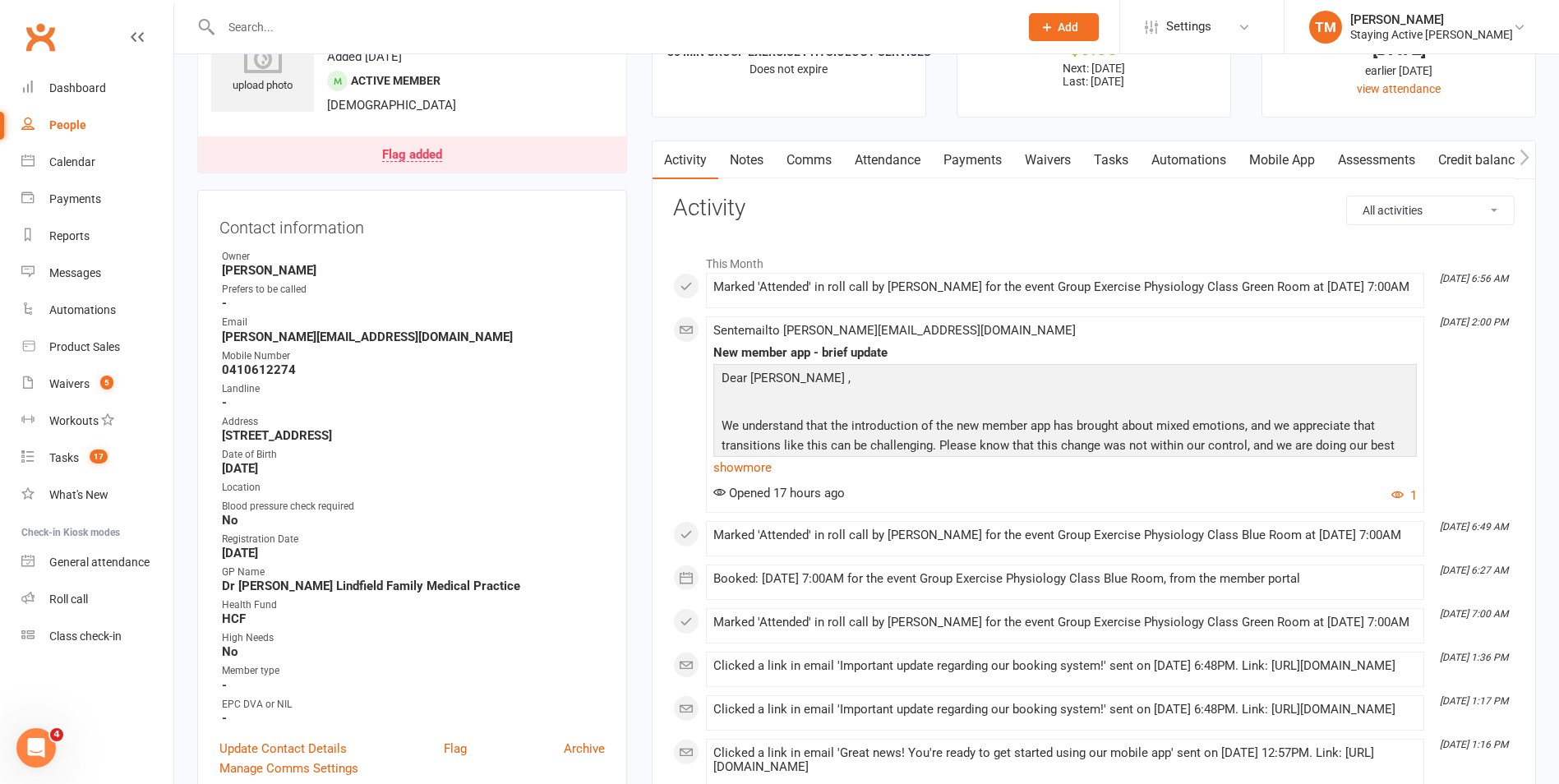
click at [738, 169] on link "Notes" at bounding box center [747, 161] width 56 height 38
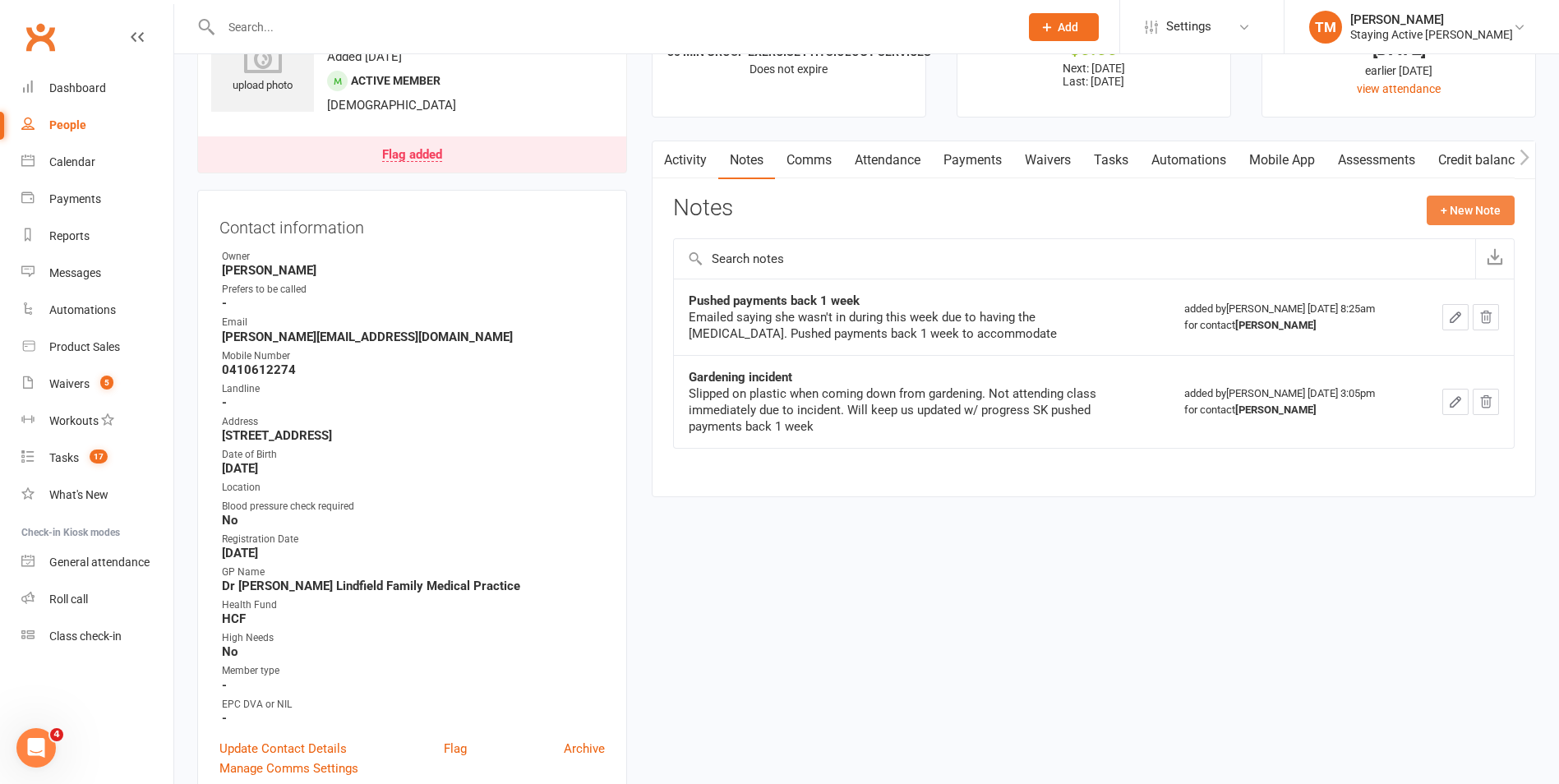
click at [1478, 215] on button "+ New Note" at bounding box center [1471, 211] width 88 height 30
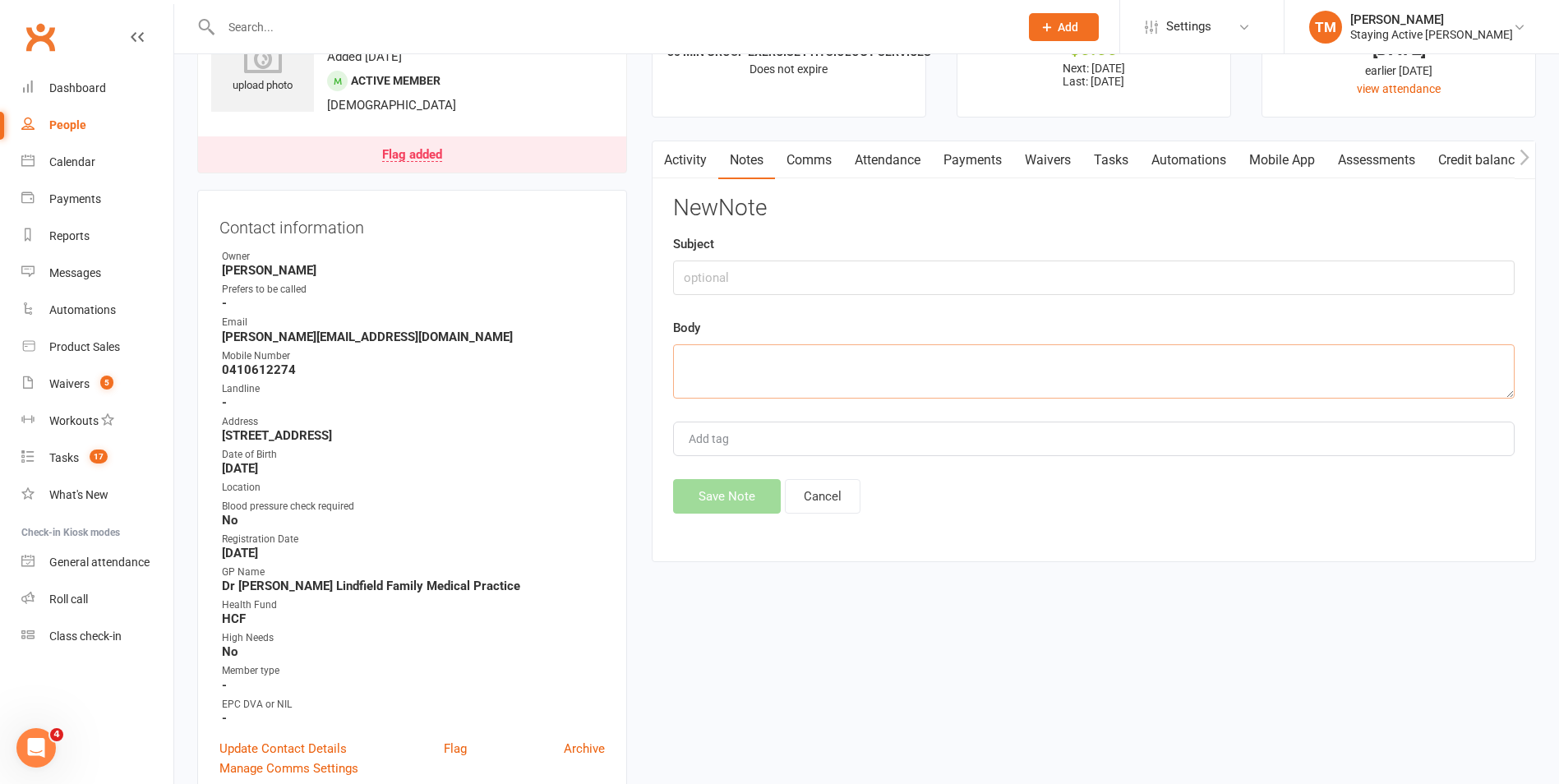
click at [961, 362] on textarea at bounding box center [1094, 371] width 842 height 54
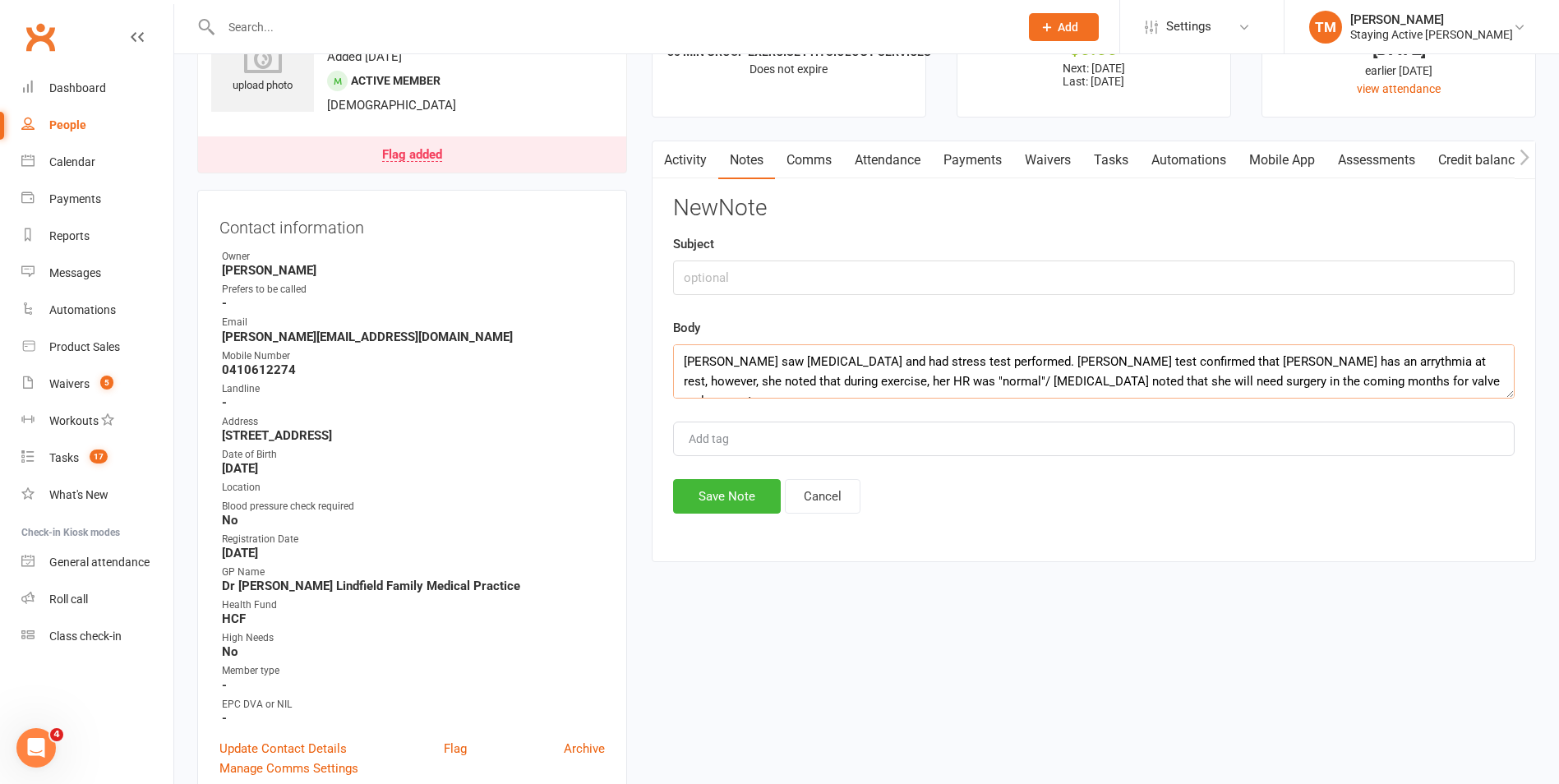
click at [849, 378] on textarea "Jennifer saw cardiologist and had stress test performed. Stress test confirmed …" at bounding box center [1094, 371] width 842 height 54
type textarea "Jennifer saw cardiologist and had stress test performed. Stress test confirmed …"
click at [738, 270] on input "text" at bounding box center [1094, 278] width 842 height 35
type input "Upcoming cardiac surgery - LP"
click at [724, 490] on button "Save Note" at bounding box center [727, 496] width 108 height 35
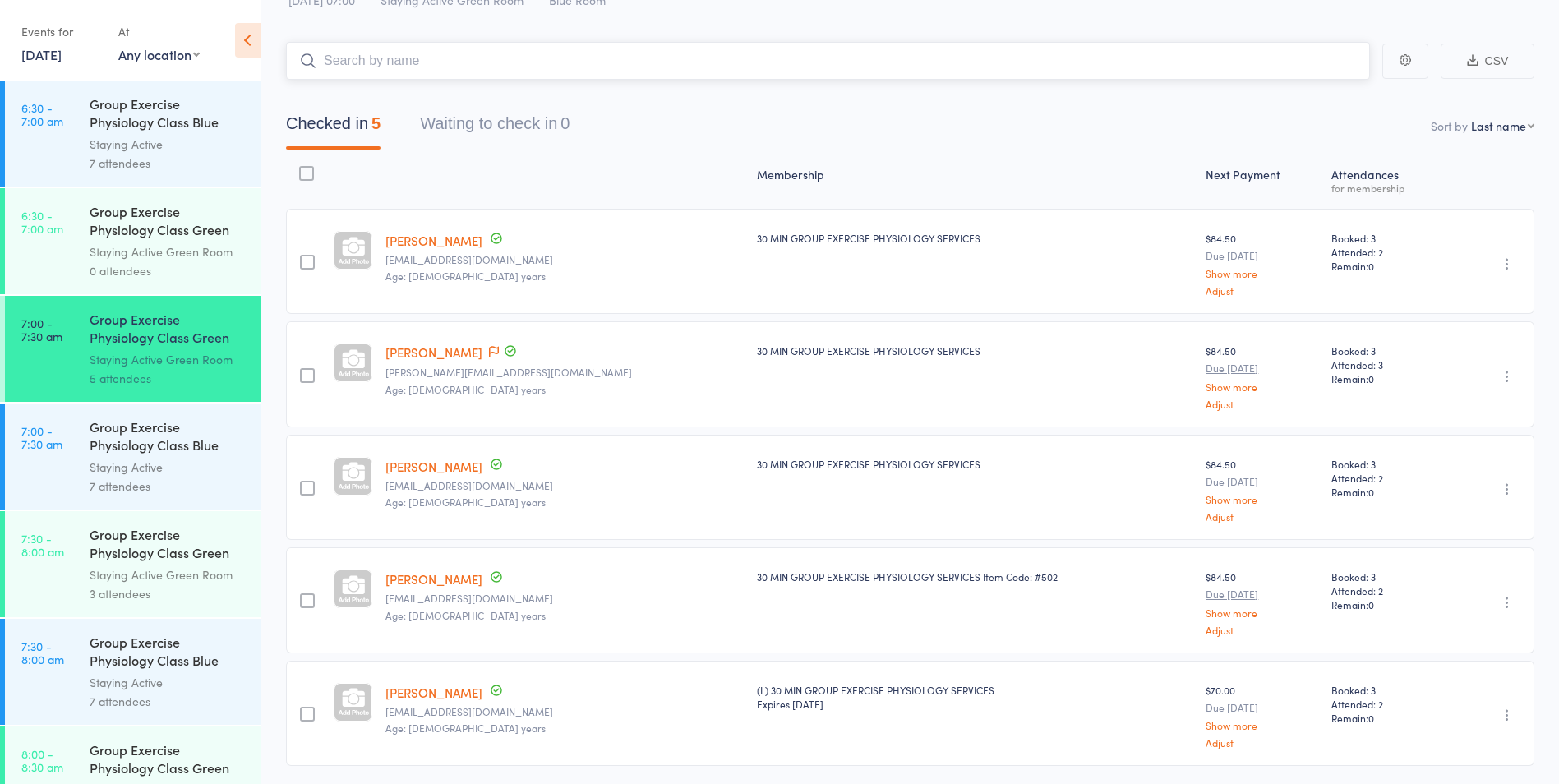
scroll to position [119, 0]
